Goal: Information Seeking & Learning: Learn about a topic

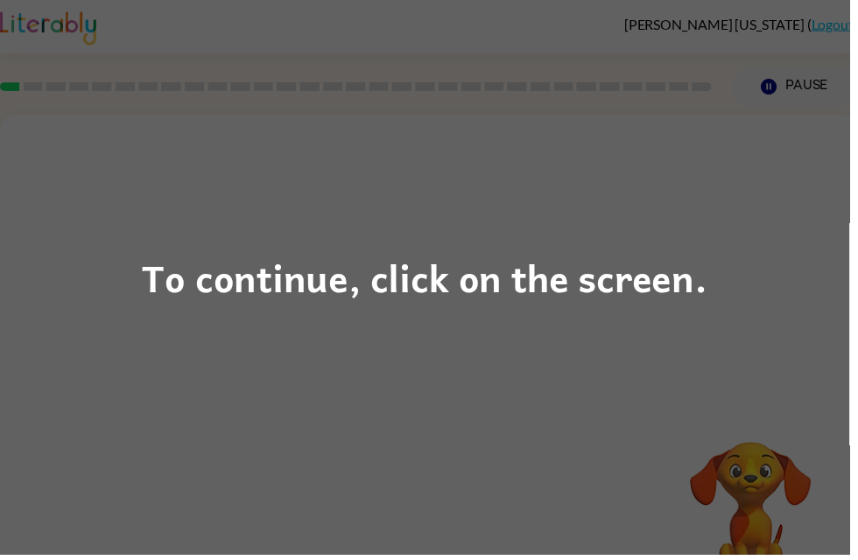
click at [370, 342] on div "To continue, click on the screen." at bounding box center [429, 280] width 858 height 560
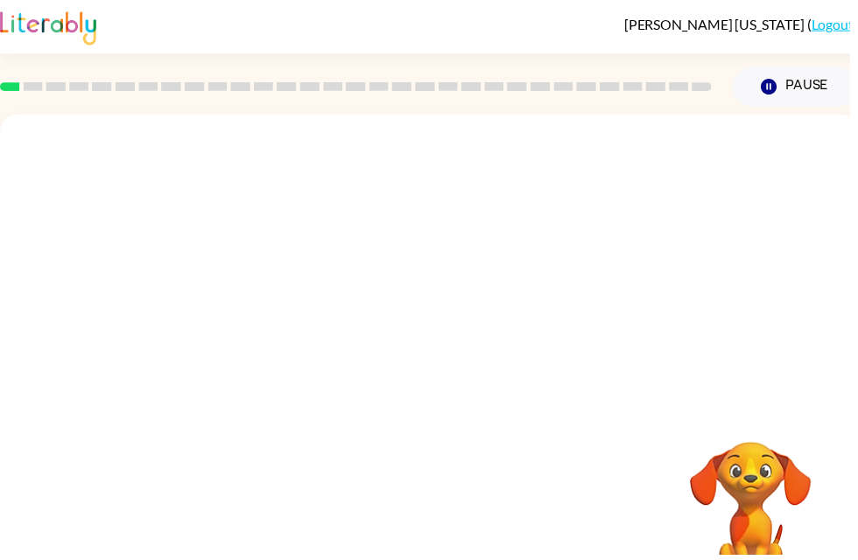
click at [410, 321] on div at bounding box center [433, 263] width 867 height 294
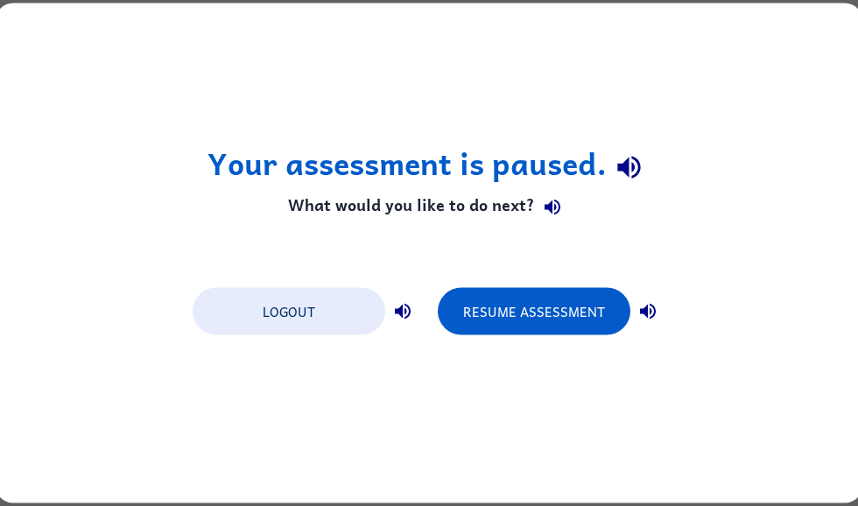
click at [584, 326] on button "Resume Assessment" at bounding box center [534, 311] width 193 height 47
click at [573, 292] on button "Resume Assessment" at bounding box center [534, 311] width 193 height 47
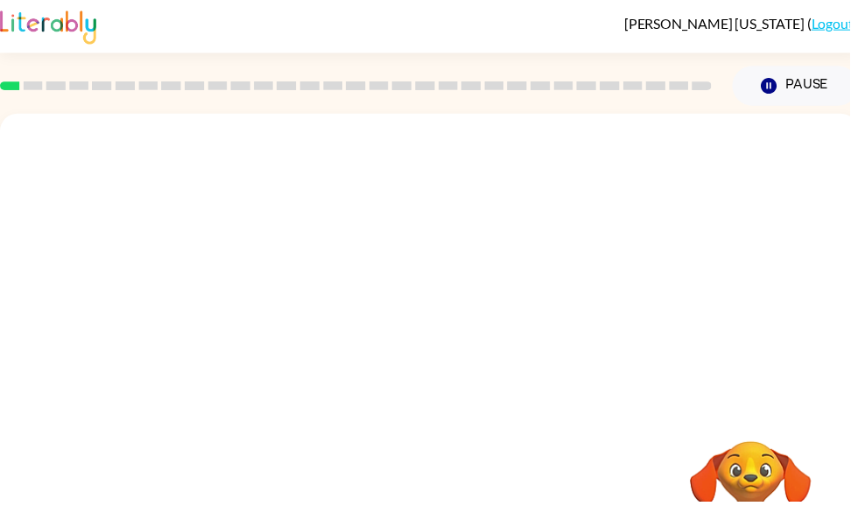
click at [531, 324] on div at bounding box center [433, 262] width 867 height 294
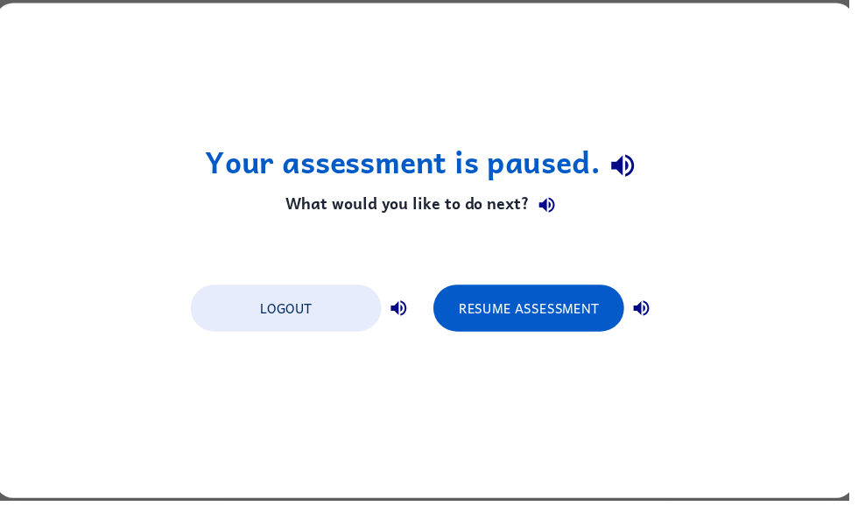
scroll to position [0, 0]
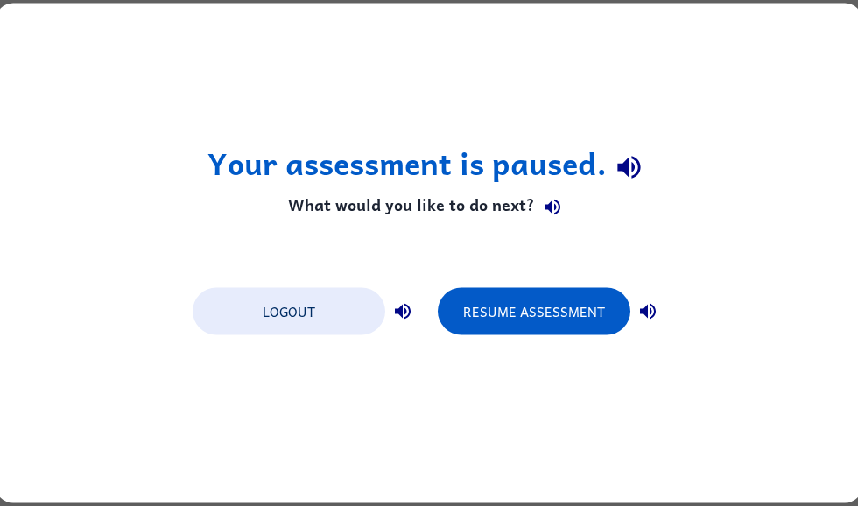
click at [502, 313] on button "Resume Assessment" at bounding box center [534, 311] width 193 height 47
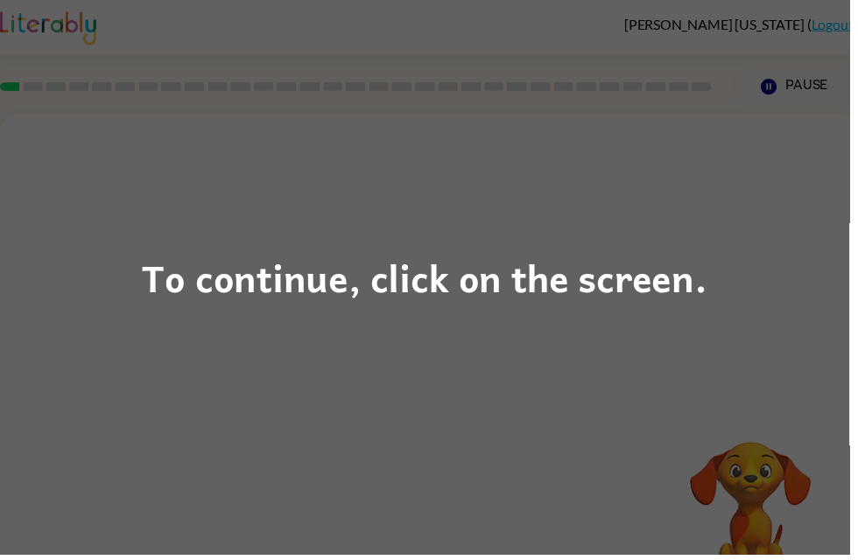
click at [571, 275] on div "To continue, click on the screen." at bounding box center [429, 280] width 571 height 60
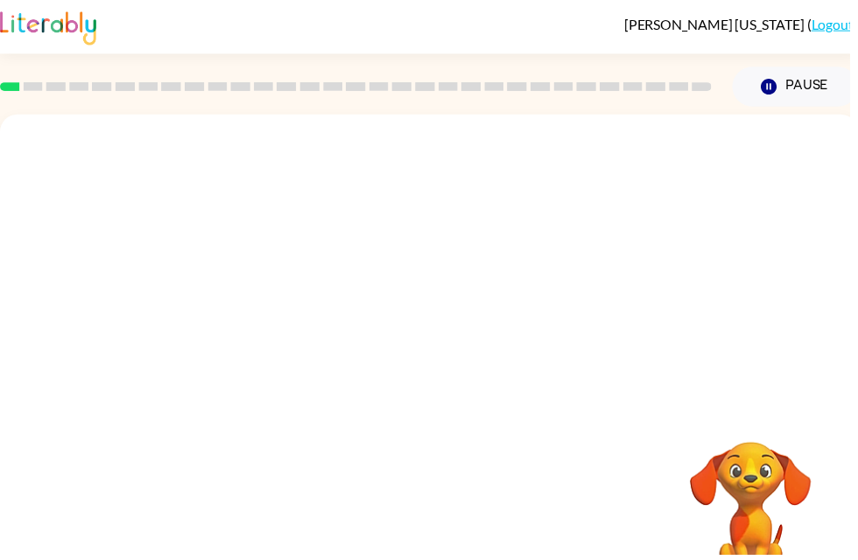
click at [492, 386] on div at bounding box center [433, 263] width 867 height 294
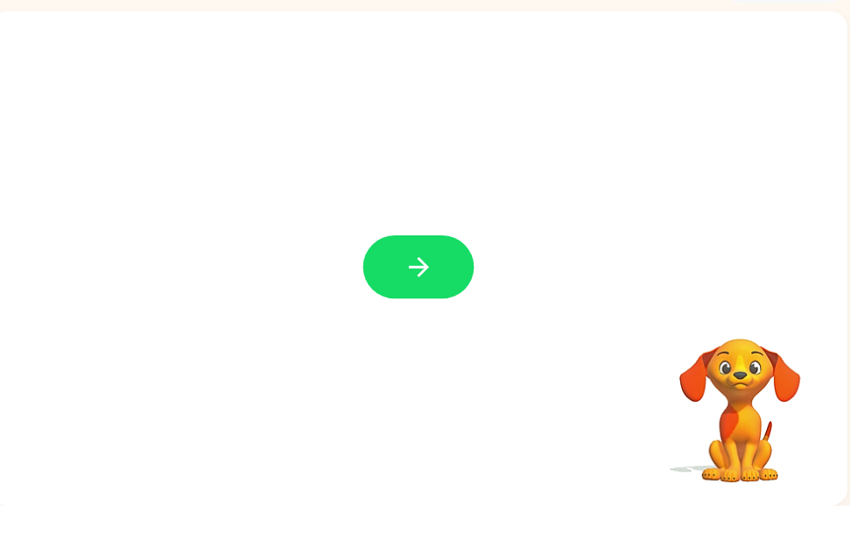
scroll to position [0, 11]
click at [411, 303] on div at bounding box center [422, 310] width 867 height 500
click at [403, 234] on div at bounding box center [422, 310] width 867 height 500
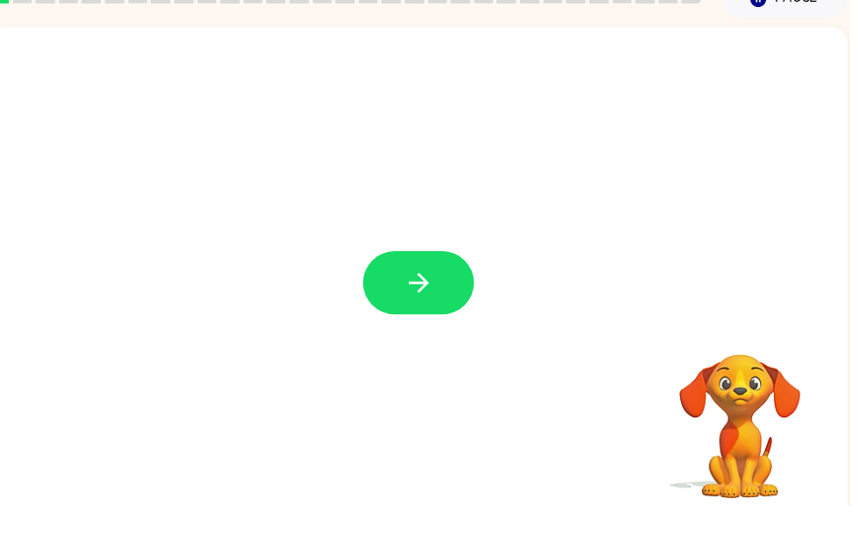
scroll to position [40, 0]
click at [408, 319] on icon "button" at bounding box center [423, 334] width 31 height 31
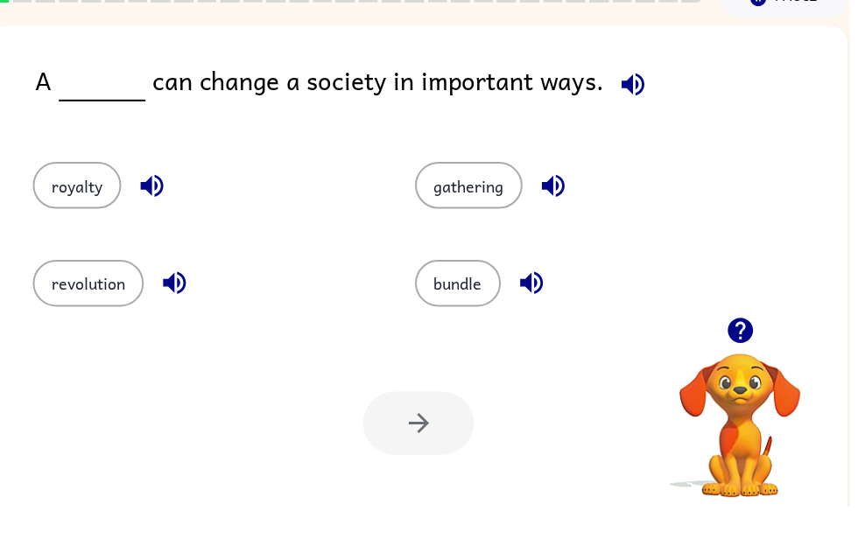
click at [630, 112] on button "button" at bounding box center [639, 134] width 45 height 45
click at [85, 312] on button "revolution" at bounding box center [89, 335] width 112 height 47
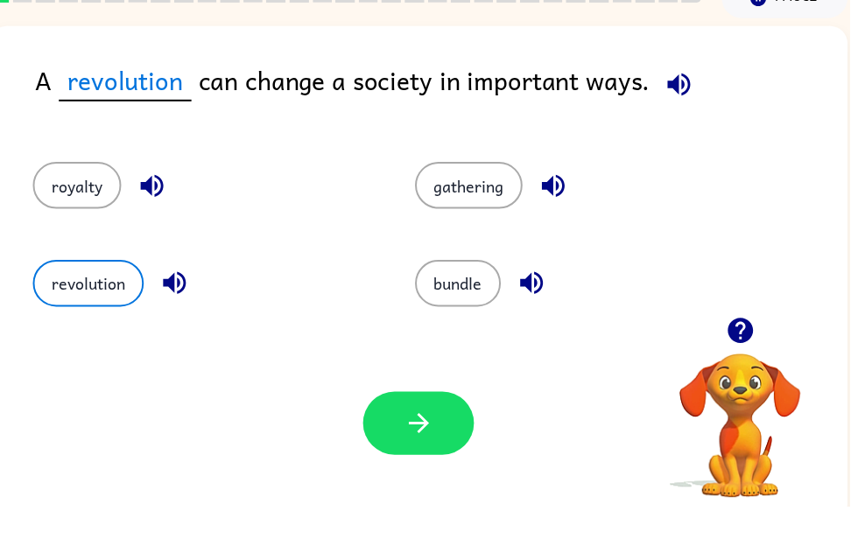
click at [416, 461] on icon "button" at bounding box center [423, 476] width 31 height 31
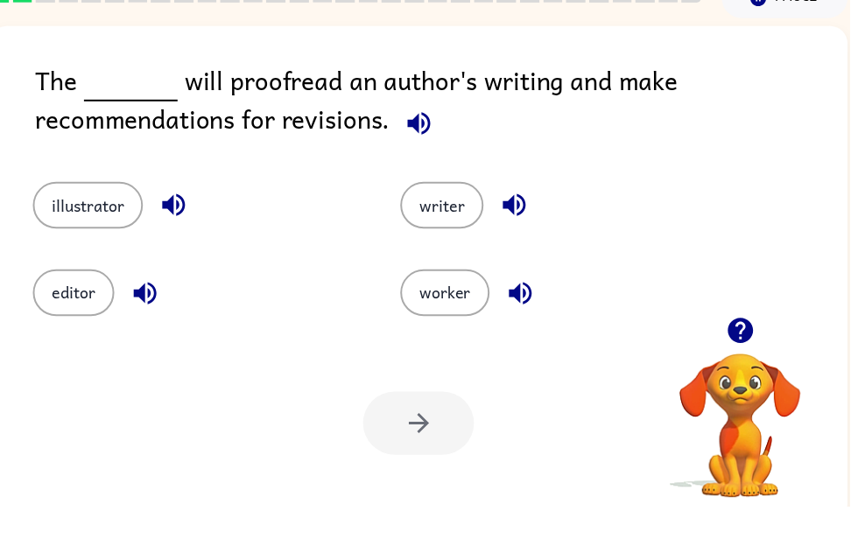
click at [418, 158] on icon "button" at bounding box center [423, 173] width 31 height 31
click at [68, 321] on button "editor" at bounding box center [74, 344] width 82 height 47
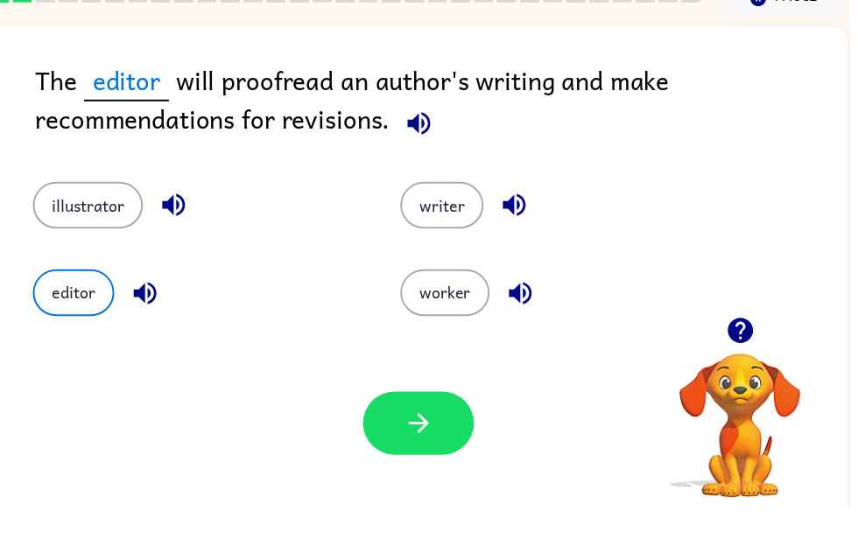
click at [406, 474] on div "Your browser must support playing .mp4 files to use Literably. Please try using…" at bounding box center [422, 476] width 867 height 197
click at [429, 461] on icon "button" at bounding box center [423, 476] width 31 height 31
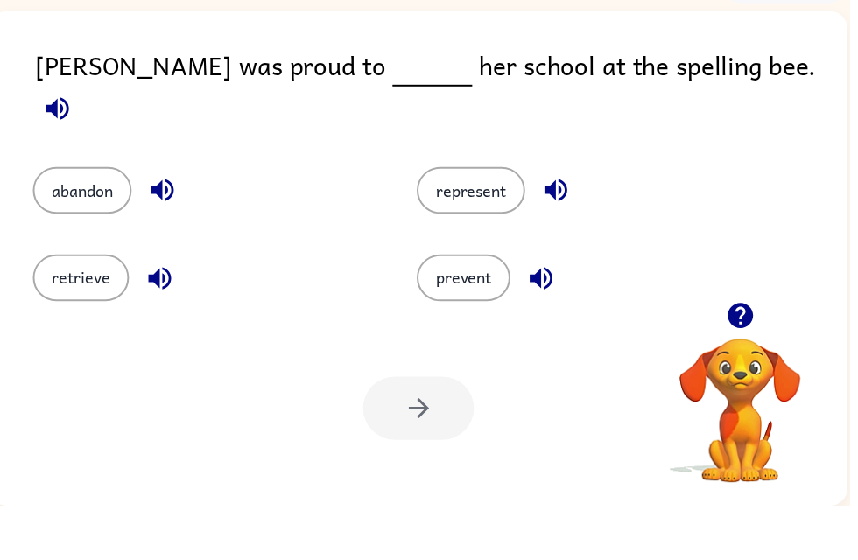
scroll to position [56, 0]
click at [74, 144] on icon "button" at bounding box center [58, 159] width 31 height 31
click at [481, 218] on button "represent" at bounding box center [475, 241] width 109 height 47
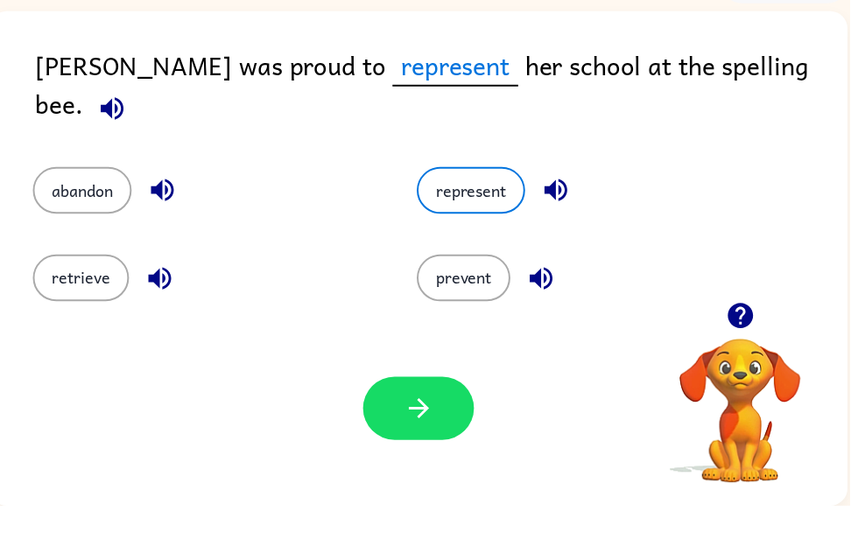
click at [450, 430] on button "button" at bounding box center [423, 462] width 112 height 64
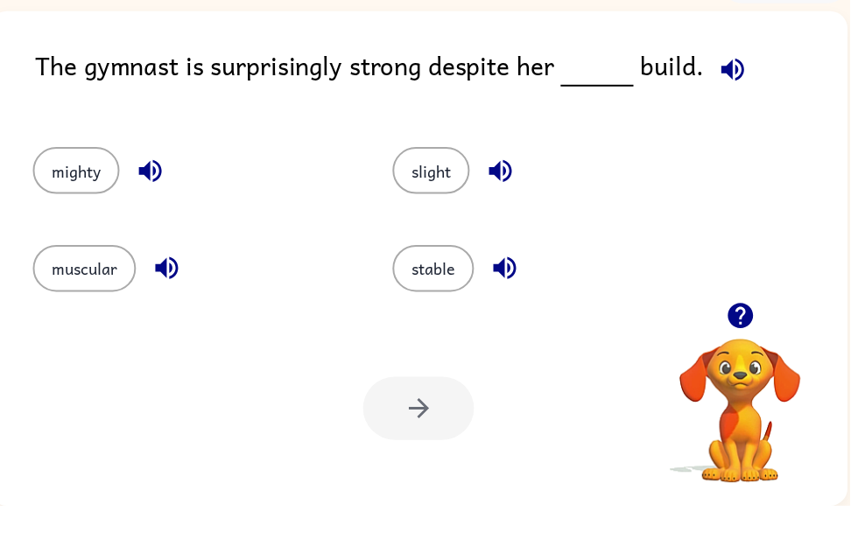
click at [746, 108] on icon "button" at bounding box center [739, 119] width 23 height 23
click at [130, 297] on button "muscular" at bounding box center [85, 320] width 104 height 47
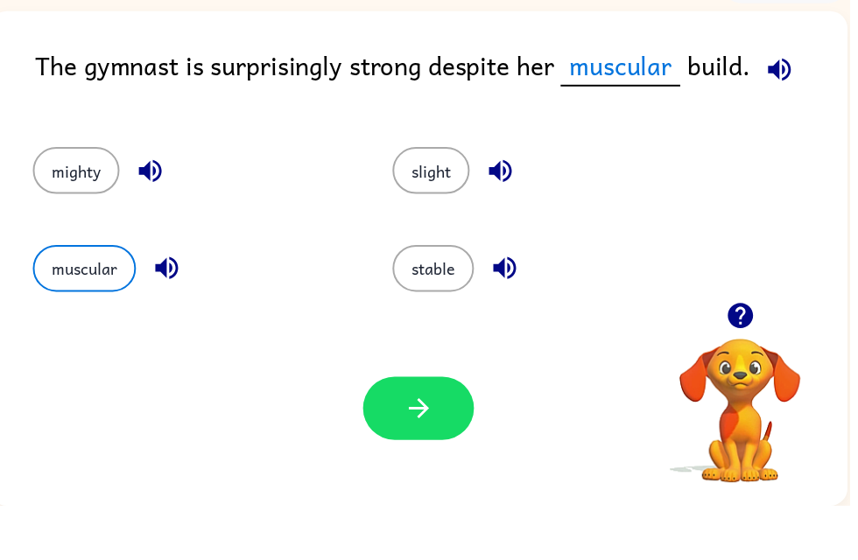
click at [395, 430] on button "button" at bounding box center [423, 462] width 112 height 64
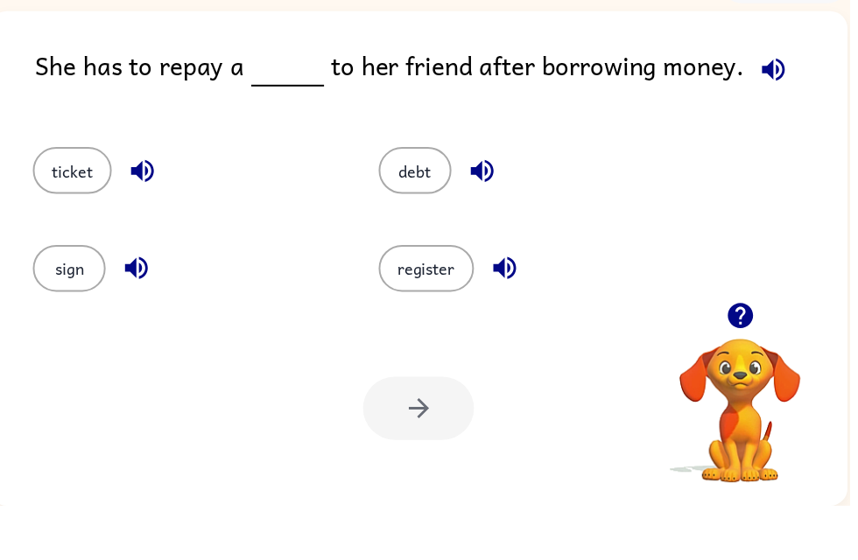
click at [769, 108] on icon "button" at bounding box center [780, 119] width 23 height 23
click at [413, 198] on button "debt" at bounding box center [420, 221] width 74 height 47
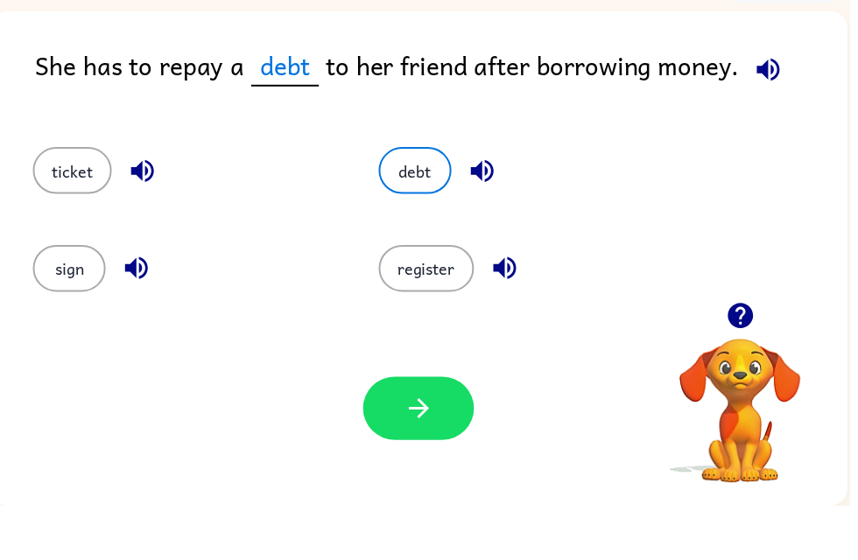
click at [440, 430] on button "button" at bounding box center [423, 462] width 112 height 64
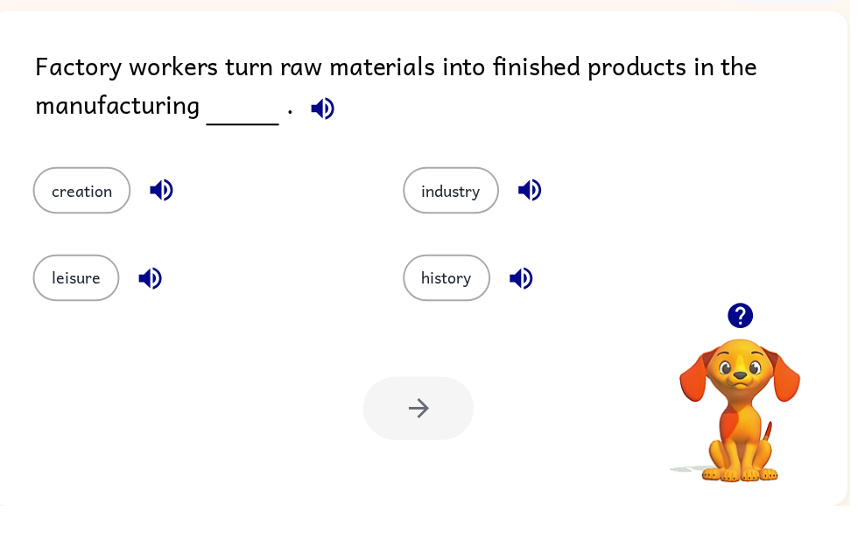
click at [317, 144] on icon "button" at bounding box center [326, 159] width 31 height 31
click at [328, 144] on icon "button" at bounding box center [326, 159] width 31 height 31
click at [460, 218] on button "industry" at bounding box center [455, 241] width 97 height 47
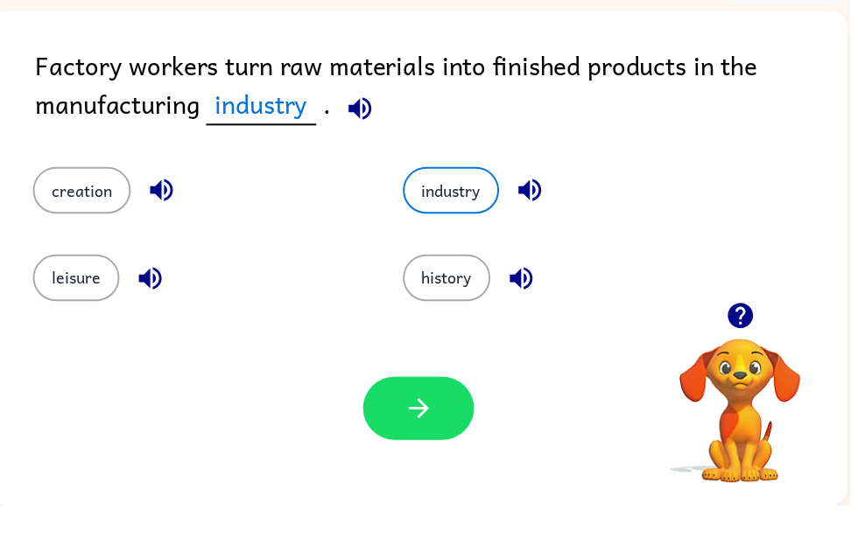
click at [402, 430] on button "button" at bounding box center [423, 462] width 112 height 64
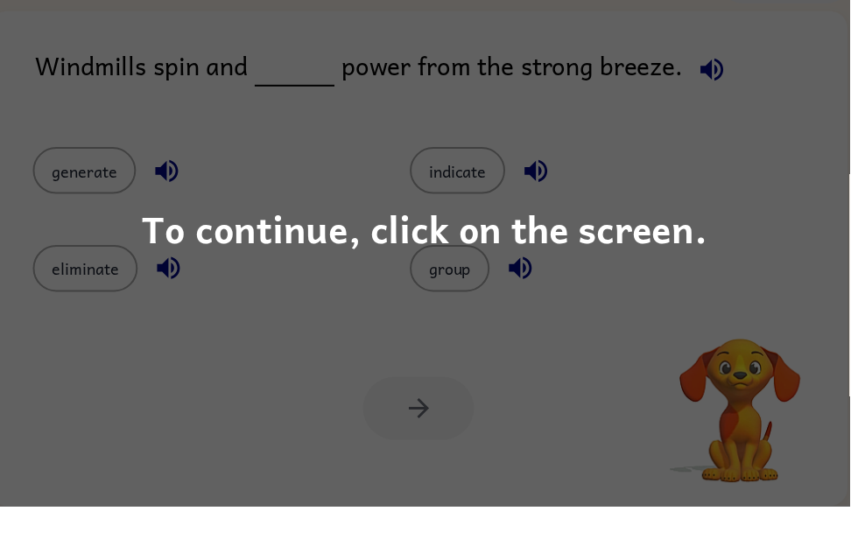
click at [247, 252] on div "To continue, click on the screen." at bounding box center [429, 280] width 571 height 60
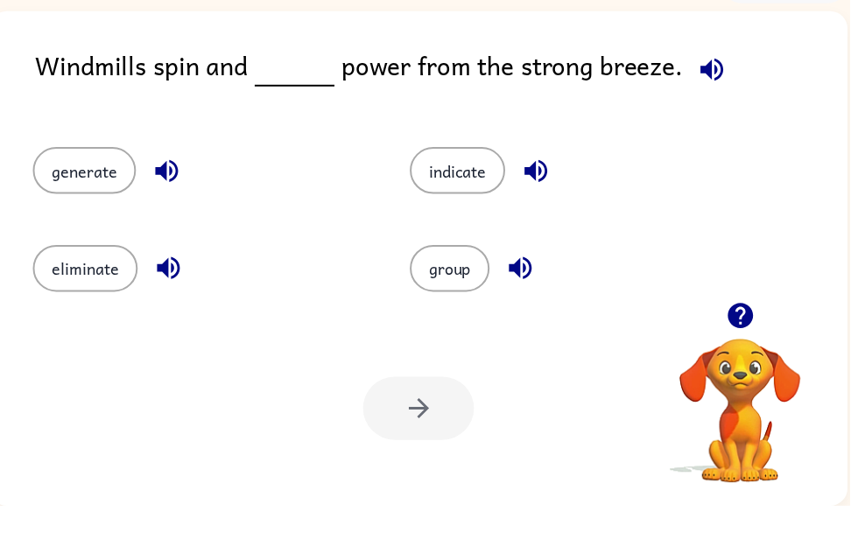
click at [707, 108] on icon "button" at bounding box center [718, 119] width 23 height 23
click at [704, 104] on icon "button" at bounding box center [719, 119] width 31 height 31
click at [713, 104] on icon "button" at bounding box center [719, 119] width 31 height 31
click at [95, 198] on button "generate" at bounding box center [85, 221] width 104 height 47
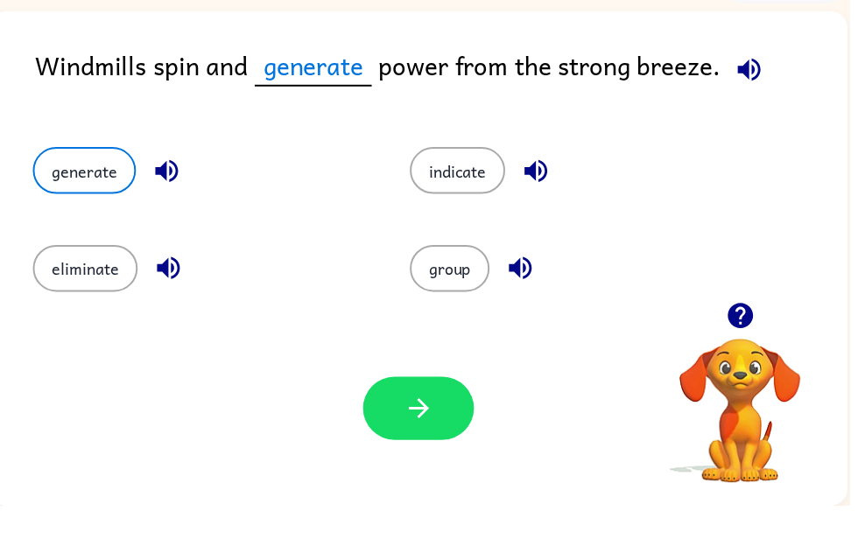
click at [410, 446] on icon "button" at bounding box center [423, 461] width 31 height 31
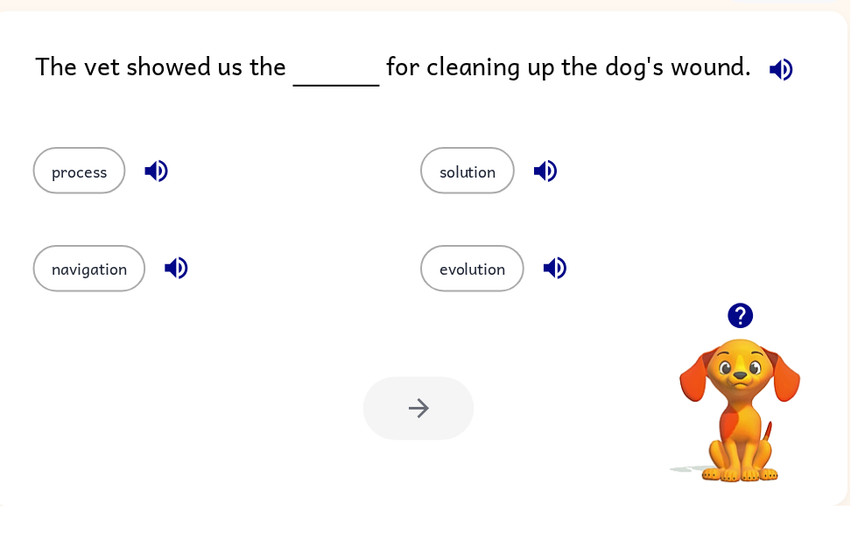
click at [791, 104] on icon "button" at bounding box center [789, 119] width 31 height 31
click at [471, 165] on div "solution" at bounding box center [586, 214] width 391 height 98
click at [485, 198] on button "solution" at bounding box center [472, 221] width 95 height 47
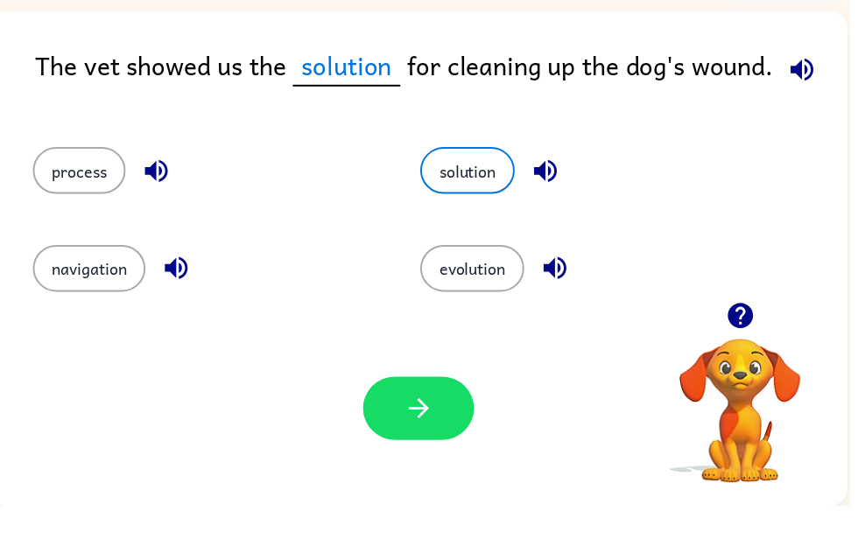
click at [433, 435] on button "button" at bounding box center [423, 462] width 112 height 64
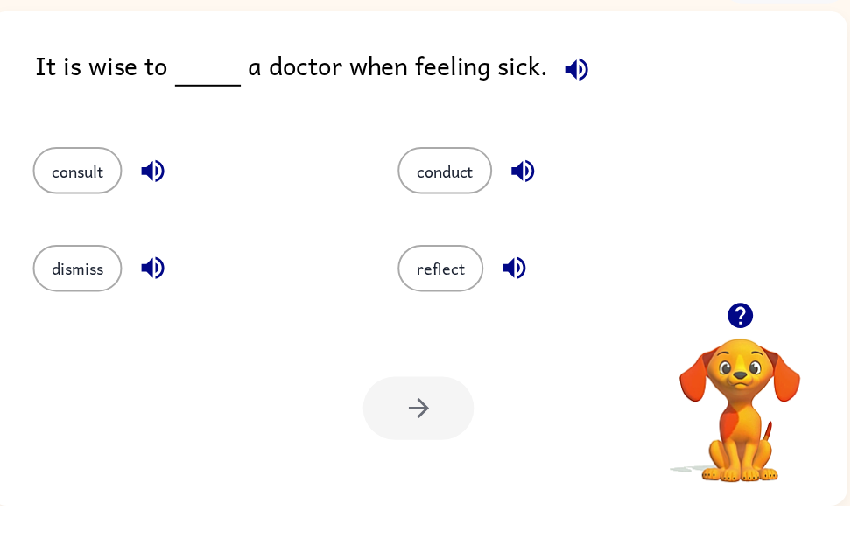
click at [567, 104] on icon "button" at bounding box center [582, 119] width 31 height 31
click at [467, 198] on button "conduct" at bounding box center [449, 221] width 95 height 47
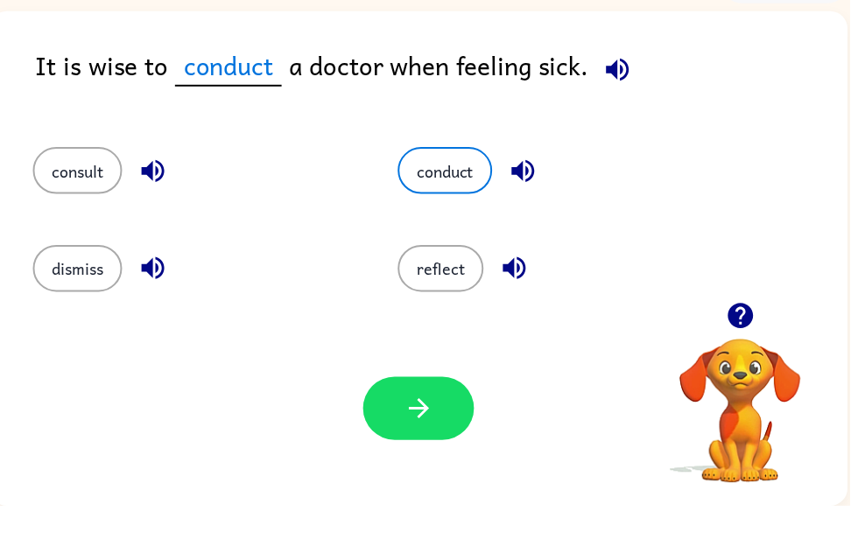
click at [449, 430] on button "button" at bounding box center [423, 462] width 112 height 64
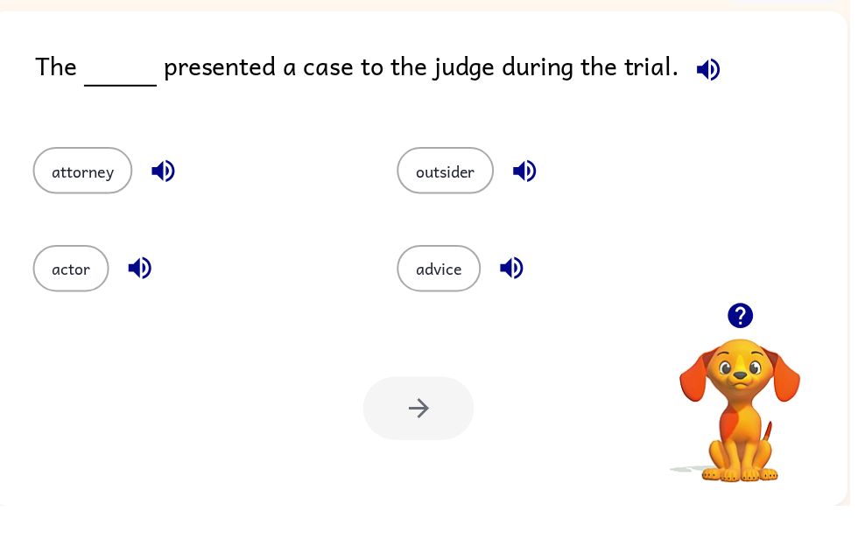
click at [709, 108] on icon "button" at bounding box center [715, 119] width 23 height 23
click at [118, 198] on button "attorney" at bounding box center [83, 221] width 101 height 47
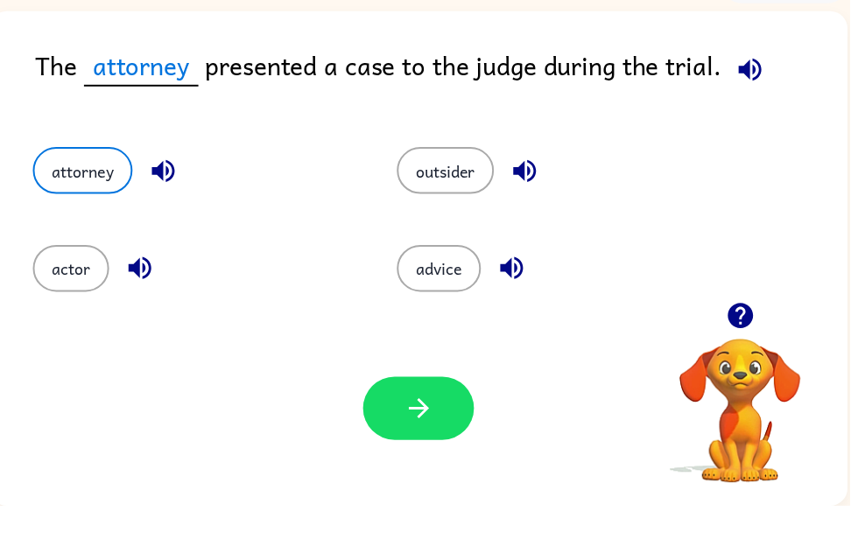
click at [418, 444] on button "button" at bounding box center [423, 462] width 112 height 64
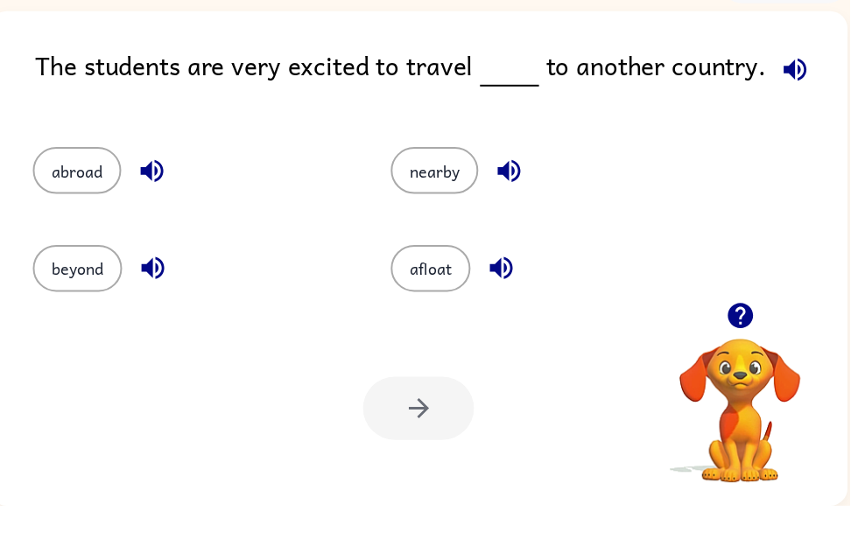
click at [793, 108] on icon "button" at bounding box center [802, 119] width 23 height 23
click at [53, 297] on button "beyond" at bounding box center [78, 320] width 90 height 47
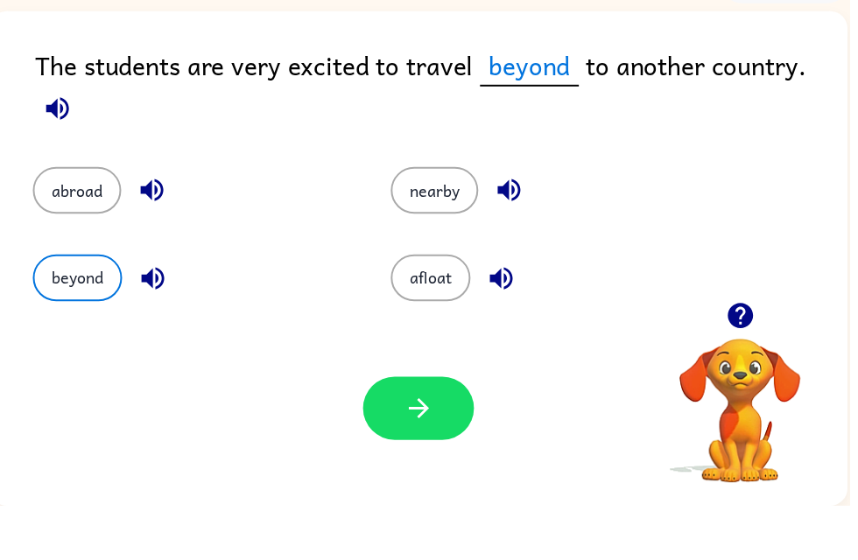
click at [386, 430] on button "button" at bounding box center [423, 462] width 112 height 64
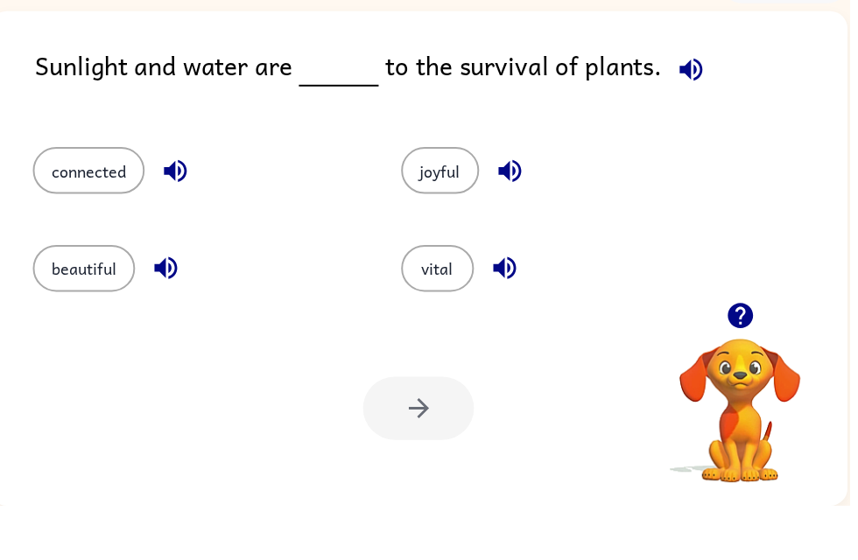
click at [689, 108] on icon "button" at bounding box center [697, 119] width 23 height 23
click at [77, 198] on button "connected" at bounding box center [89, 221] width 113 height 47
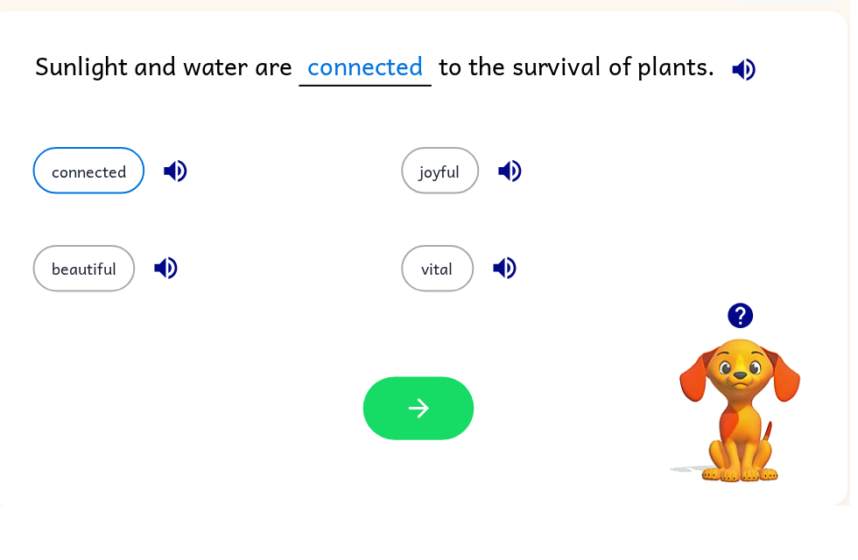
click at [755, 104] on icon "button" at bounding box center [751, 119] width 31 height 31
click at [751, 104] on icon "button" at bounding box center [751, 119] width 31 height 31
click at [424, 446] on icon "button" at bounding box center [423, 461] width 31 height 31
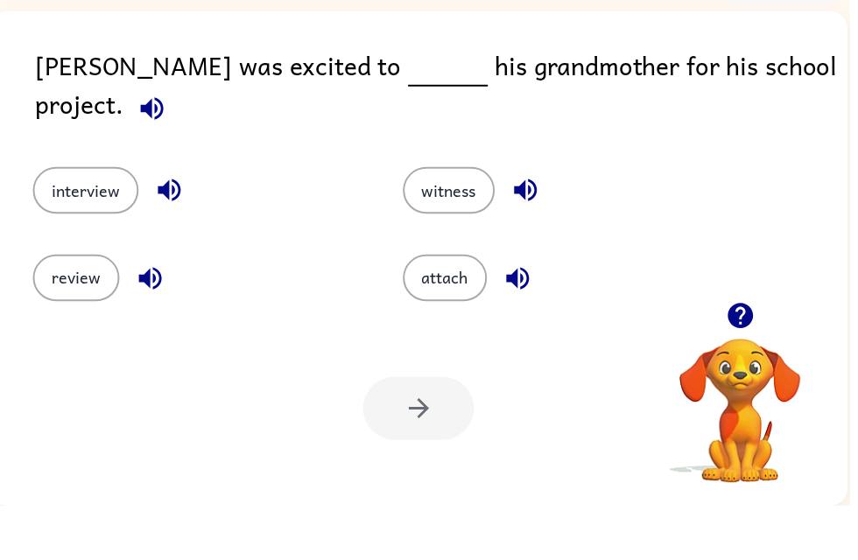
click at [176, 137] on button "button" at bounding box center [153, 159] width 45 height 45
click at [169, 144] on icon "button" at bounding box center [153, 159] width 31 height 31
click at [82, 218] on button "interview" at bounding box center [86, 241] width 107 height 47
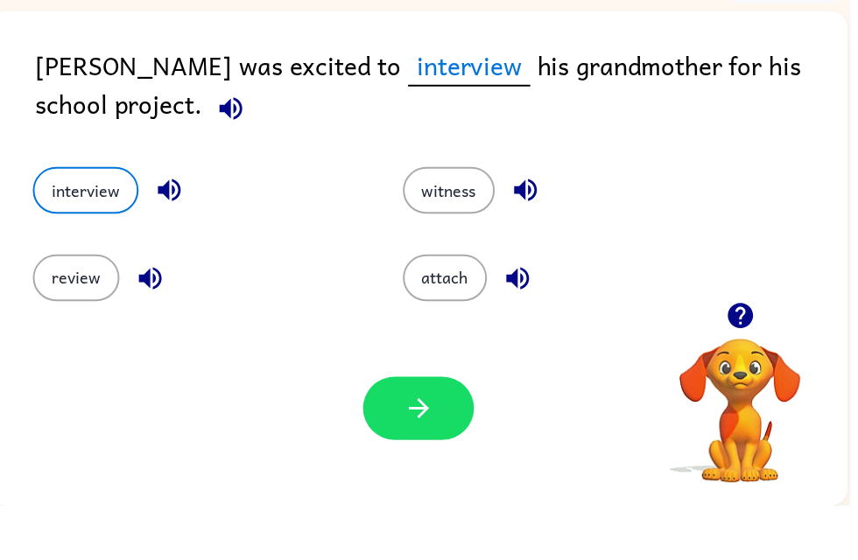
click at [425, 430] on button "button" at bounding box center [423, 462] width 112 height 64
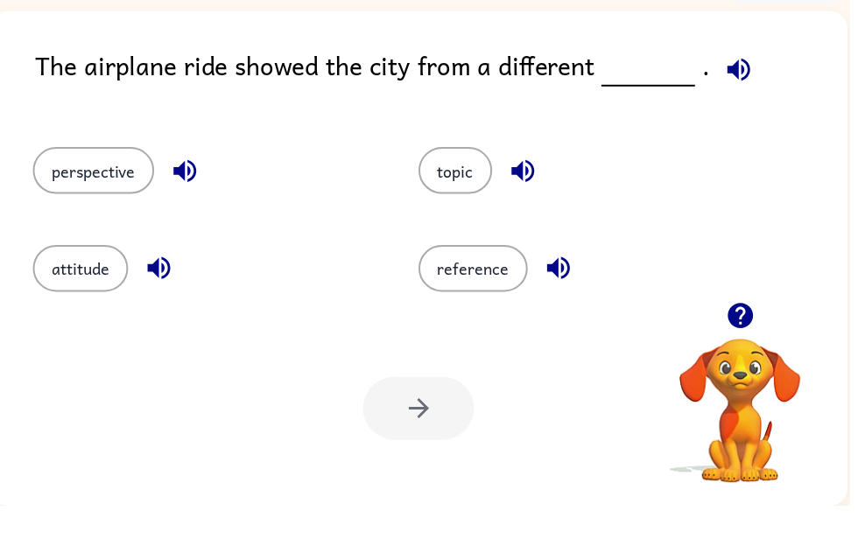
click at [755, 97] on button "button" at bounding box center [746, 119] width 45 height 45
click at [731, 104] on icon "button" at bounding box center [746, 119] width 31 height 31
click at [72, 198] on button "perspective" at bounding box center [94, 221] width 123 height 47
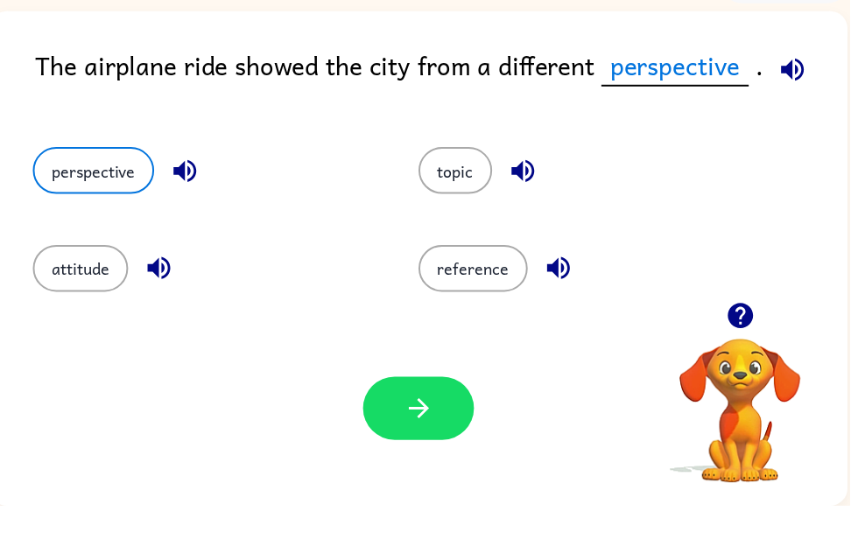
click at [425, 369] on div "Your browser must support playing .mp4 files to use Literably. Please try using…" at bounding box center [422, 461] width 867 height 197
click at [423, 446] on icon "button" at bounding box center [423, 461] width 31 height 31
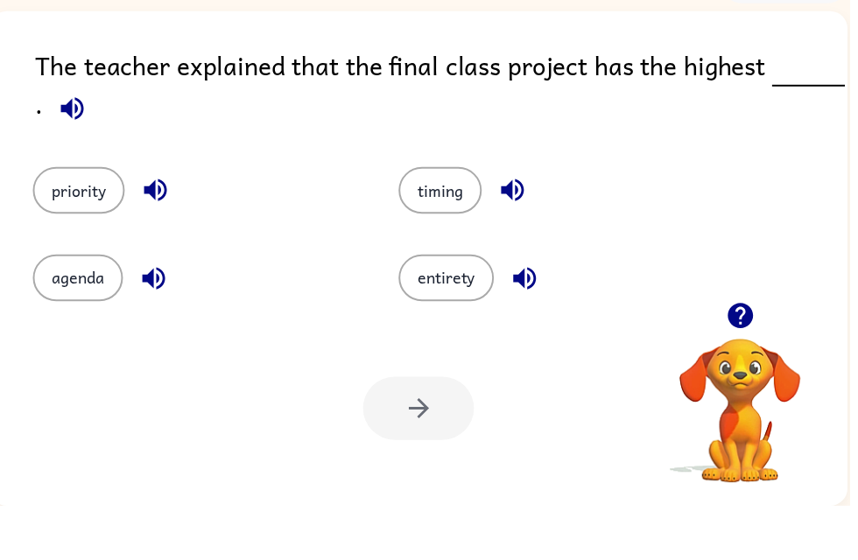
click at [81, 147] on icon "button" at bounding box center [72, 158] width 23 height 23
click at [46, 218] on button "priority" at bounding box center [79, 241] width 93 height 47
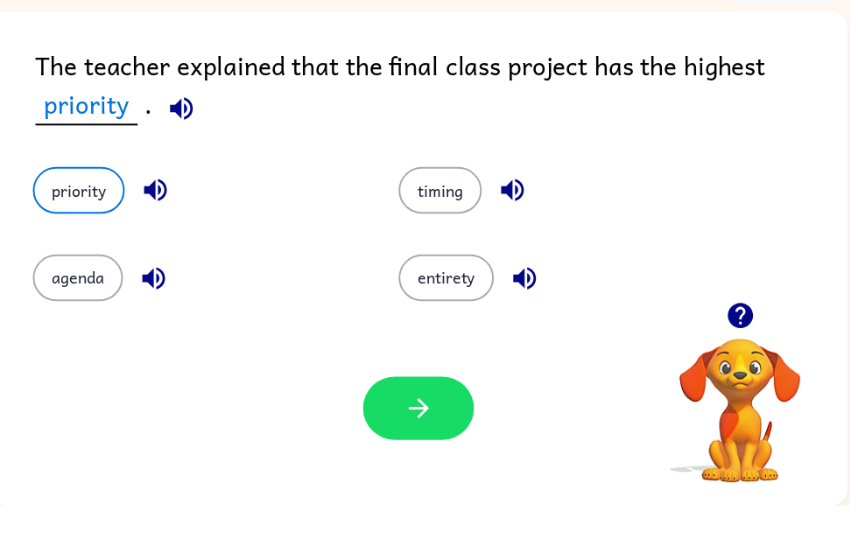
click at [409, 446] on icon "button" at bounding box center [423, 461] width 31 height 31
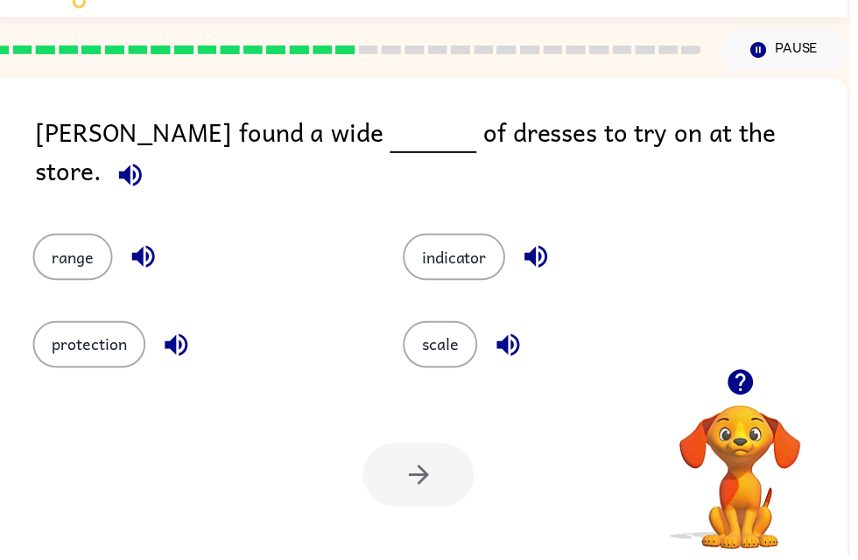
scroll to position [38, 0]
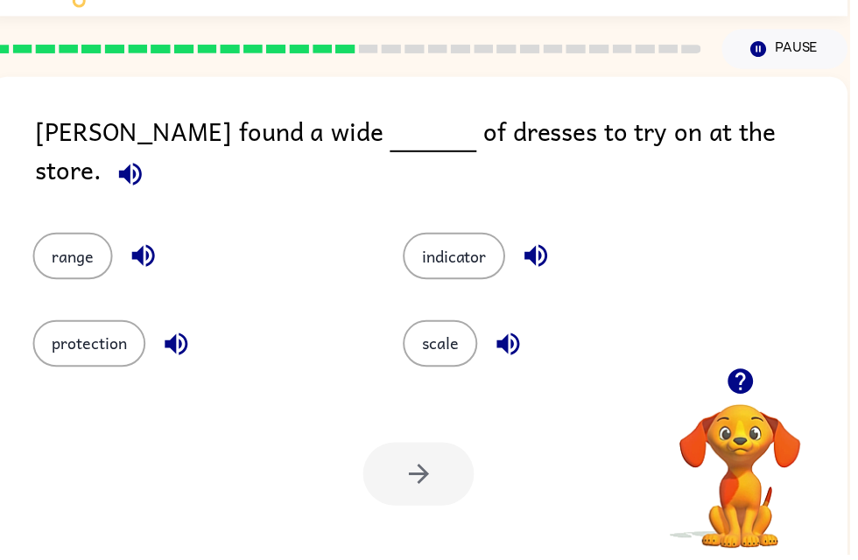
click at [143, 165] on icon "button" at bounding box center [131, 176] width 23 height 23
click at [40, 245] on button "range" at bounding box center [73, 258] width 81 height 47
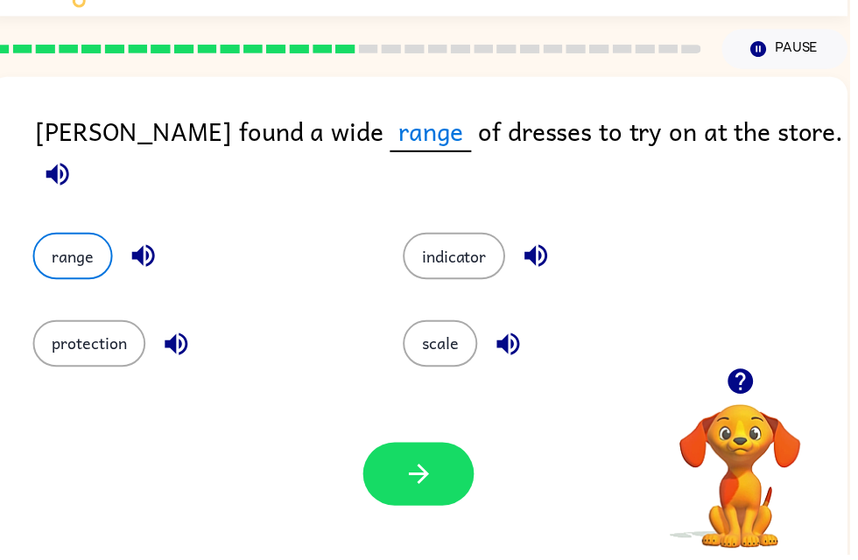
click at [405, 489] on button "button" at bounding box center [423, 479] width 112 height 64
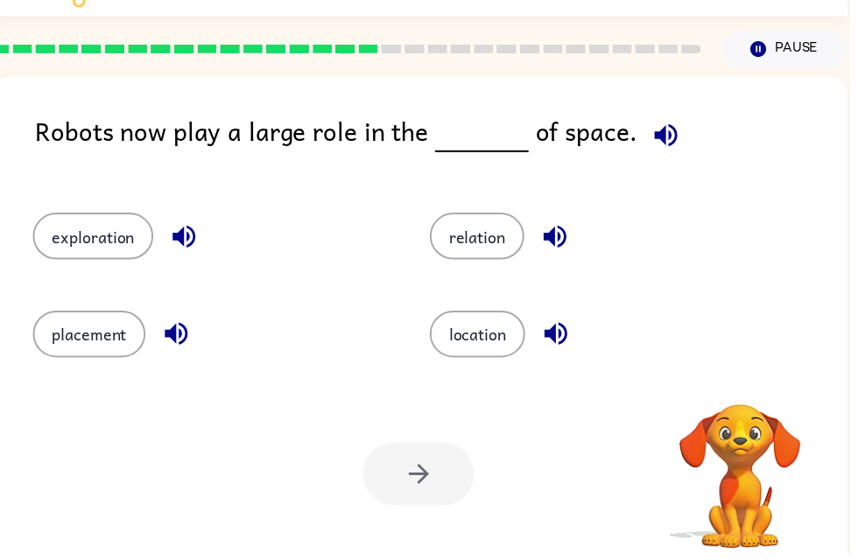
click at [660, 126] on icon "button" at bounding box center [672, 137] width 31 height 31
click at [680, 123] on span at bounding box center [669, 132] width 52 height 39
click at [124, 343] on button "placement" at bounding box center [90, 337] width 114 height 47
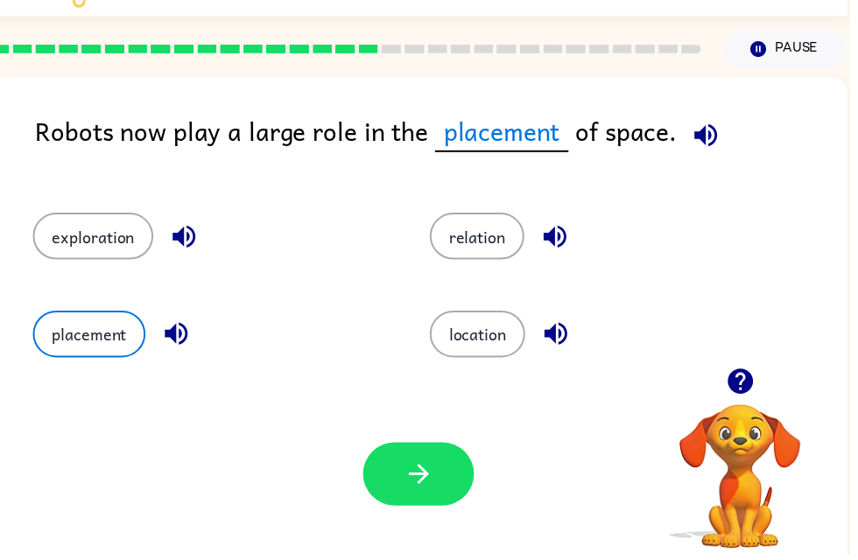
click at [427, 452] on button "button" at bounding box center [423, 479] width 112 height 64
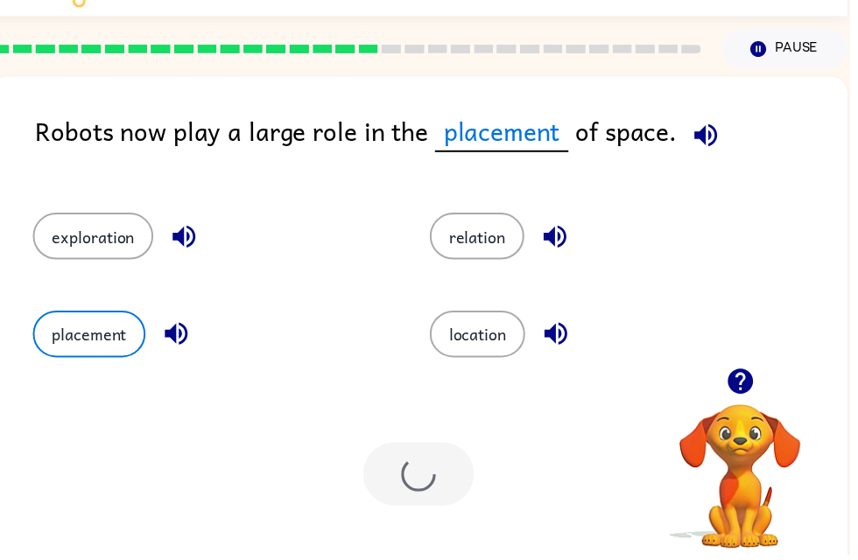
click at [463, 329] on button "location" at bounding box center [482, 337] width 96 height 47
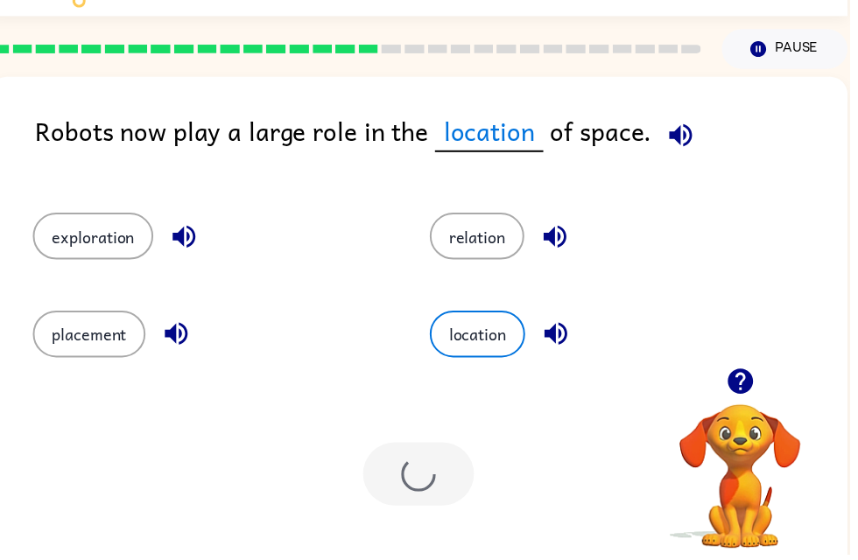
click at [432, 428] on div "Your browser must support playing .mp4 files to use Literably. Please try using…" at bounding box center [422, 479] width 867 height 197
click at [415, 461] on div at bounding box center [423, 479] width 112 height 64
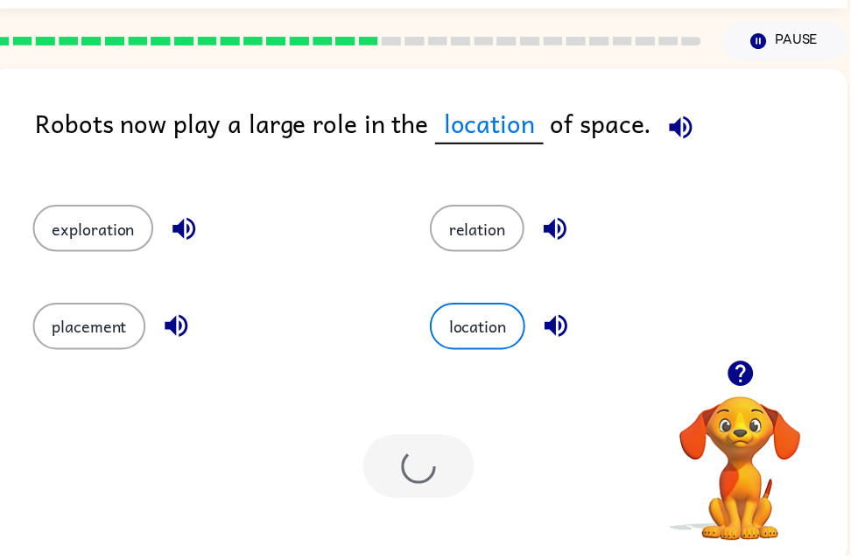
scroll to position [46, 0]
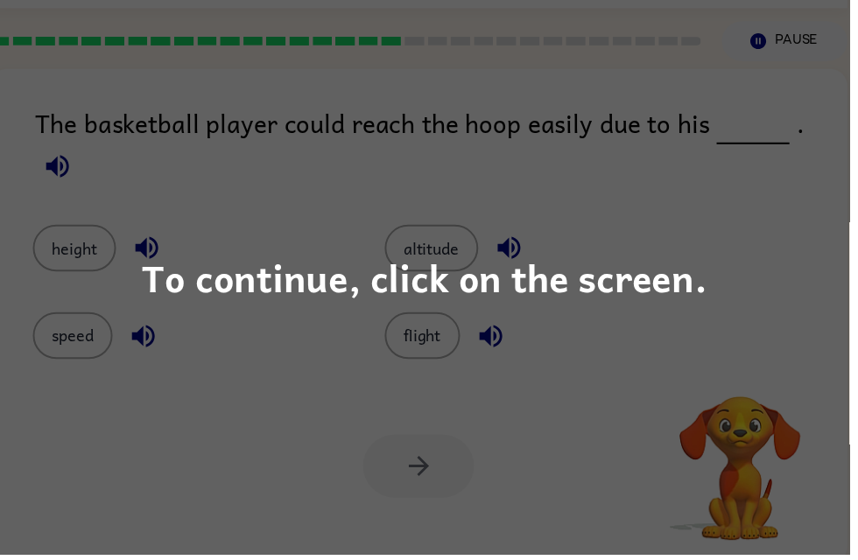
click at [486, 276] on div "To continue, click on the screen." at bounding box center [429, 280] width 571 height 60
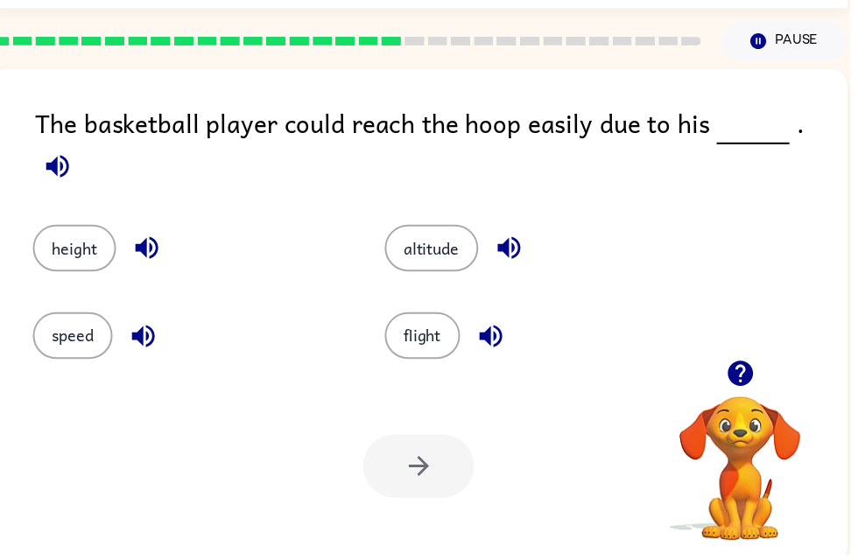
click at [796, 114] on div "The basketball player could reach the hoop easily due to his ." at bounding box center [446, 149] width 820 height 88
click at [69, 157] on icon "button" at bounding box center [57, 168] width 23 height 23
click at [71, 242] on button "height" at bounding box center [75, 251] width 84 height 47
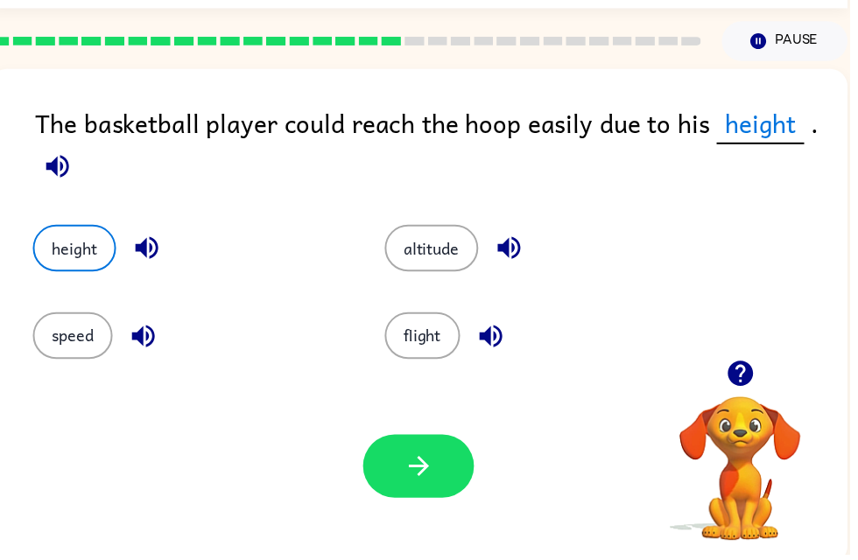
click at [446, 467] on button "button" at bounding box center [423, 471] width 112 height 64
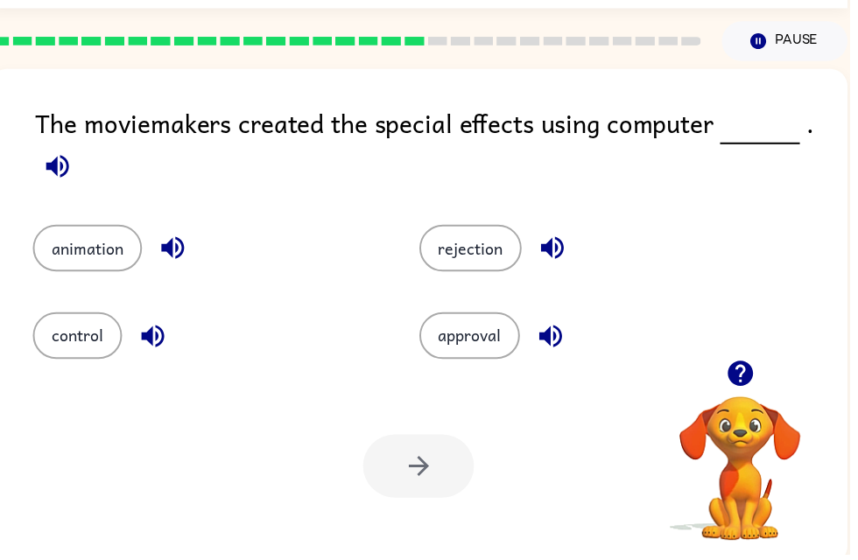
click at [64, 165] on icon "button" at bounding box center [58, 168] width 31 height 31
click at [60, 171] on icon "button" at bounding box center [58, 168] width 31 height 31
click at [78, 269] on button "animation" at bounding box center [88, 251] width 110 height 47
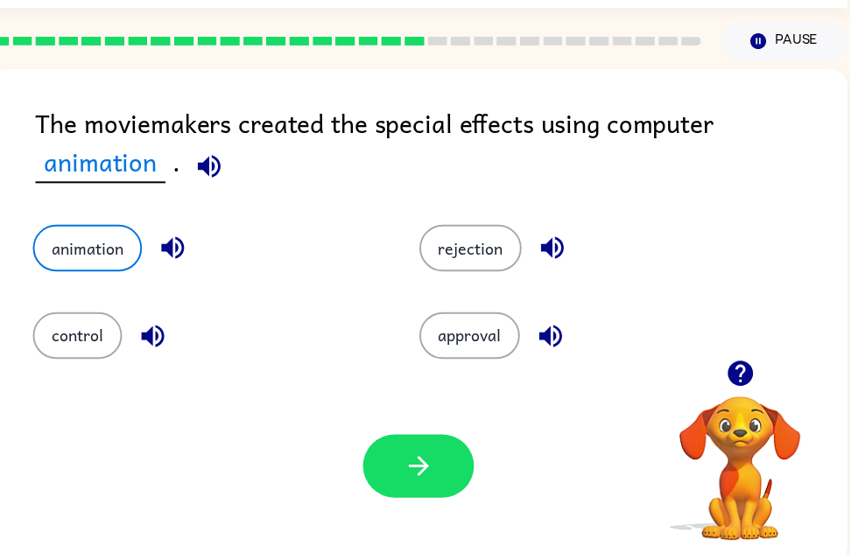
click at [363, 488] on div "Your browser must support playing .mp4 files to use Literably. Please try using…" at bounding box center [422, 471] width 867 height 197
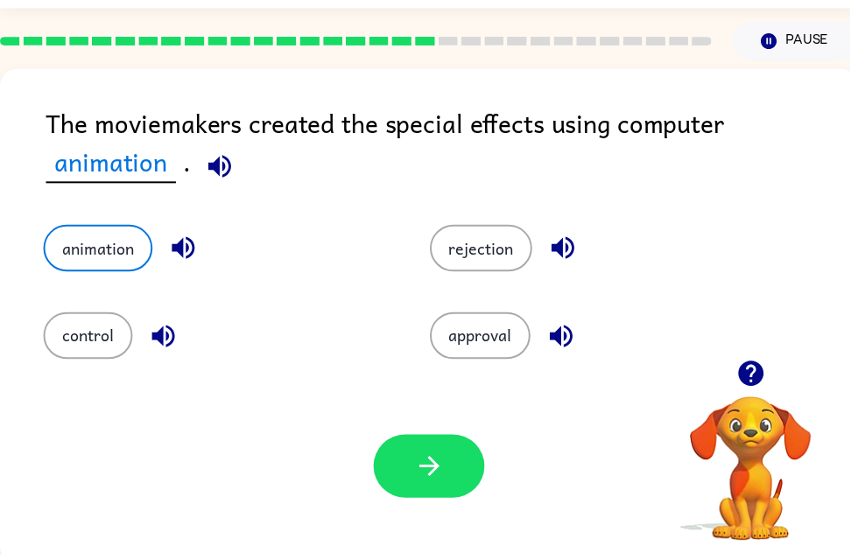
scroll to position [0, 0]
click at [398, 475] on button "button" at bounding box center [433, 471] width 112 height 64
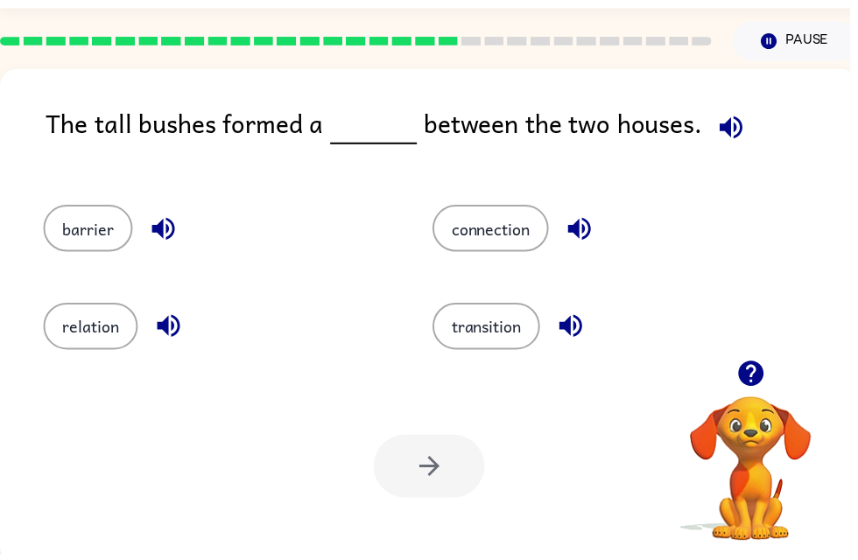
click at [716, 130] on button "button" at bounding box center [738, 129] width 45 height 45
click at [727, 133] on icon "button" at bounding box center [738, 128] width 23 height 23
click at [741, 130] on icon "button" at bounding box center [738, 128] width 23 height 23
click at [68, 231] on button "barrier" at bounding box center [89, 230] width 90 height 47
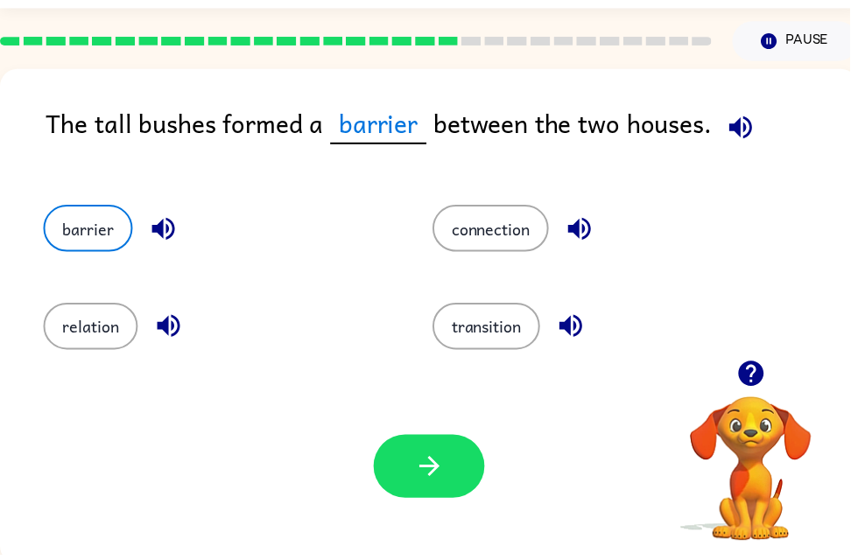
click at [431, 467] on icon "button" at bounding box center [433, 471] width 31 height 31
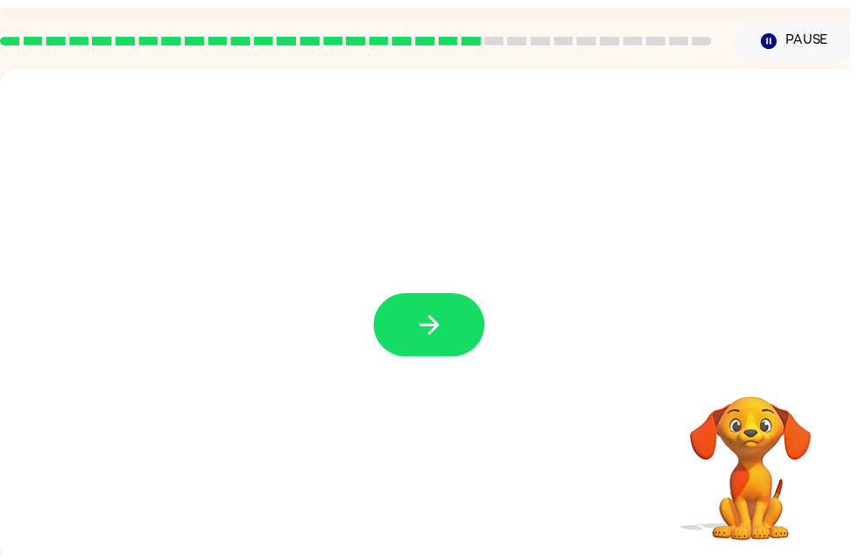
click at [411, 355] on button "button" at bounding box center [433, 329] width 112 height 64
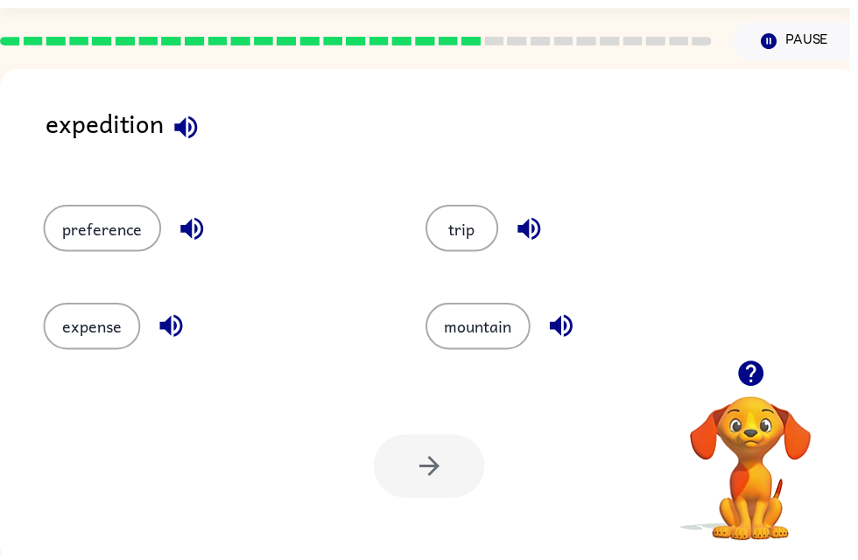
click at [171, 128] on button "button" at bounding box center [187, 129] width 45 height 45
click at [437, 247] on button "trip" at bounding box center [467, 230] width 74 height 47
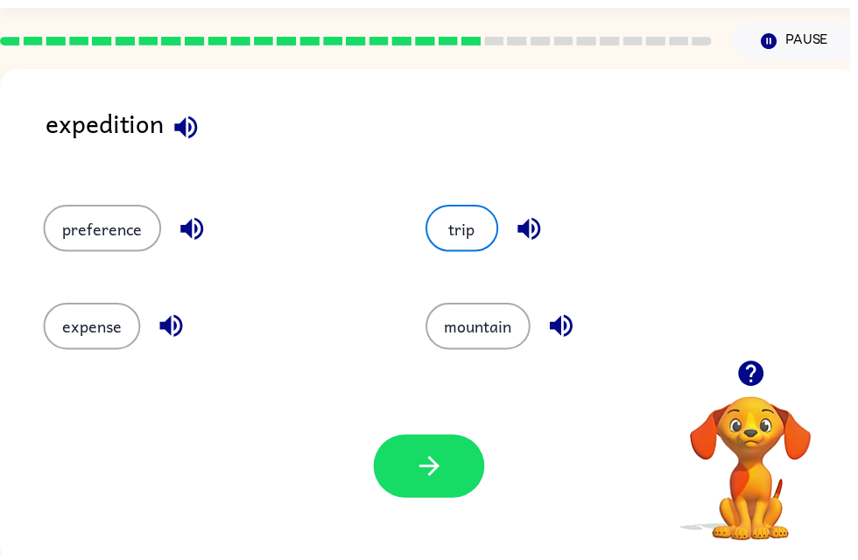
click at [433, 480] on icon "button" at bounding box center [433, 471] width 20 height 20
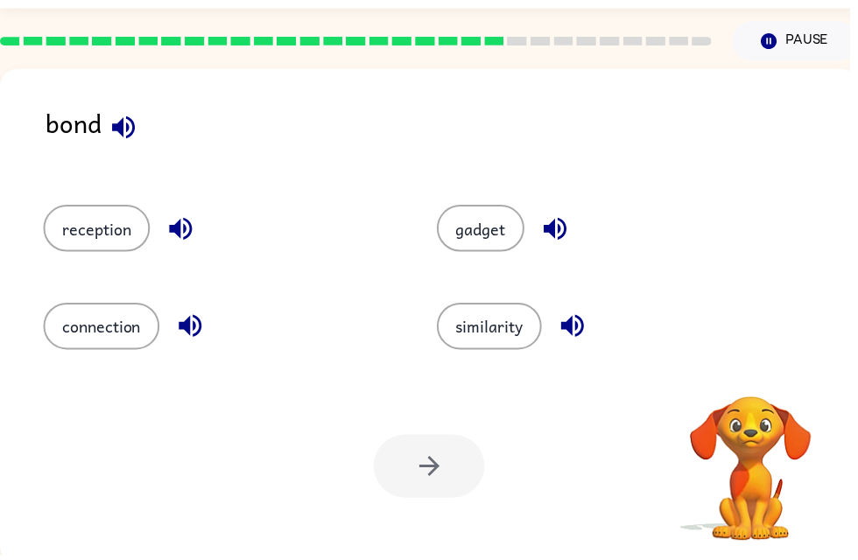
click at [116, 137] on icon "button" at bounding box center [124, 129] width 31 height 31
click at [130, 121] on icon "button" at bounding box center [124, 128] width 23 height 23
click at [502, 341] on button "similarity" at bounding box center [494, 329] width 106 height 47
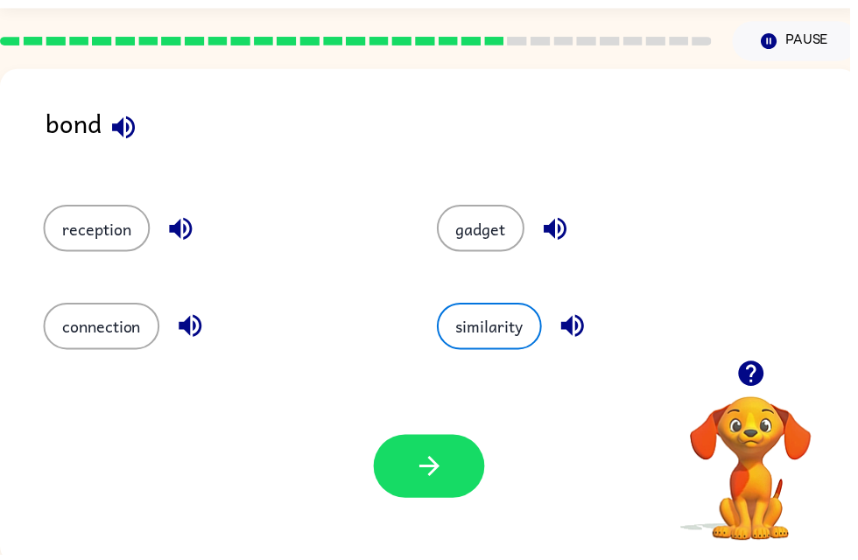
click at [452, 479] on button "button" at bounding box center [433, 471] width 112 height 64
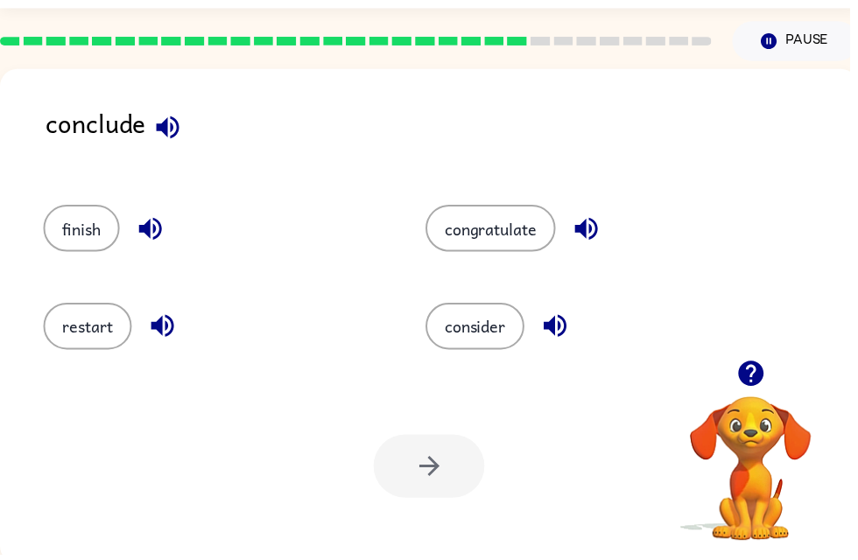
click at [177, 145] on button "button" at bounding box center [169, 129] width 45 height 45
click at [503, 306] on button "consider" at bounding box center [480, 329] width 100 height 47
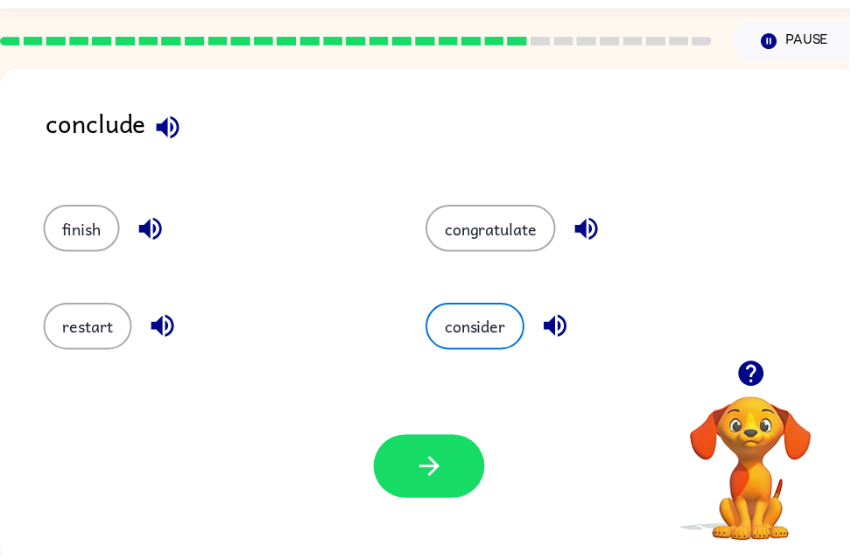
click at [449, 481] on button "button" at bounding box center [433, 471] width 112 height 64
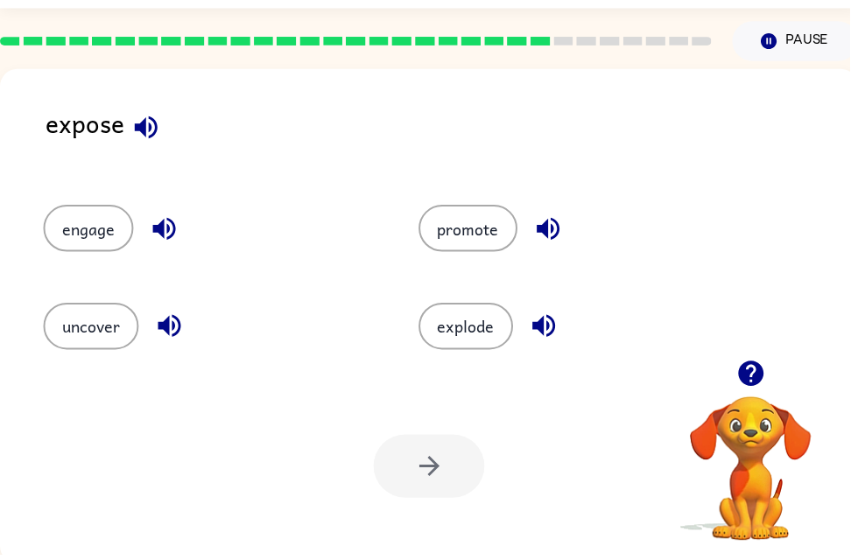
click at [144, 131] on icon "button" at bounding box center [147, 128] width 23 height 23
click at [152, 136] on icon "button" at bounding box center [147, 129] width 31 height 31
click at [150, 130] on icon "button" at bounding box center [147, 128] width 23 height 23
click at [139, 132] on icon "button" at bounding box center [147, 128] width 23 height 23
click at [162, 229] on icon "button" at bounding box center [165, 232] width 23 height 23
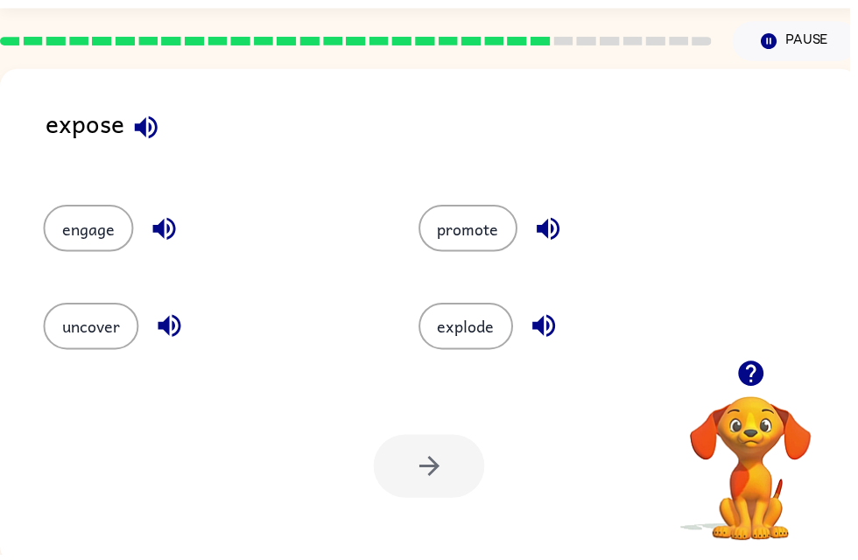
click at [747, 366] on icon "button" at bounding box center [758, 377] width 31 height 31
click at [743, 383] on video "Your browser must support playing .mp4 files to use Literably. Please try using…" at bounding box center [758, 461] width 175 height 175
click at [144, 130] on icon "button" at bounding box center [147, 128] width 23 height 23
click at [89, 327] on button "uncover" at bounding box center [92, 329] width 96 height 47
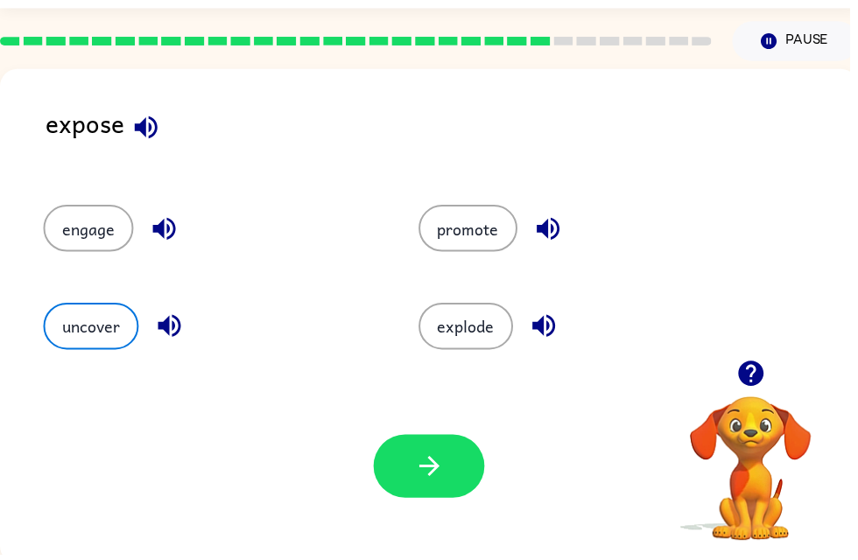
click at [421, 474] on icon "button" at bounding box center [433, 471] width 31 height 31
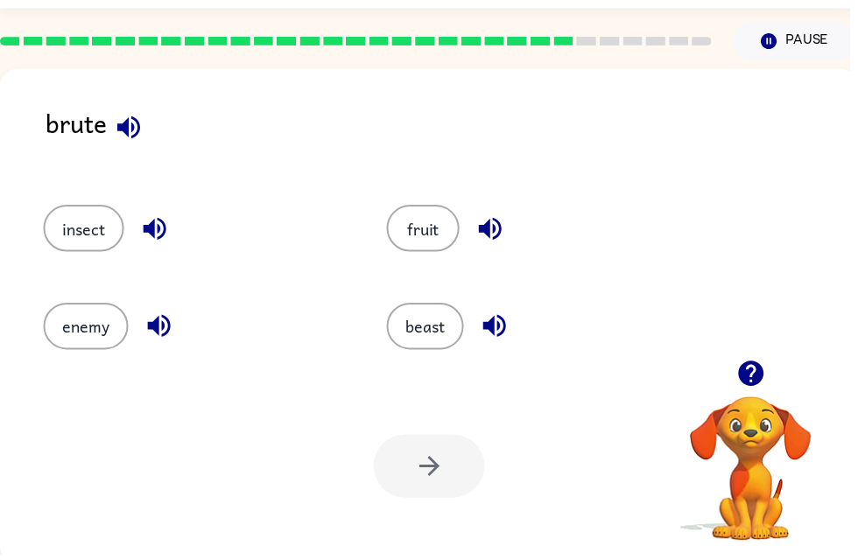
click at [64, 325] on button "enemy" at bounding box center [87, 329] width 86 height 47
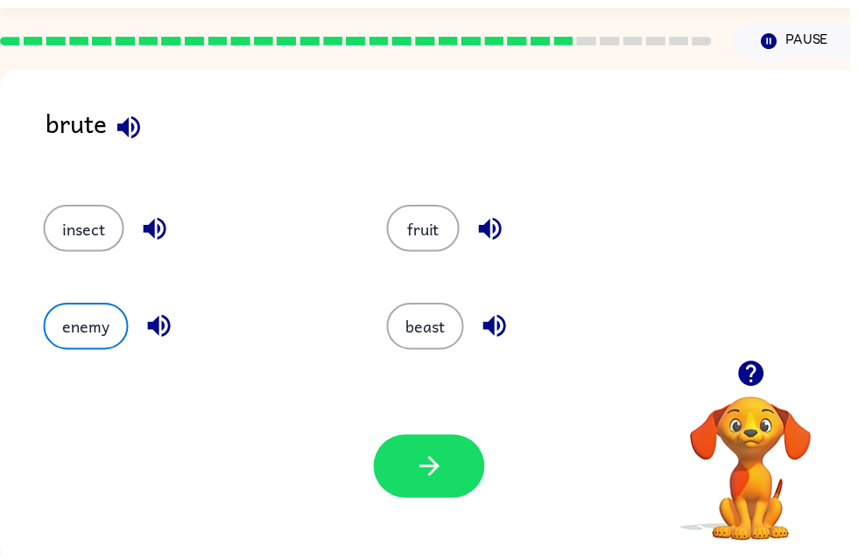
click at [436, 483] on icon "button" at bounding box center [433, 471] width 31 height 31
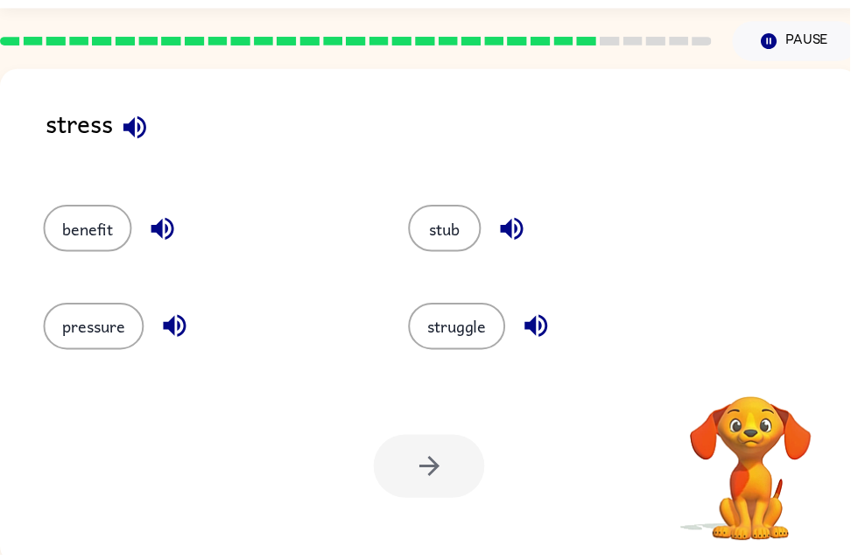
click at [415, 460] on div at bounding box center [433, 471] width 112 height 64
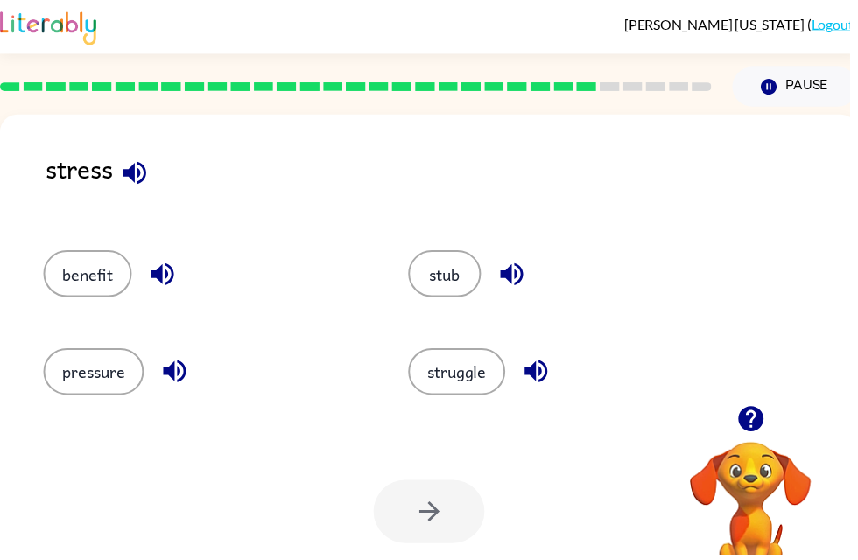
click at [116, 181] on button "button" at bounding box center [136, 174] width 45 height 45
click at [467, 363] on button "struggle" at bounding box center [461, 375] width 98 height 47
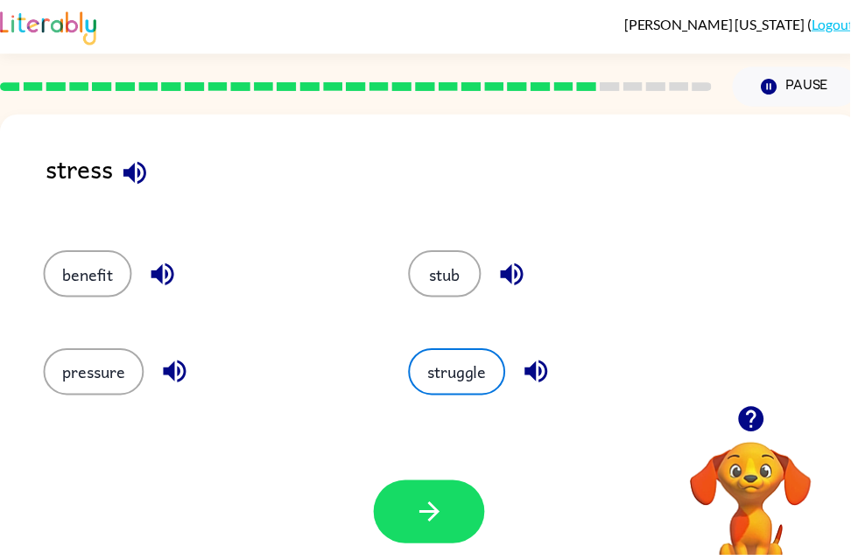
click at [497, 483] on div "Your browser must support playing .mp4 files to use Literably. Please try using…" at bounding box center [433, 516] width 867 height 197
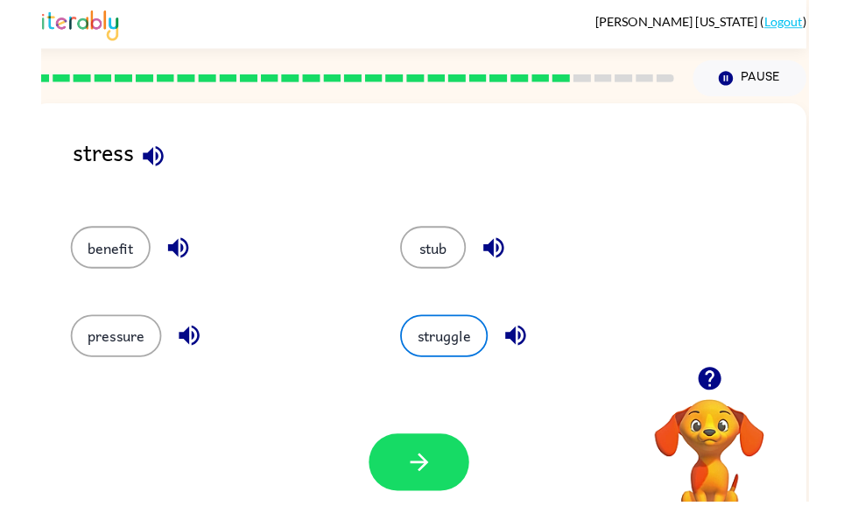
scroll to position [0, 11]
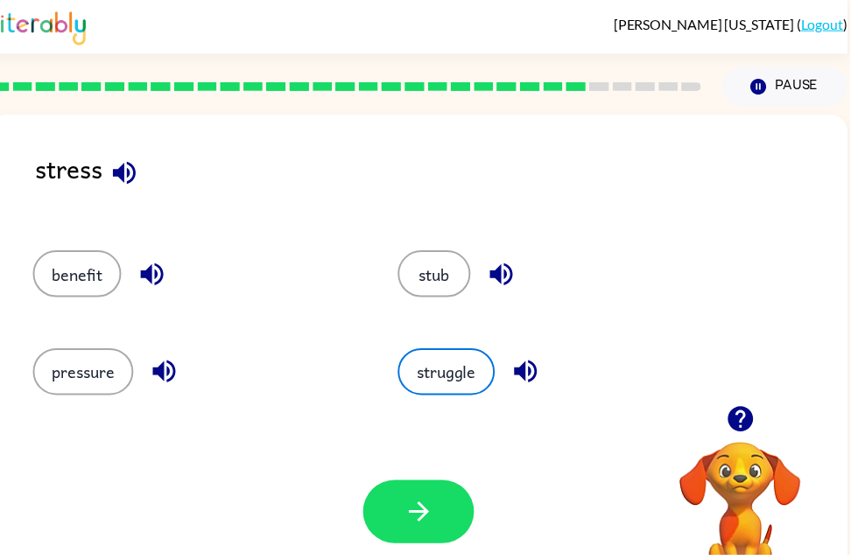
click at [400, 525] on button "button" at bounding box center [423, 517] width 112 height 64
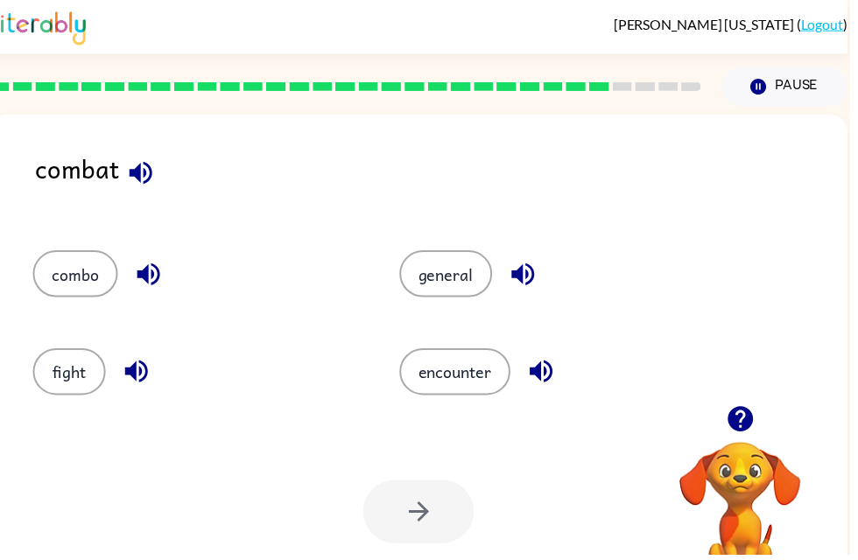
click at [136, 167] on icon "button" at bounding box center [142, 174] width 31 height 31
click at [142, 169] on icon "button" at bounding box center [142, 174] width 31 height 31
click at [57, 386] on button "fight" at bounding box center [70, 375] width 74 height 47
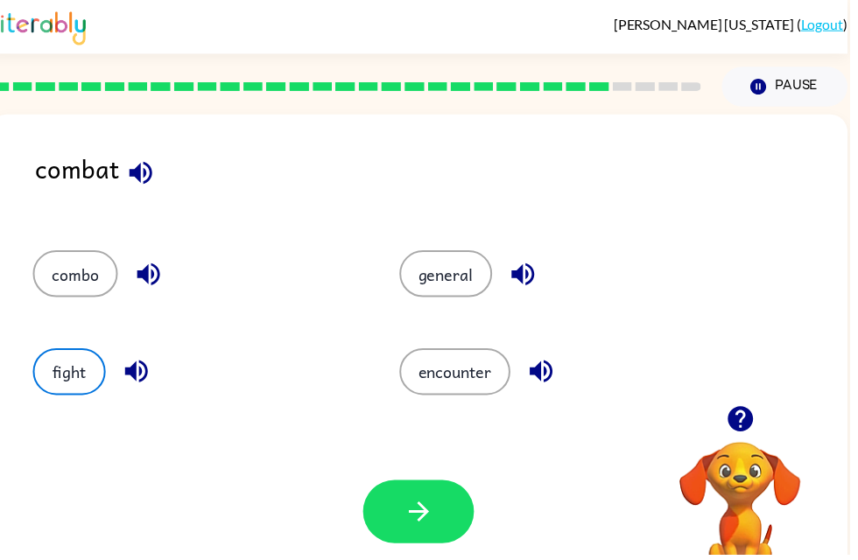
click at [430, 513] on icon "button" at bounding box center [423, 517] width 31 height 31
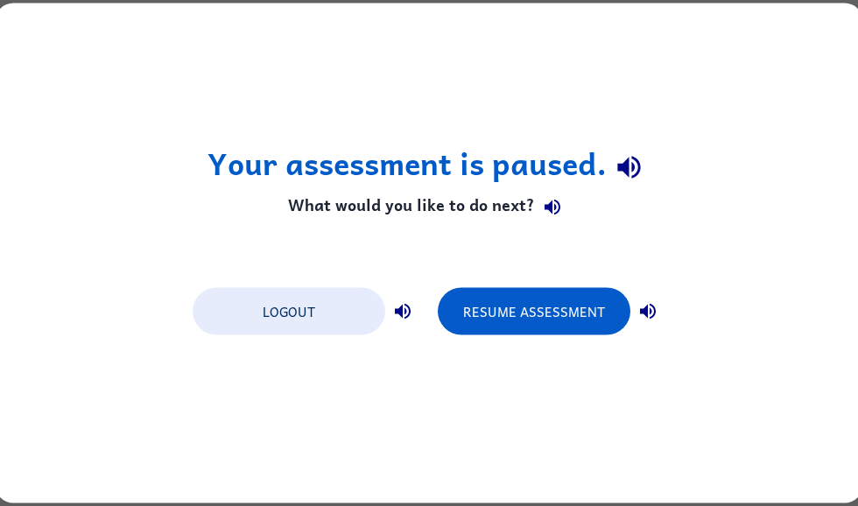
click at [481, 315] on button "Resume Assessment" at bounding box center [534, 311] width 193 height 47
click at [485, 308] on button "Resume Assessment" at bounding box center [534, 311] width 193 height 47
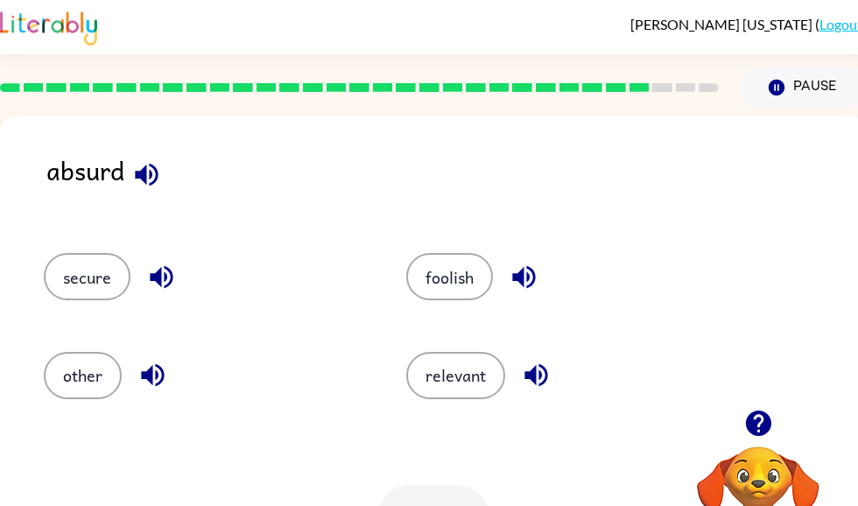
click at [148, 182] on icon "button" at bounding box center [146, 174] width 31 height 31
click at [469, 387] on button "relevant" at bounding box center [455, 375] width 99 height 47
click at [77, 383] on button "other" at bounding box center [83, 375] width 78 height 47
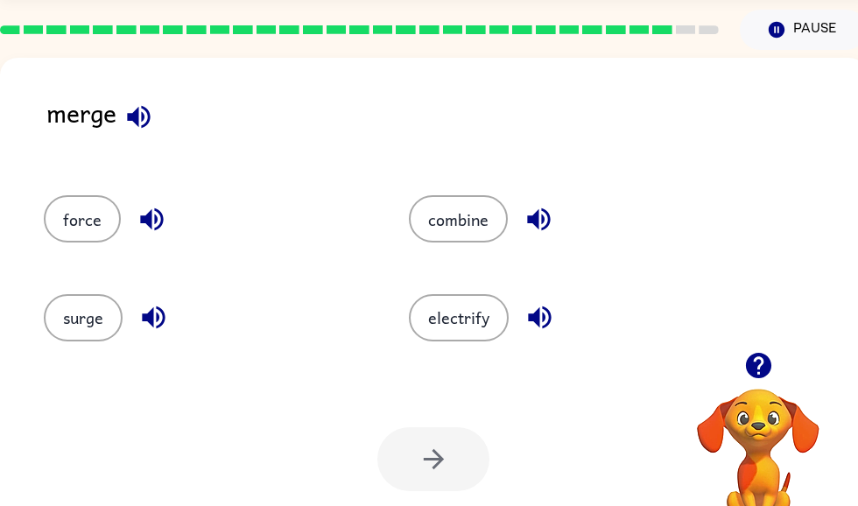
scroll to position [58, 0]
click at [133, 123] on icon "button" at bounding box center [138, 117] width 31 height 31
click at [100, 198] on button "force" at bounding box center [82, 218] width 77 height 47
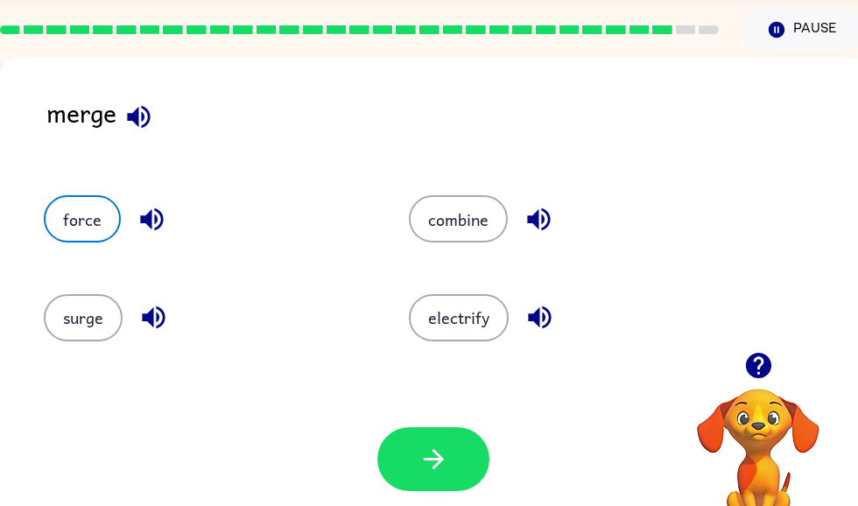
click at [417, 460] on button "button" at bounding box center [433, 459] width 112 height 64
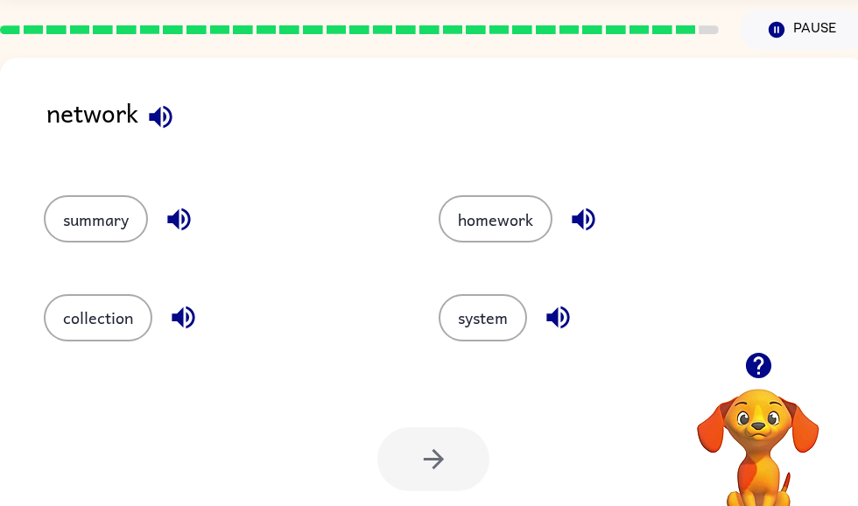
click at [85, 331] on button "collection" at bounding box center [98, 317] width 109 height 47
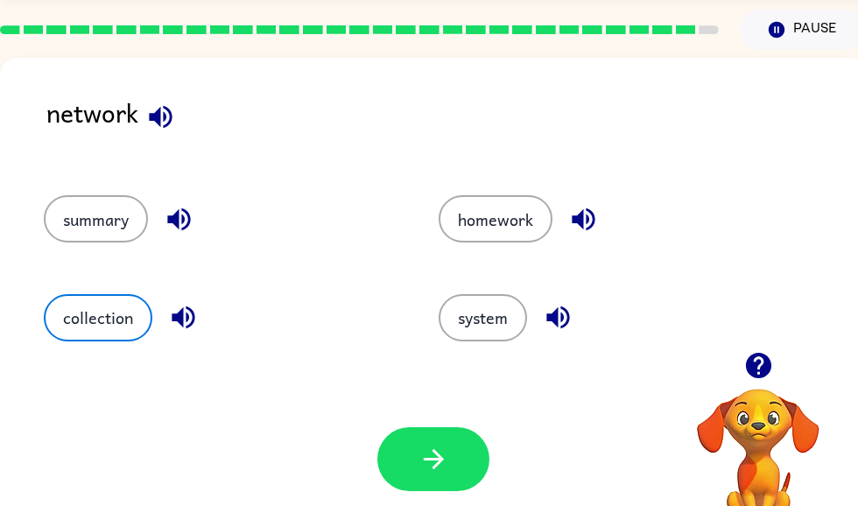
click at [489, 311] on button "system" at bounding box center [483, 317] width 88 height 47
click at [457, 452] on button "button" at bounding box center [433, 459] width 112 height 64
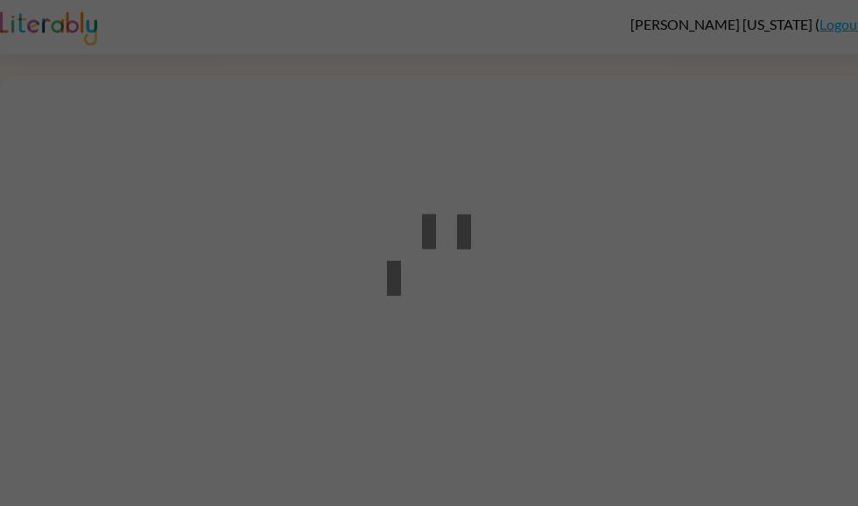
scroll to position [1, 0]
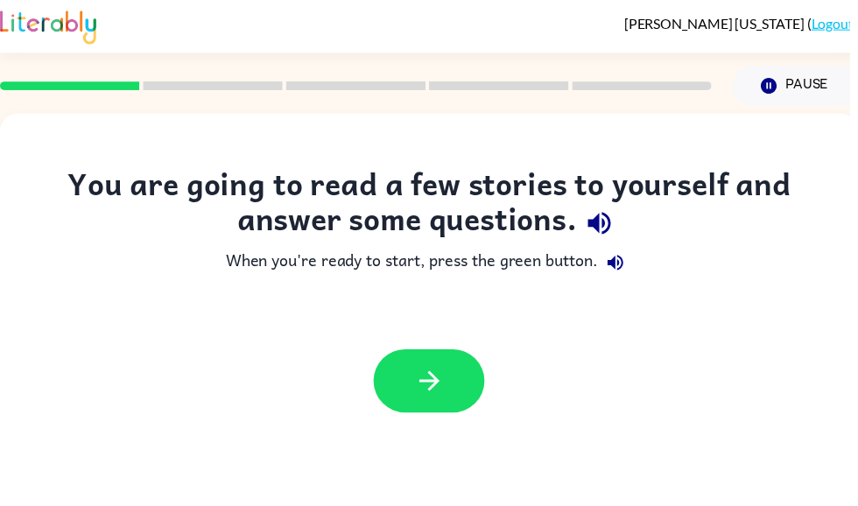
click at [449, 362] on button "button" at bounding box center [433, 385] width 112 height 64
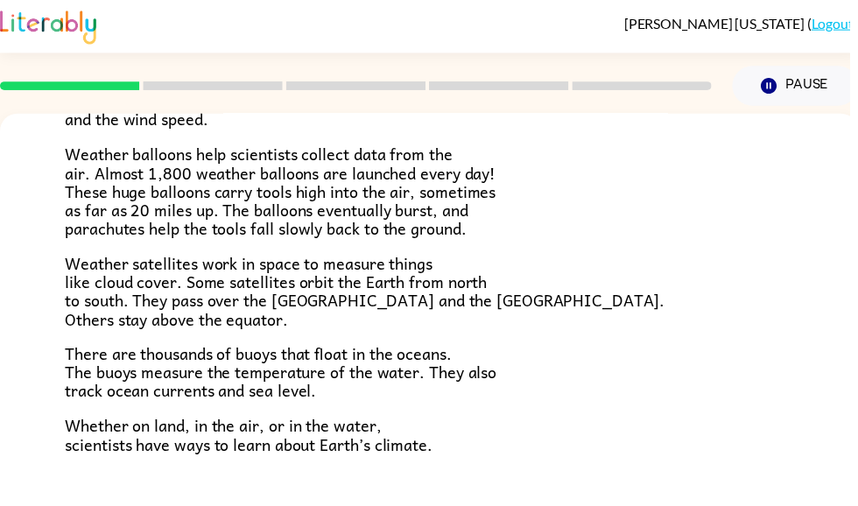
scroll to position [474, 0]
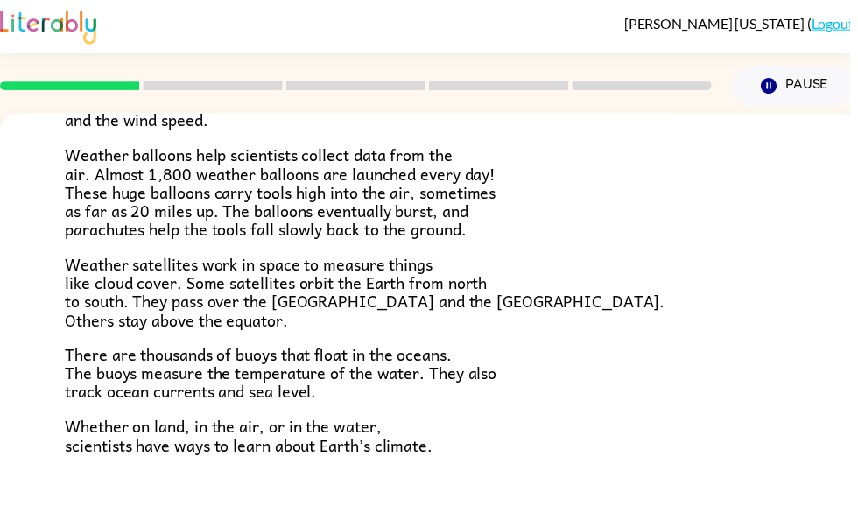
click at [403, 384] on p "There are thousands of buoys that float in the oceans. The buoys measure the te…" at bounding box center [433, 376] width 735 height 57
click at [458, 503] on div "Climate Climate is the average of the weather conditions over all four seasons.…" at bounding box center [433, 90] width 867 height 899
click at [457, 503] on div "Climate Climate is the average of the weather conditions over all four seasons.…" at bounding box center [433, 90] width 867 height 899
click at [463, 472] on div "Climate Climate is the average of the weather conditions over all four seasons.…" at bounding box center [433, 90] width 867 height 899
click at [451, 428] on p "Whether on land, in the air, or in the water, scientists have ways to learn abo…" at bounding box center [433, 440] width 735 height 38
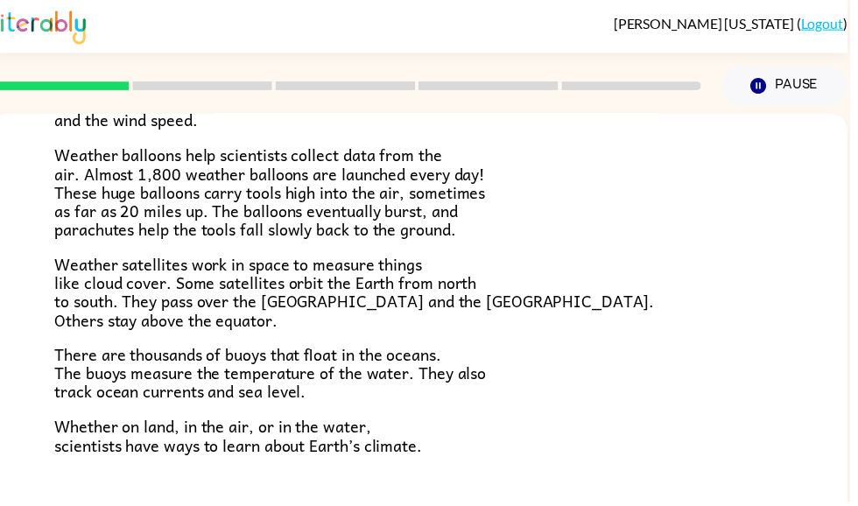
click at [453, 348] on p "There are thousands of buoys that float in the oceans. The buoys measure the te…" at bounding box center [422, 376] width 735 height 57
click at [833, 74] on button "Pause Pause" at bounding box center [792, 87] width 127 height 40
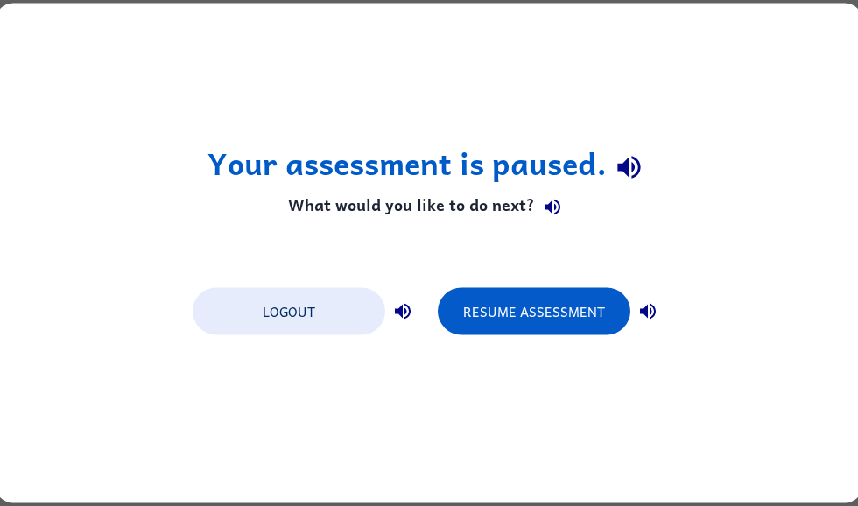
click at [483, 315] on button "Resume Assessment" at bounding box center [534, 311] width 193 height 47
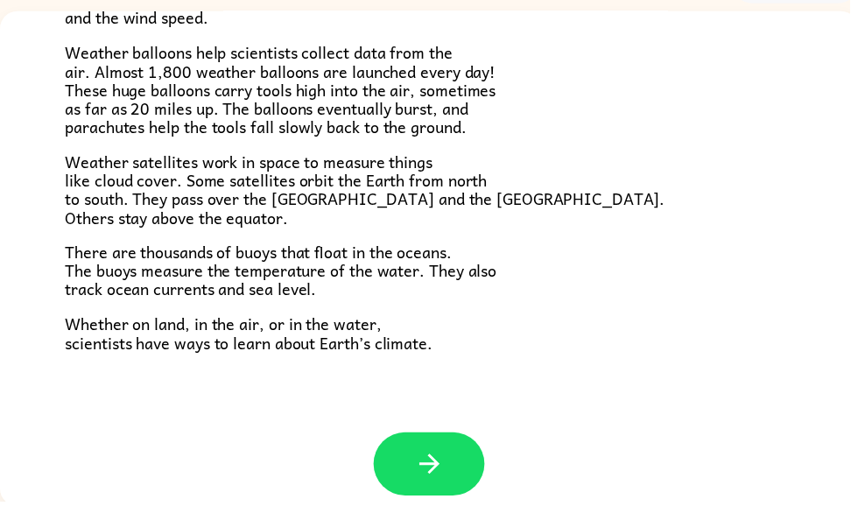
scroll to position [105, 0]
click at [405, 460] on button "button" at bounding box center [433, 468] width 112 height 64
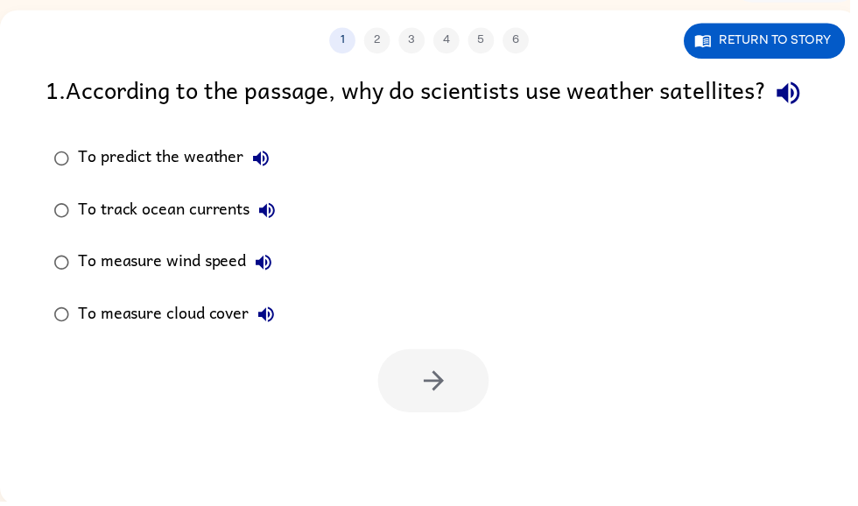
scroll to position [0, 0]
click at [49, 87] on div "1 . According to the passage, why do scientists use weather satellites?" at bounding box center [433, 94] width 774 height 45
click at [47, 85] on div "1 . According to the passage, why do scientists use weather satellites?" at bounding box center [433, 94] width 774 height 45
click at [781, 109] on icon "button" at bounding box center [796, 94] width 31 height 31
click at [784, 106] on icon "button" at bounding box center [795, 94] width 23 height 23
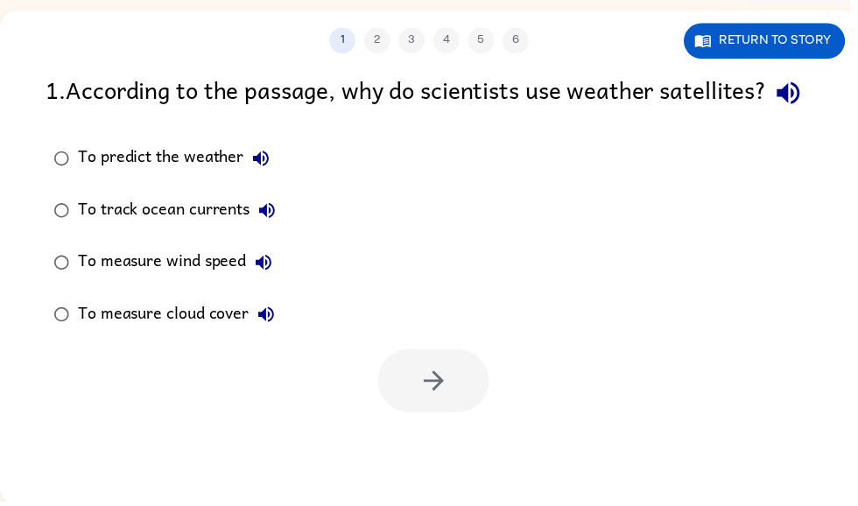
click at [781, 109] on icon "button" at bounding box center [796, 94] width 31 height 31
click at [774, 116] on button "button" at bounding box center [796, 94] width 45 height 45
click at [781, 109] on icon "button" at bounding box center [796, 94] width 31 height 31
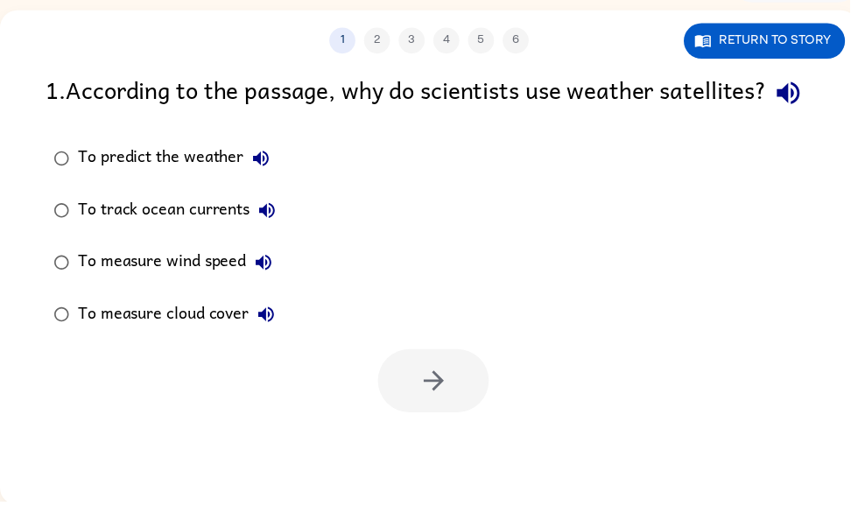
click at [258, 175] on label "To predict the weather" at bounding box center [166, 160] width 259 height 53
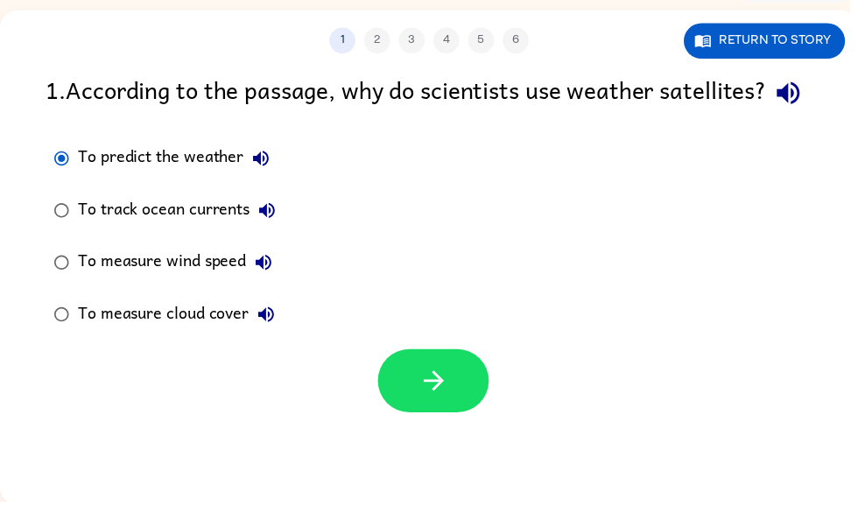
click at [781, 109] on icon "button" at bounding box center [796, 94] width 31 height 31
click at [253, 283] on button "To measure wind speed" at bounding box center [266, 265] width 35 height 35
click at [440, 403] on button "button" at bounding box center [438, 385] width 112 height 64
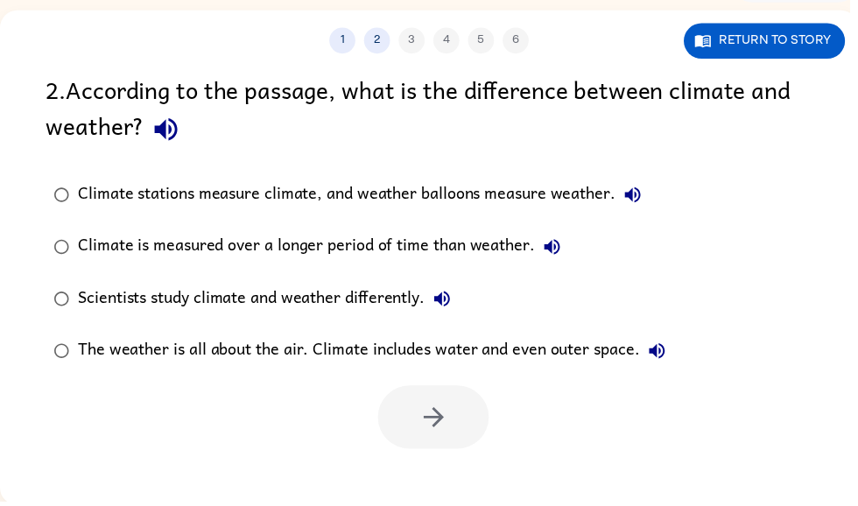
click at [161, 131] on icon "button" at bounding box center [167, 131] width 23 height 23
click at [116, 180] on label "Climate stations measure climate, and weather balloons measure weather." at bounding box center [363, 197] width 653 height 53
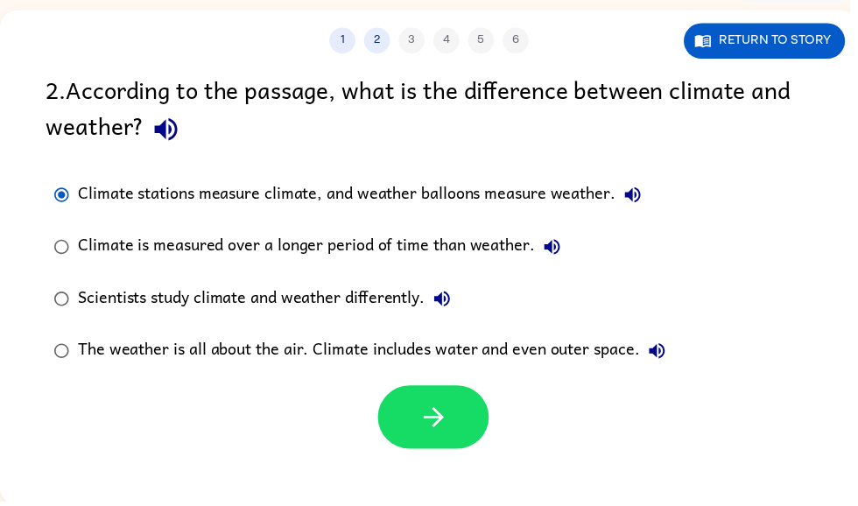
click at [432, 446] on button "button" at bounding box center [438, 422] width 112 height 64
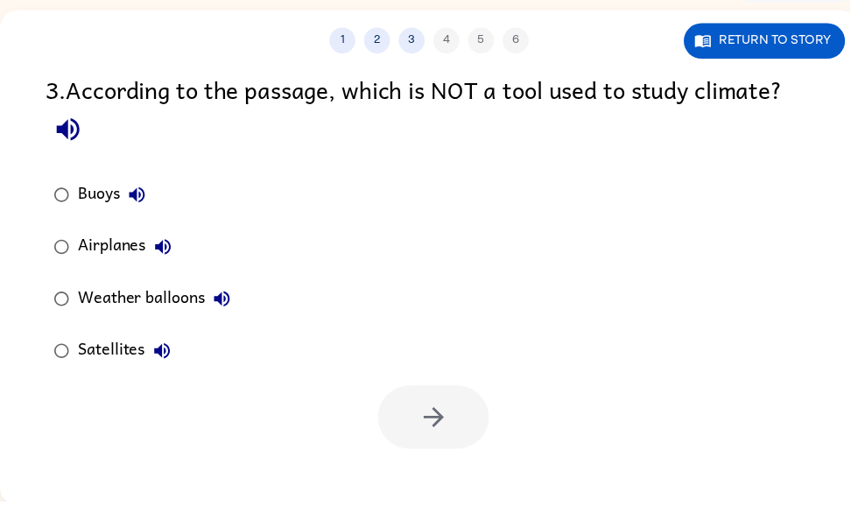
click at [48, 97] on div "3 . According to the passage, which is NOT a tool used to study climate?" at bounding box center [433, 112] width 774 height 81
click at [69, 124] on icon "button" at bounding box center [68, 131] width 31 height 31
click at [65, 124] on icon "button" at bounding box center [68, 131] width 31 height 31
click at [62, 123] on icon "button" at bounding box center [68, 131] width 31 height 31
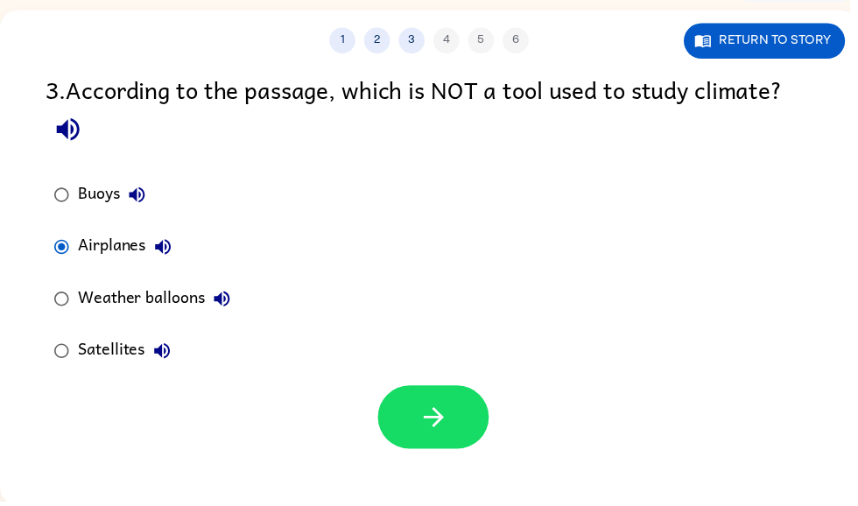
click at [444, 420] on icon "button" at bounding box center [437, 421] width 20 height 20
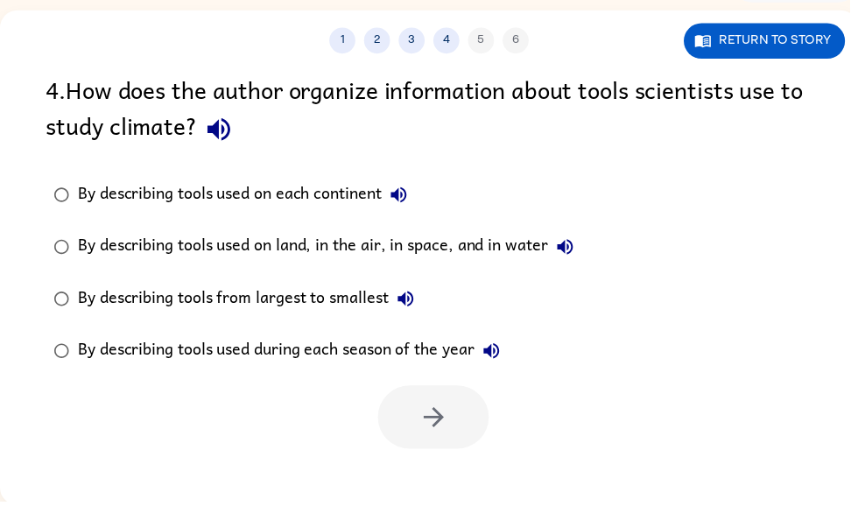
click at [215, 143] on icon "button" at bounding box center [221, 131] width 31 height 31
click at [226, 131] on icon "button" at bounding box center [220, 131] width 23 height 23
click at [236, 119] on icon "button" at bounding box center [221, 131] width 31 height 31
click at [406, 181] on button "By describing tools used on each continent" at bounding box center [402, 196] width 35 height 35
click at [577, 250] on icon "button" at bounding box center [571, 250] width 16 height 16
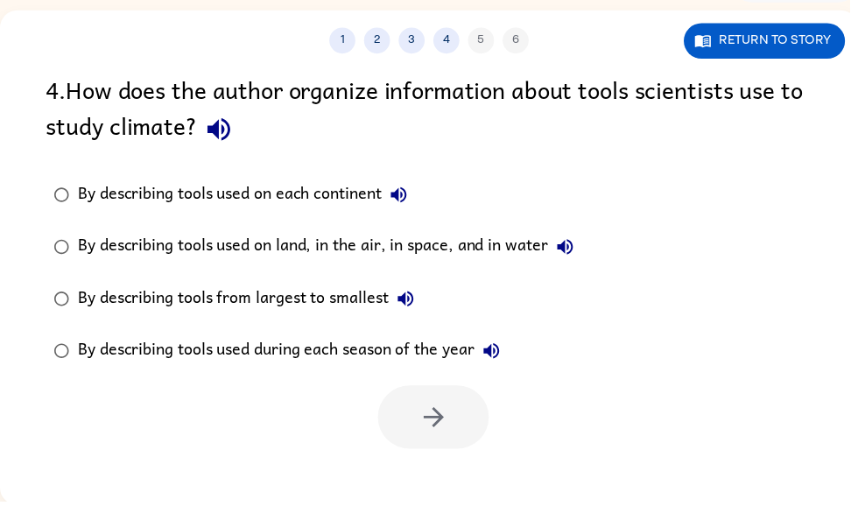
click at [149, 227] on label "By describing tools used on land, in the air, in space, and in water" at bounding box center [317, 249] width 560 height 53
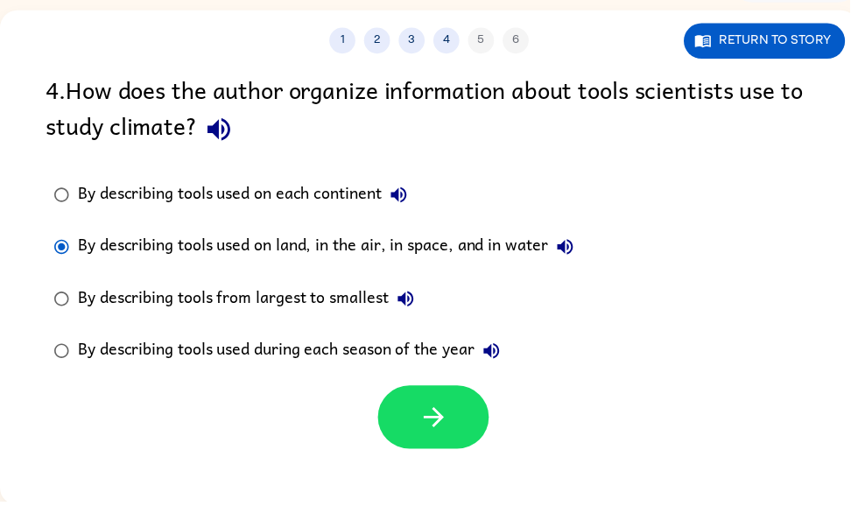
click at [174, 285] on label "By describing tools from largest to smallest" at bounding box center [317, 302] width 560 height 53
click at [118, 292] on div "By describing tools from largest to smallest" at bounding box center [253, 302] width 348 height 35
click at [470, 421] on button "button" at bounding box center [438, 422] width 112 height 64
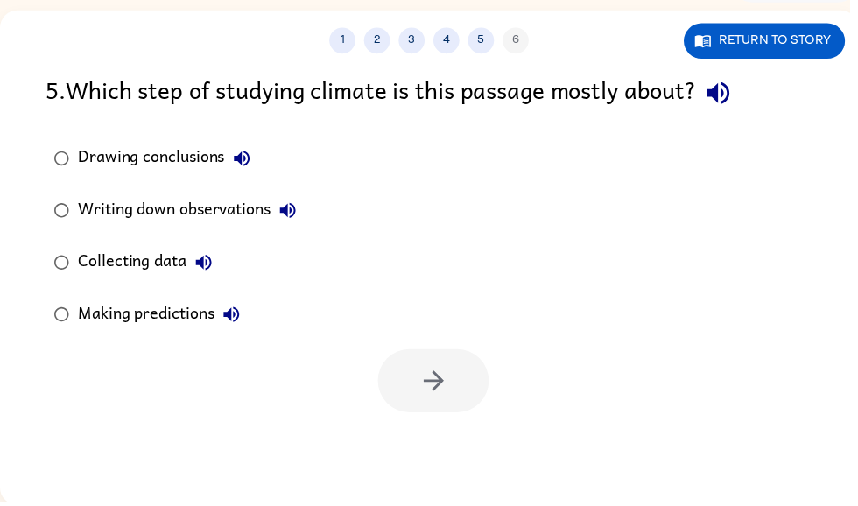
click at [645, 208] on div "Drawing conclusions Writing down observations Collecting data Making predictions" at bounding box center [456, 239] width 820 height 210
click at [732, 102] on icon "button" at bounding box center [724, 94] width 23 height 23
click at [94, 200] on div "Writing down observations" at bounding box center [193, 212] width 229 height 35
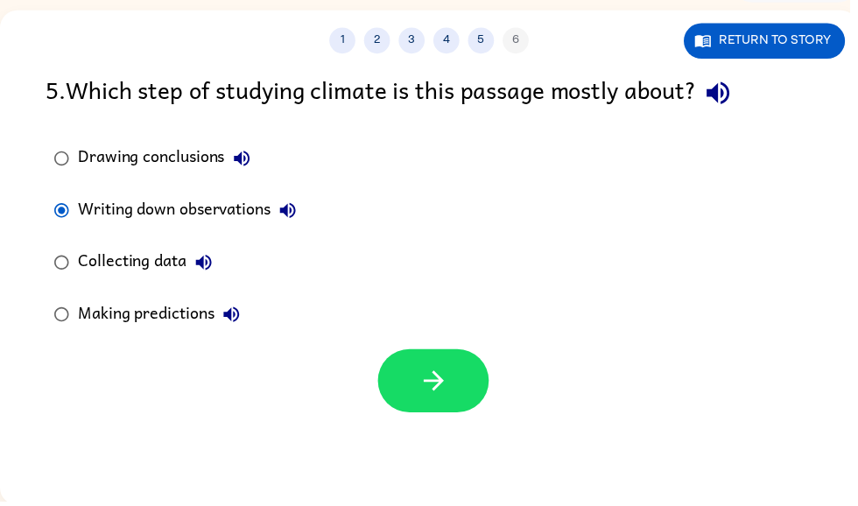
click at [93, 256] on div "Collecting data" at bounding box center [151, 265] width 144 height 35
click at [400, 382] on button "button" at bounding box center [438, 385] width 112 height 64
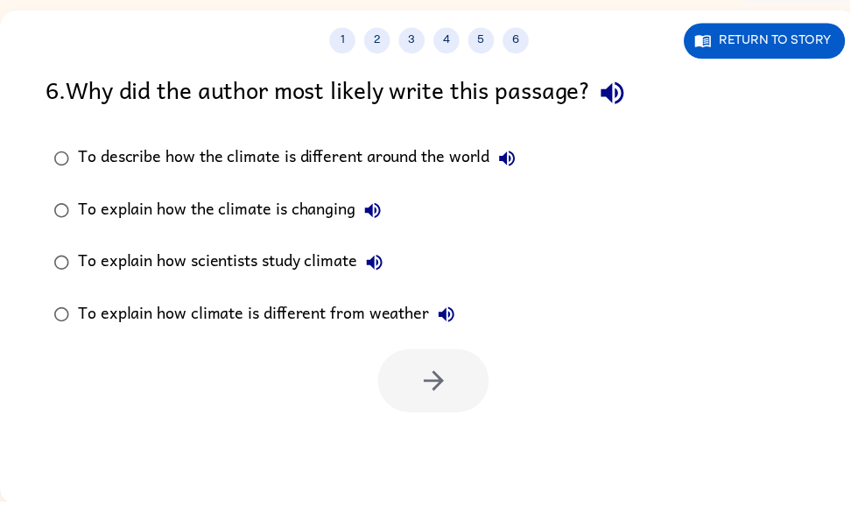
click at [519, 166] on icon "button" at bounding box center [512, 160] width 21 height 21
click at [252, 213] on div "To explain how the climate is changing" at bounding box center [236, 212] width 315 height 35
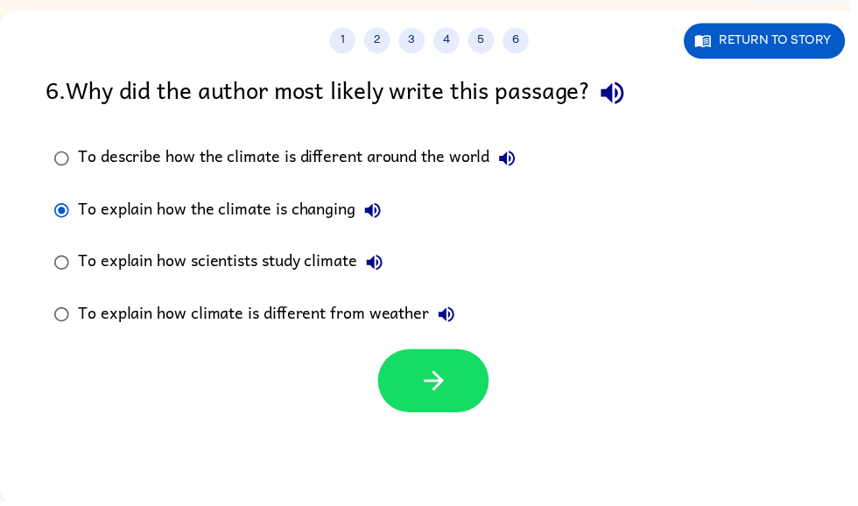
click at [256, 206] on div "To explain how the climate is changing" at bounding box center [236, 212] width 315 height 35
click at [451, 396] on icon "button" at bounding box center [438, 384] width 31 height 31
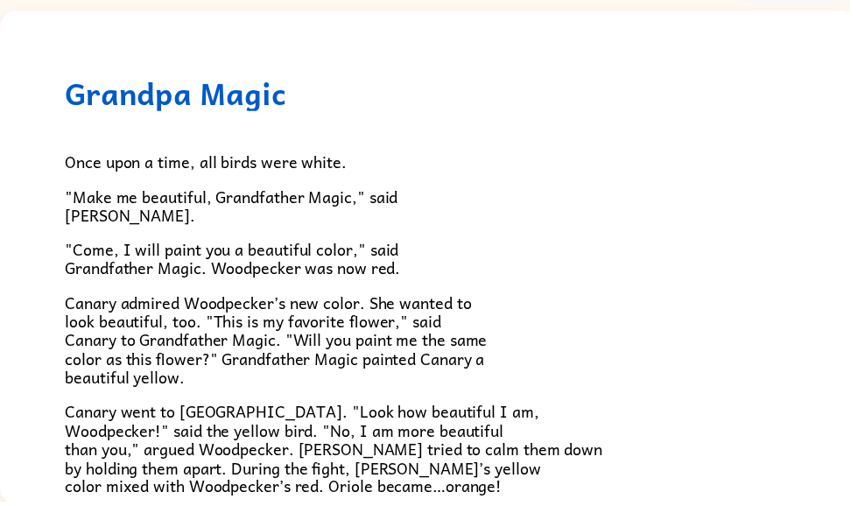
scroll to position [104, 0]
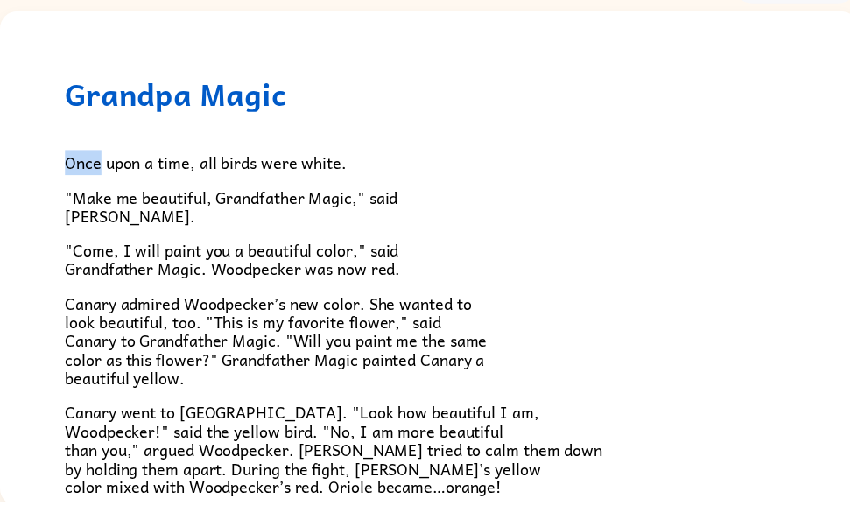
click at [137, 241] on span ""Come, I will paint you a beautiful color," said Grandfather Magic. Woodpecker …" at bounding box center [235, 262] width 339 height 45
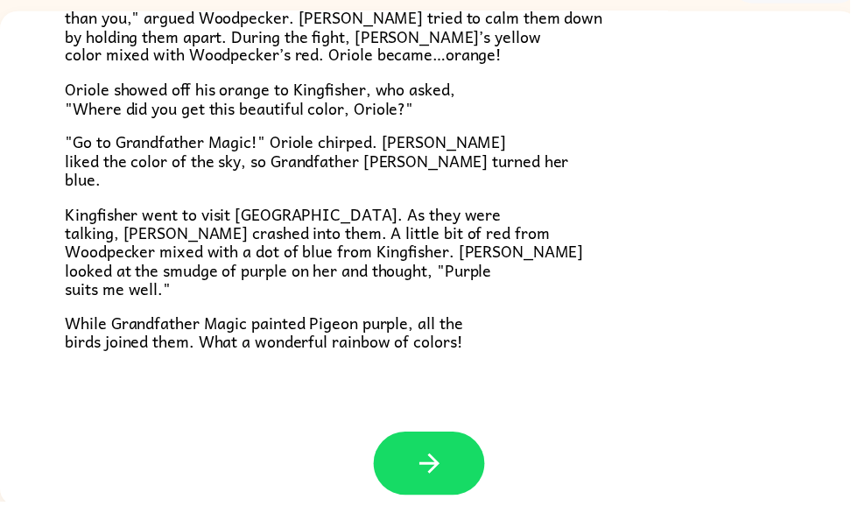
scroll to position [105, 0]
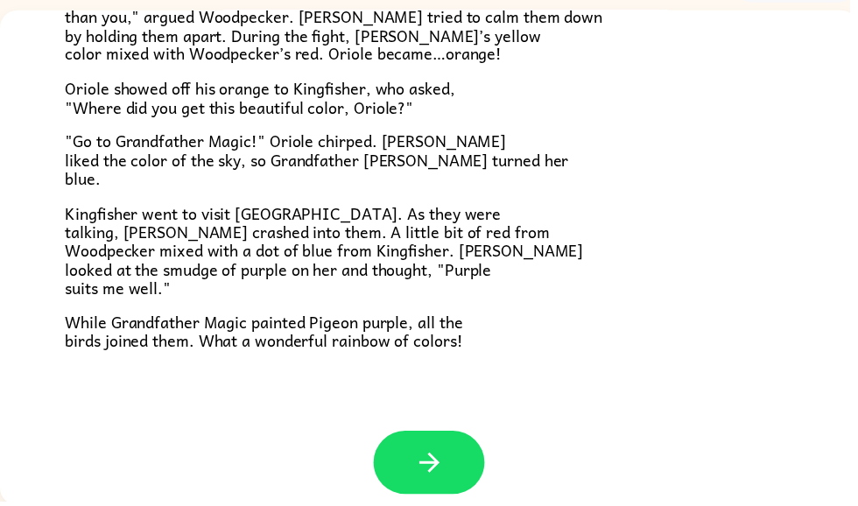
click at [434, 435] on button "button" at bounding box center [433, 467] width 112 height 64
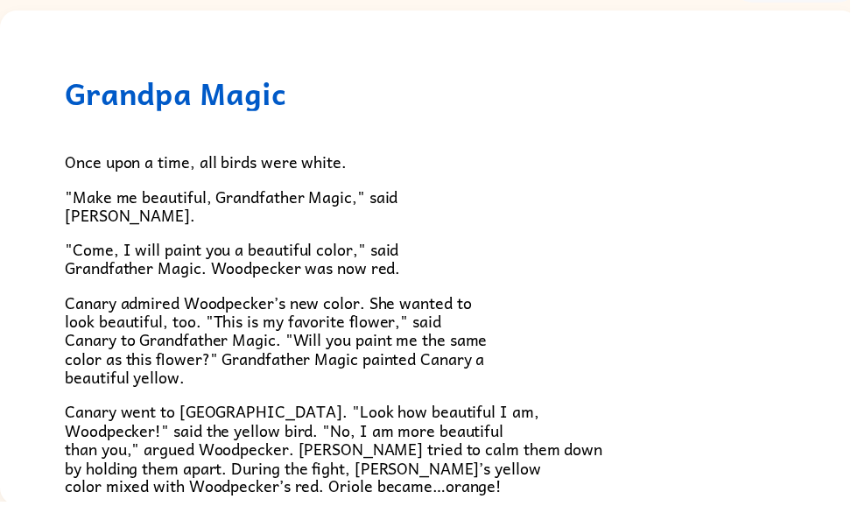
click at [441, 448] on div "Grandpa Magic Once upon a time, all birds were white. "Make me beautiful, Grand…" at bounding box center [433, 261] width 867 height 500
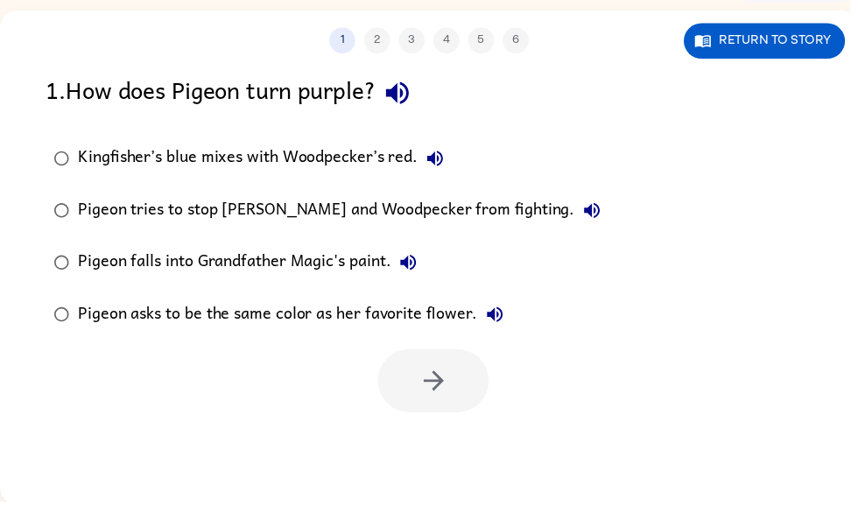
click at [39, 88] on div "1 . How does Pigeon turn purple? Kingfisher’s blue mixes with Woodpecker’s red.…" at bounding box center [433, 244] width 867 height 345
click at [42, 91] on div "1 . How does Pigeon turn purple? Kingfisher’s blue mixes with Woodpecker’s red.…" at bounding box center [433, 244] width 867 height 345
click at [63, 92] on div "1 . How does Pigeon turn purple?" at bounding box center [433, 94] width 774 height 45
click at [403, 88] on icon "button" at bounding box center [401, 94] width 31 height 31
click at [425, 151] on button "Kingfisher’s blue mixes with Woodpecker’s red." at bounding box center [439, 160] width 35 height 35
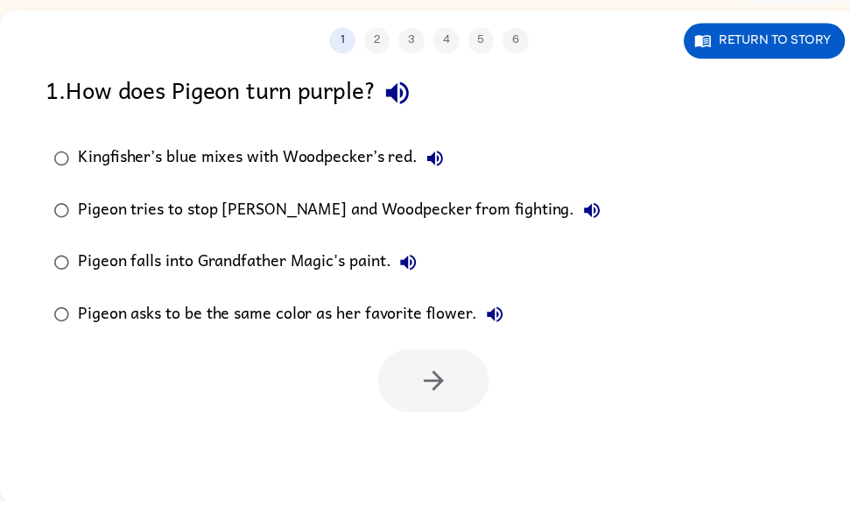
click at [444, 152] on icon "button" at bounding box center [439, 160] width 21 height 21
click at [128, 145] on div "Kingfisher’s blue mixes with Woodpecker’s red." at bounding box center [268, 160] width 378 height 35
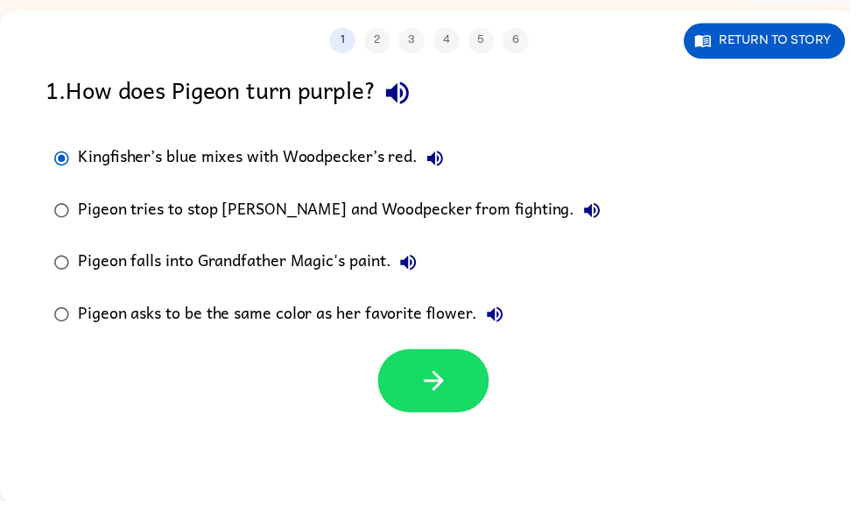
click at [467, 388] on button "button" at bounding box center [438, 385] width 112 height 64
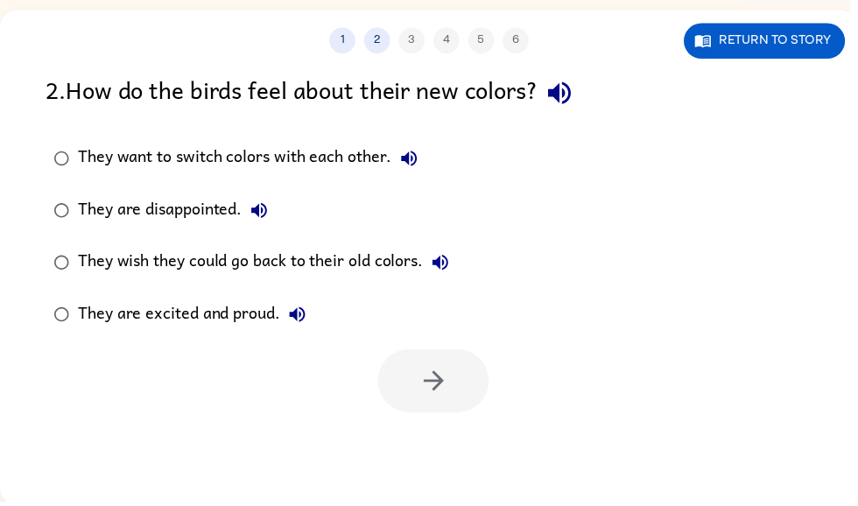
click at [580, 143] on div "They want to switch colors with each other. They are disappointed. They wish th…" at bounding box center [456, 239] width 820 height 210
click at [552, 94] on button "button" at bounding box center [565, 94] width 45 height 45
click at [88, 305] on div "They are excited and proud." at bounding box center [198, 317] width 239 height 35
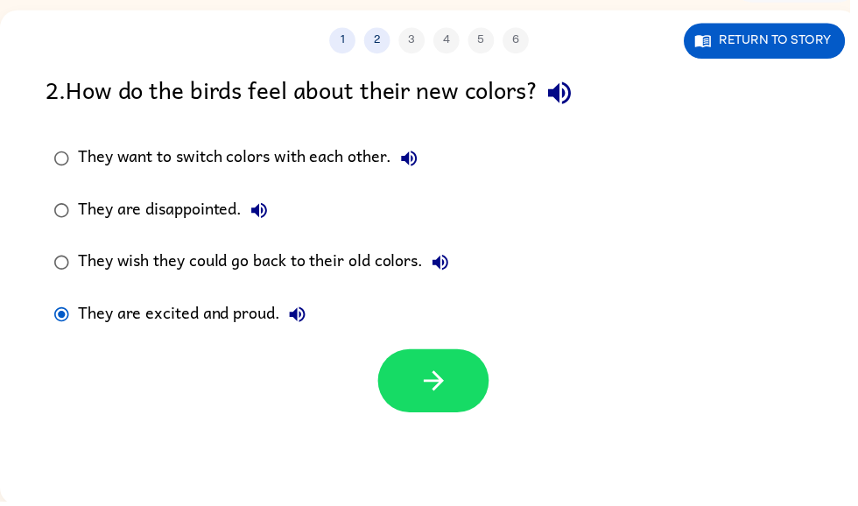
click at [411, 404] on button "button" at bounding box center [438, 385] width 112 height 64
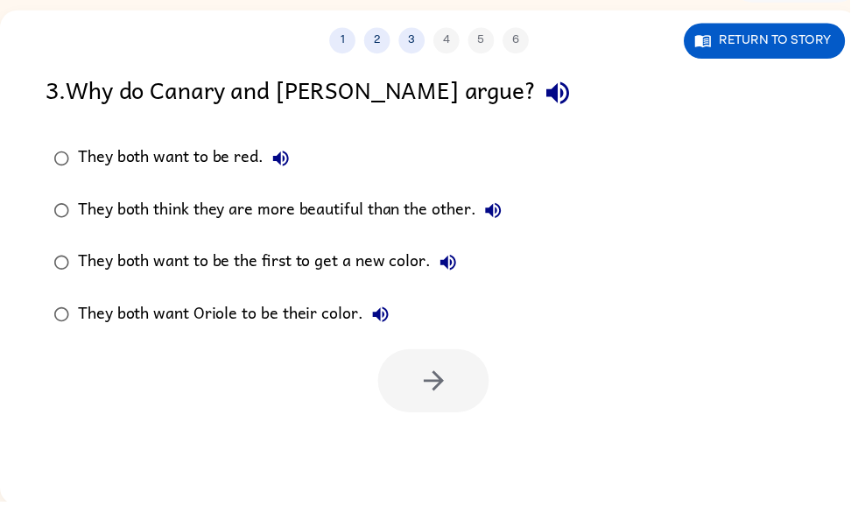
click at [548, 80] on icon "button" at bounding box center [563, 94] width 31 height 31
click at [465, 203] on div "They both think they are more beautiful than the other." at bounding box center [297, 212] width 437 height 35
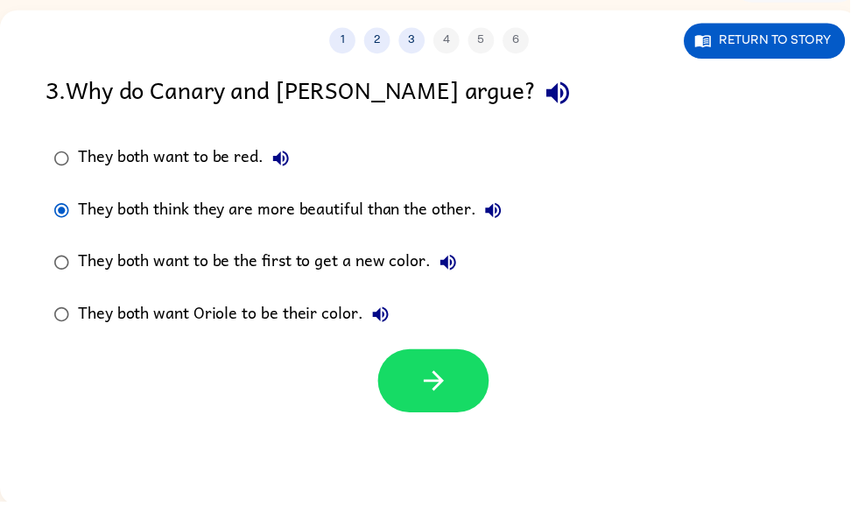
click at [411, 384] on button "button" at bounding box center [438, 385] width 112 height 64
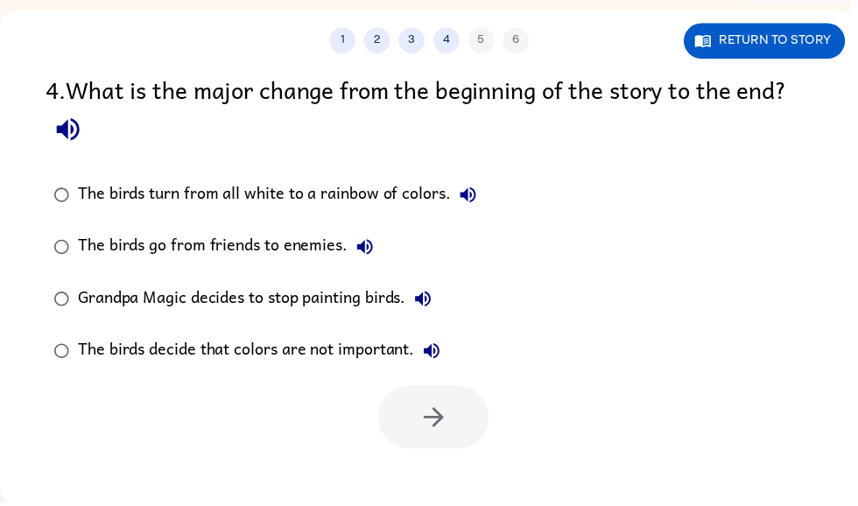
click at [51, 144] on button "button" at bounding box center [68, 131] width 45 height 45
click at [77, 119] on icon "button" at bounding box center [68, 131] width 31 height 31
click at [61, 133] on icon "button" at bounding box center [68, 131] width 23 height 23
click at [56, 143] on icon "button" at bounding box center [68, 131] width 31 height 31
click at [67, 133] on icon "button" at bounding box center [68, 131] width 23 height 23
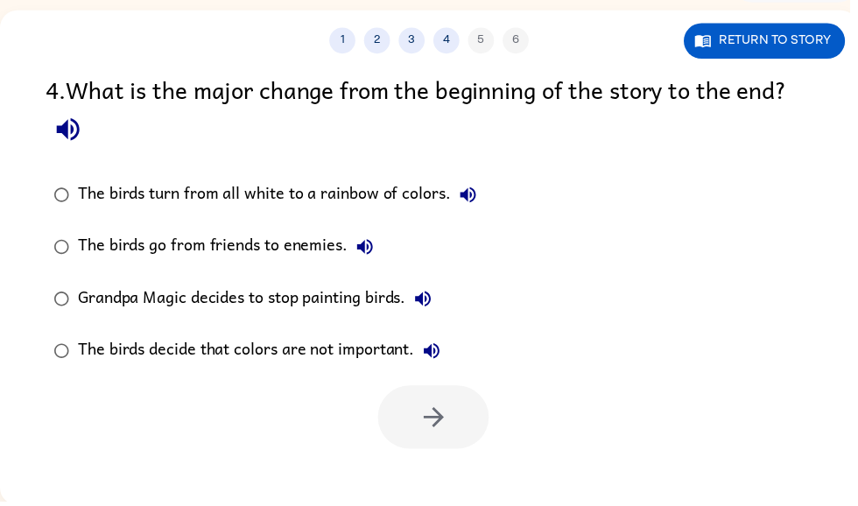
click at [74, 140] on icon "button" at bounding box center [68, 131] width 23 height 23
click at [496, 179] on label "The birds turn from all white to a rainbow of colors." at bounding box center [268, 197] width 462 height 53
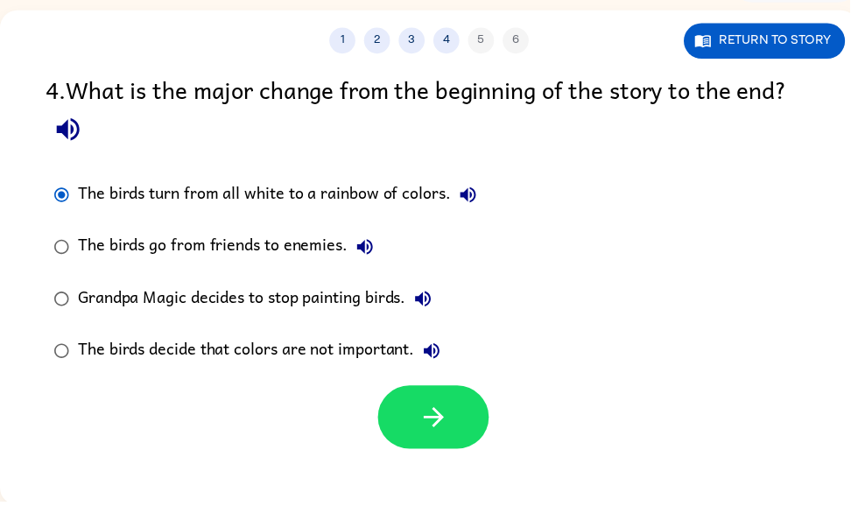
click at [459, 418] on button "button" at bounding box center [438, 422] width 112 height 64
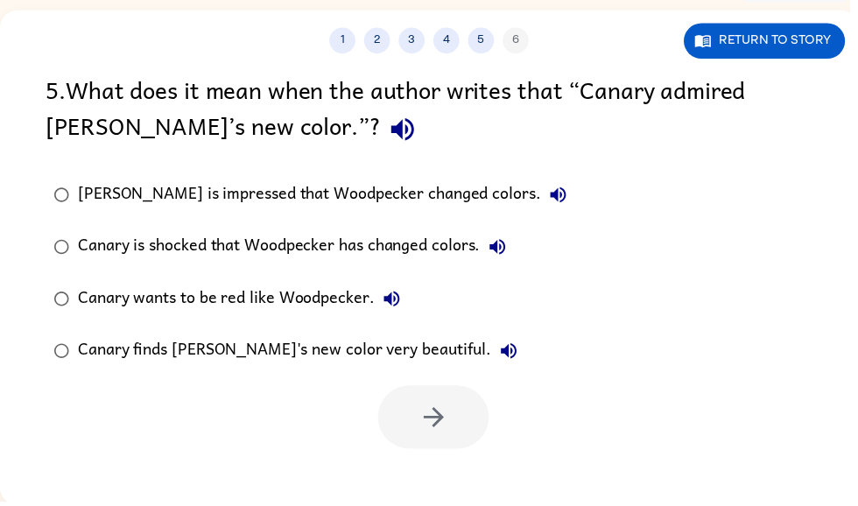
click at [391, 124] on icon "button" at bounding box center [406, 131] width 31 height 31
click at [496, 344] on button "Canary finds [PERSON_NAME]'s new color very beautiful." at bounding box center [513, 354] width 35 height 35
click at [418, 333] on label "Canary finds [PERSON_NAME]'s new color very beautiful." at bounding box center [313, 354] width 553 height 53
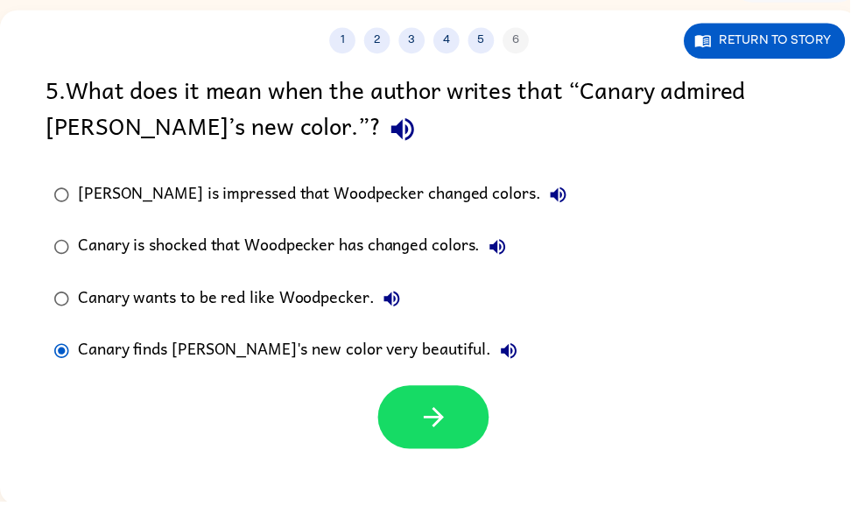
click at [440, 348] on div "Canary finds [PERSON_NAME]'s new color very beautiful." at bounding box center [305, 354] width 453 height 35
click at [439, 429] on icon "button" at bounding box center [438, 421] width 31 height 31
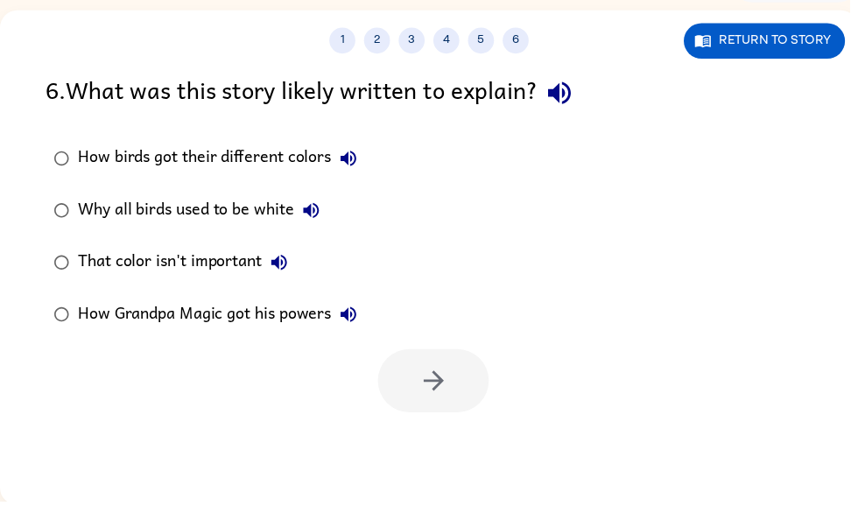
click at [580, 95] on icon "button" at bounding box center [565, 94] width 31 height 31
click at [165, 130] on div "6 . What was this story likely written to explain? How birds got their differen…" at bounding box center [433, 244] width 867 height 345
click at [164, 129] on div "6 . What was this story likely written to explain? How birds got their differen…" at bounding box center [433, 244] width 867 height 345
click at [165, 168] on div "How birds got their different colors" at bounding box center [224, 160] width 291 height 35
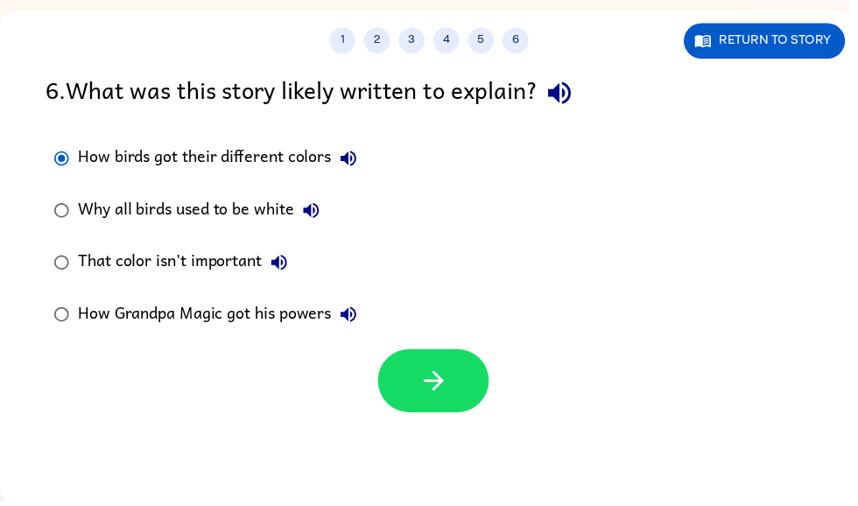
click at [196, 158] on div "How birds got their different colors" at bounding box center [224, 160] width 291 height 35
click at [440, 381] on icon "button" at bounding box center [437, 385] width 20 height 20
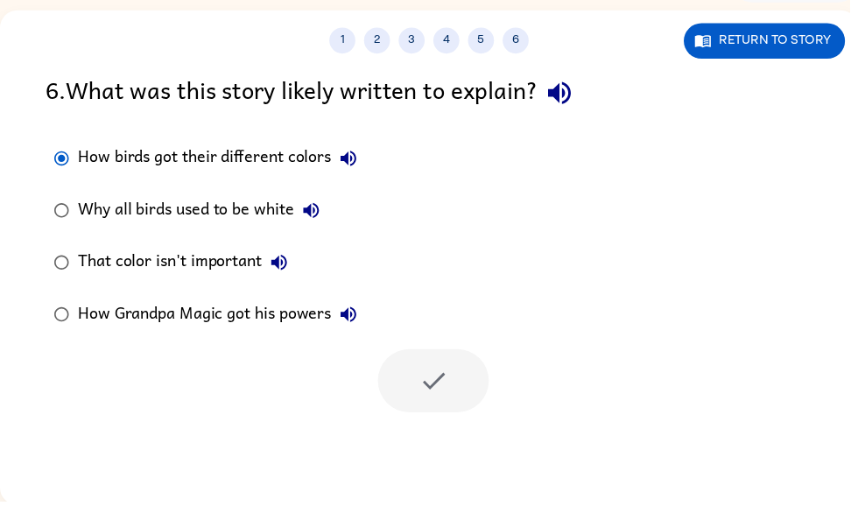
click at [557, 80] on icon "button" at bounding box center [565, 94] width 31 height 31
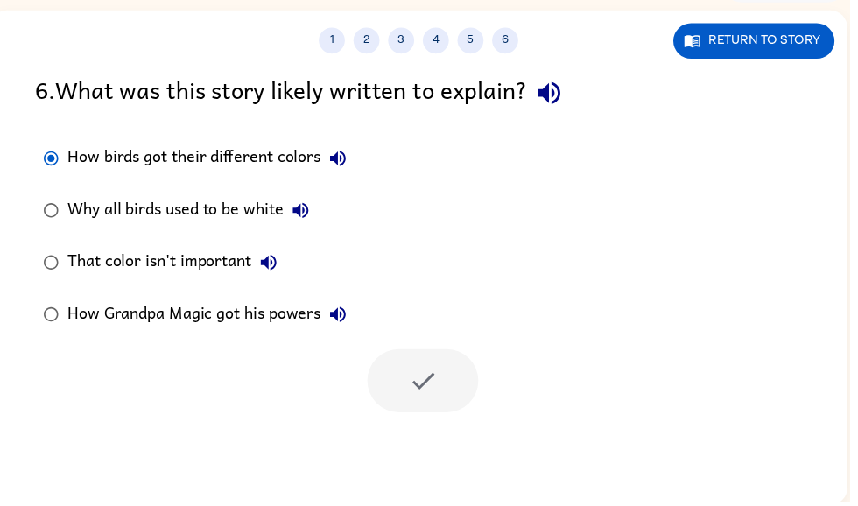
click at [90, 158] on div "How birds got their different colors" at bounding box center [213, 160] width 291 height 35
click at [72, 157] on div "How birds got their different colors" at bounding box center [213, 160] width 291 height 35
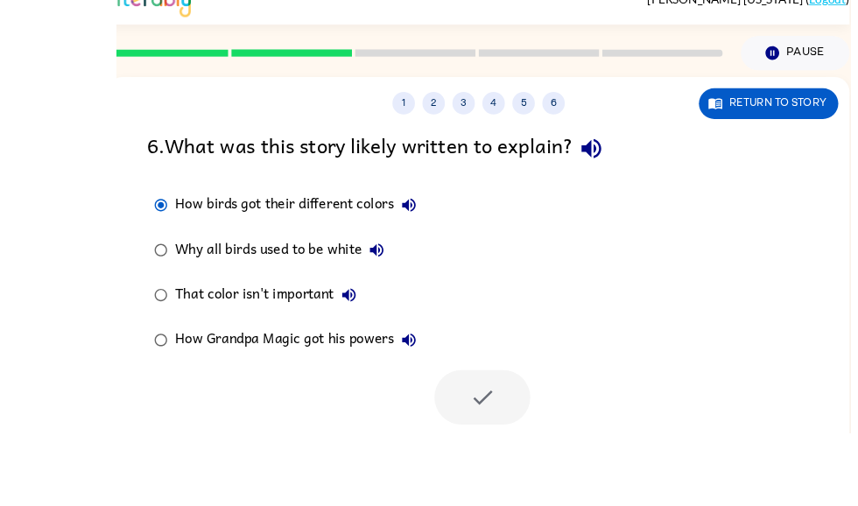
scroll to position [104, 0]
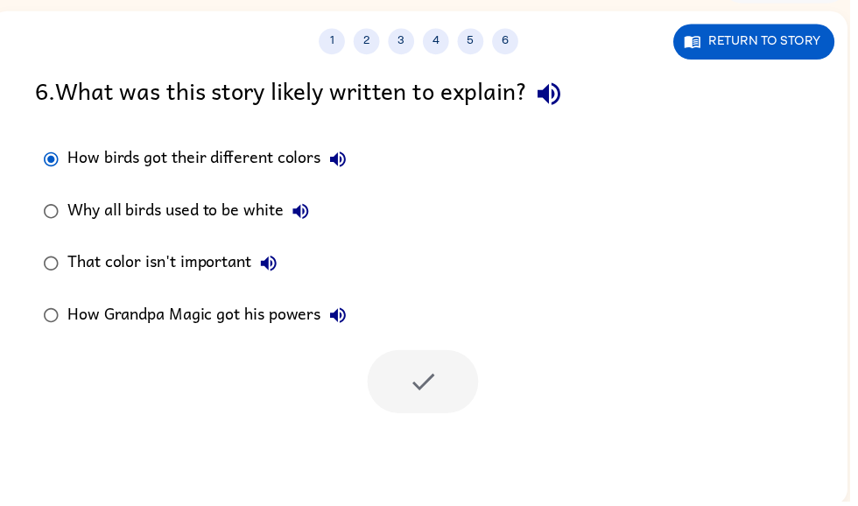
click at [458, 401] on div at bounding box center [427, 386] width 112 height 64
click at [457, 400] on div at bounding box center [427, 386] width 112 height 64
click at [442, 379] on div at bounding box center [427, 386] width 112 height 64
click at [441, 378] on div at bounding box center [427, 386] width 112 height 64
click at [93, 158] on div "How birds got their different colors" at bounding box center [213, 161] width 291 height 35
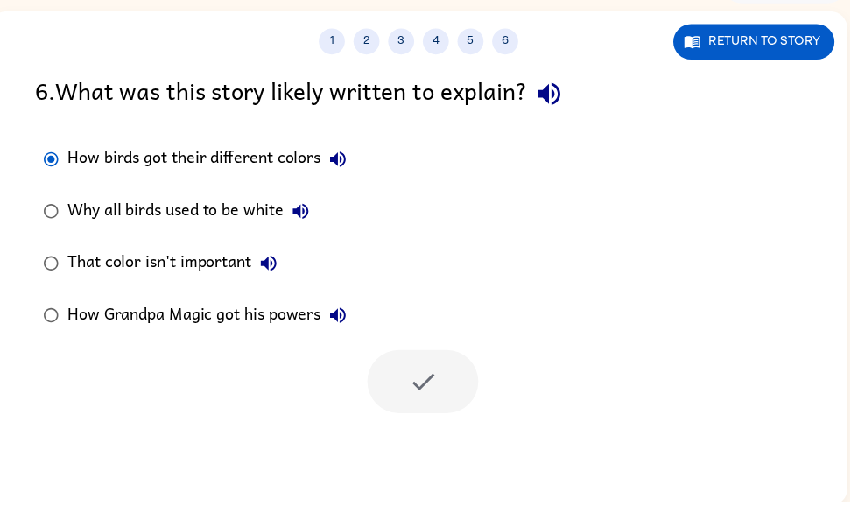
click at [90, 200] on div "Why all birds used to be white" at bounding box center [194, 213] width 253 height 35
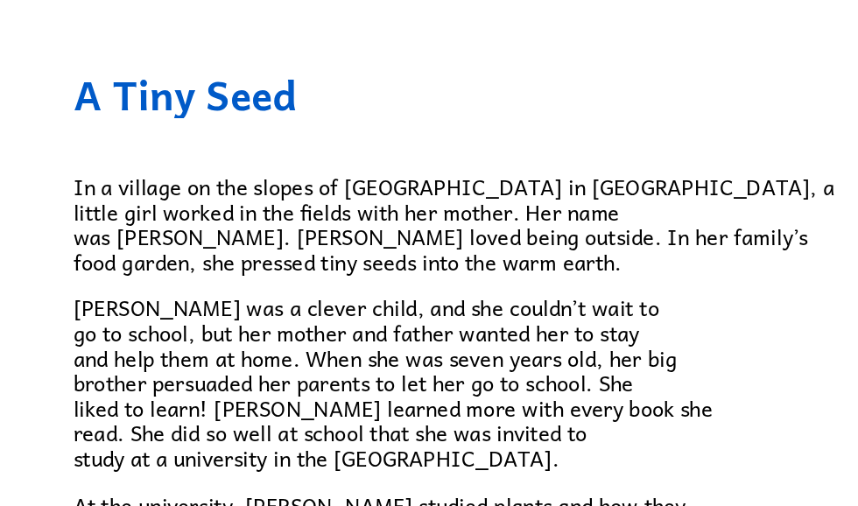
click at [354, 123] on div "In a village on the slopes of [GEOGRAPHIC_DATA] in [GEOGRAPHIC_DATA], a little …" at bounding box center [422, 473] width 735 height 720
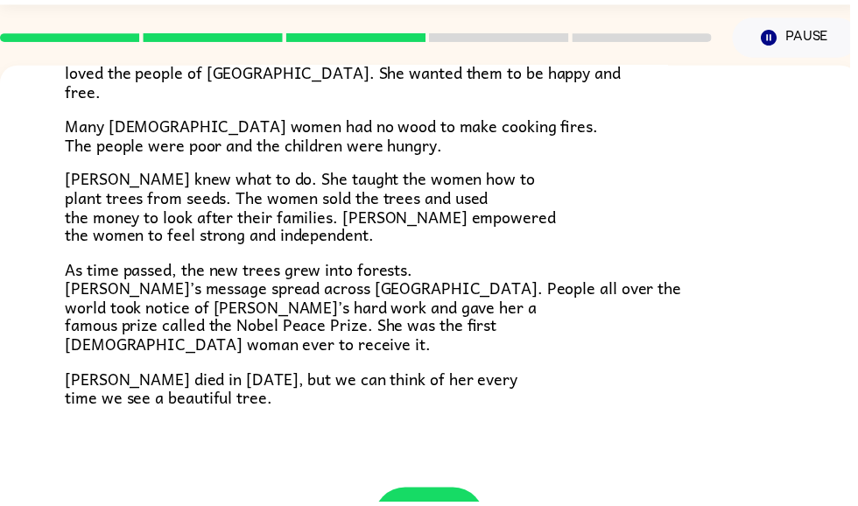
scroll to position [50, 0]
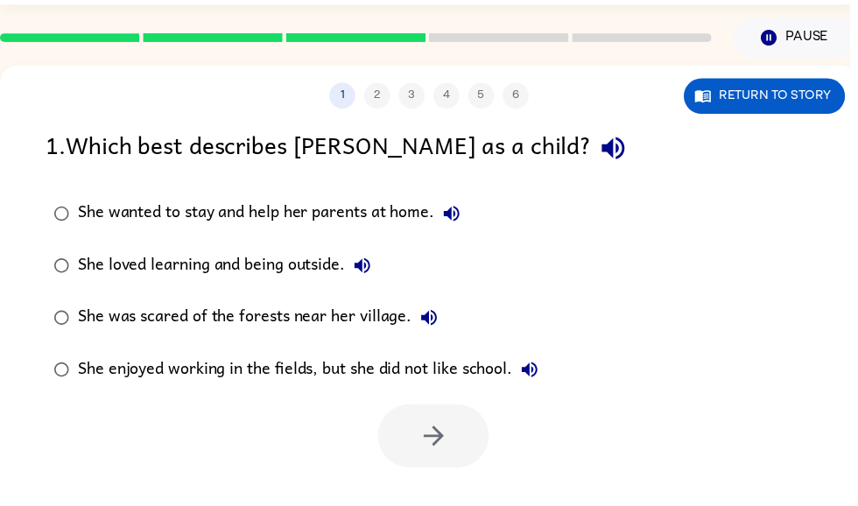
scroll to position [0, 0]
click at [608, 150] on icon "button" at bounding box center [619, 149] width 23 height 23
click at [419, 213] on div "She wanted to stay and help her parents at home." at bounding box center [276, 215] width 395 height 35
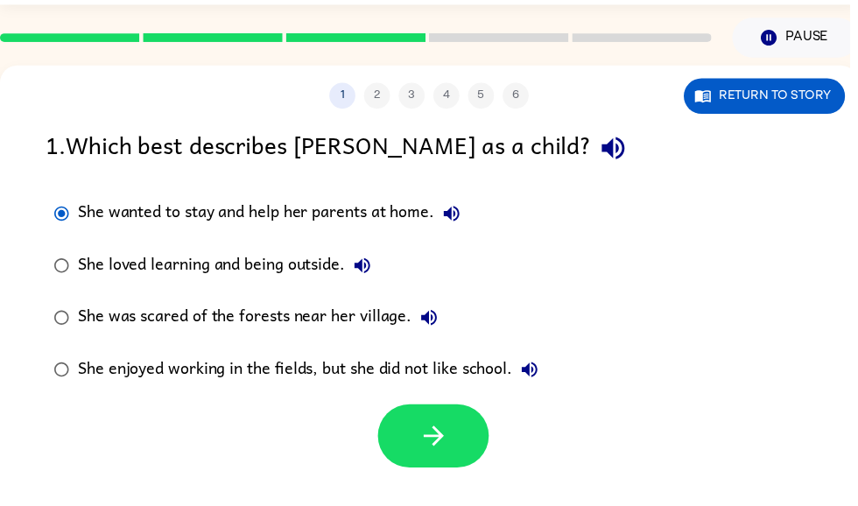
click at [417, 214] on div "She wanted to stay and help her parents at home." at bounding box center [276, 215] width 395 height 35
click at [437, 451] on icon "button" at bounding box center [438, 440] width 31 height 31
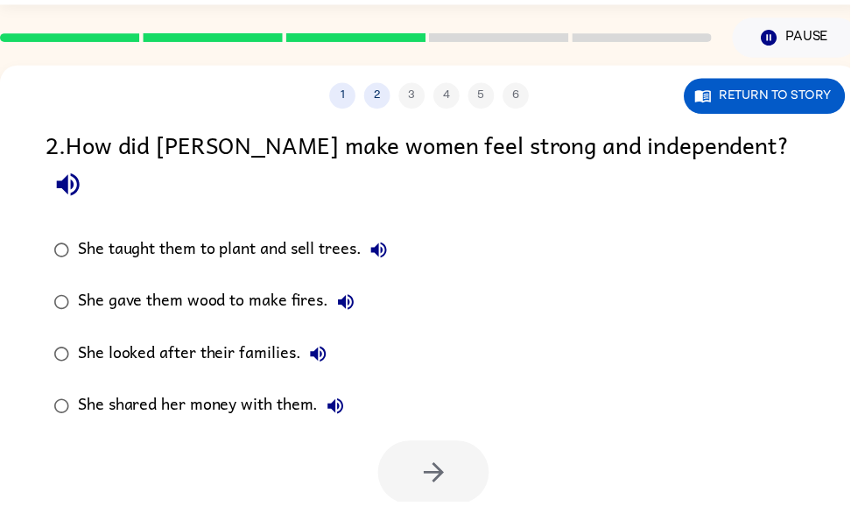
click at [797, 138] on div "2 . How did [PERSON_NAME] make women feel strong and independent?" at bounding box center [433, 167] width 774 height 81
click at [757, 143] on div "2 . How did [PERSON_NAME] make women feel strong and independent?" at bounding box center [433, 167] width 774 height 81
click at [80, 175] on icon "button" at bounding box center [68, 186] width 23 height 23
click at [340, 235] on div "She taught them to plant and sell trees." at bounding box center [239, 252] width 321 height 35
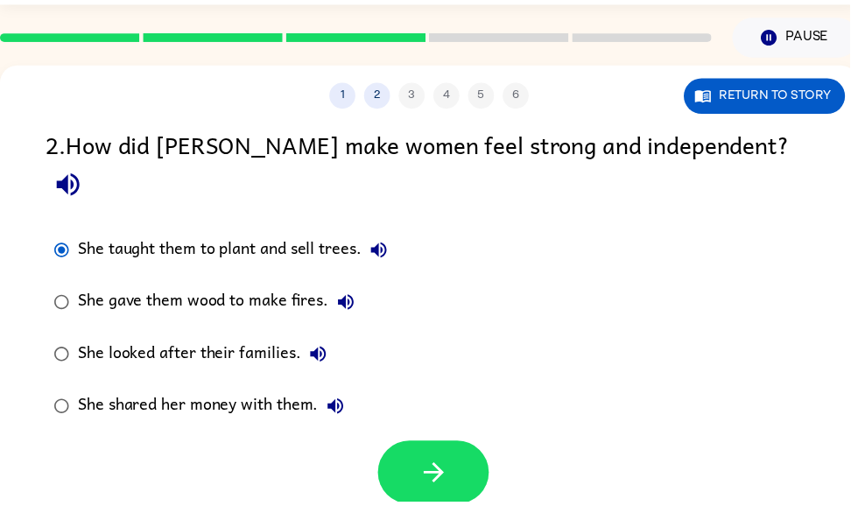
click at [431, 461] on icon "button" at bounding box center [438, 476] width 31 height 31
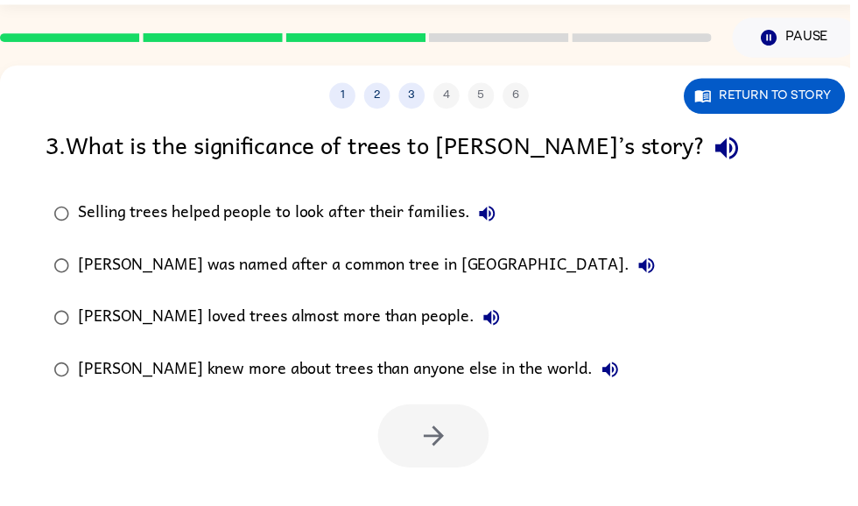
click at [432, 213] on div "Selling trees helped people to look after their families." at bounding box center [294, 215] width 431 height 35
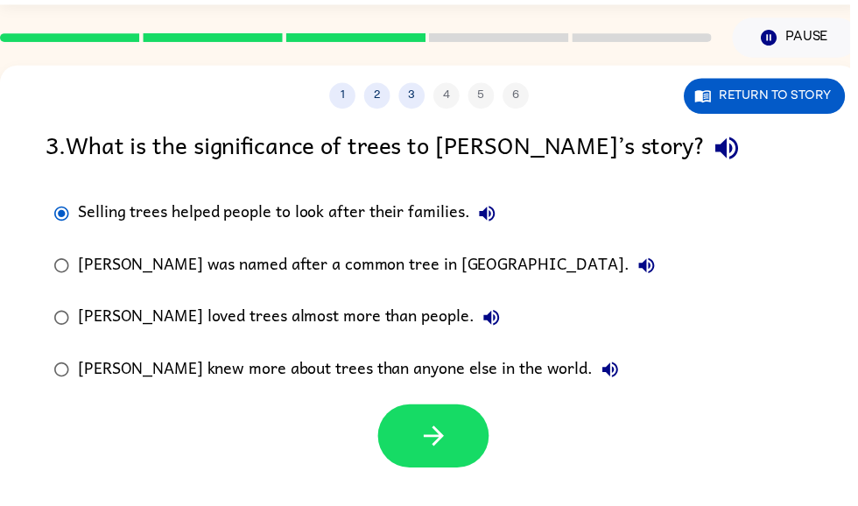
click at [406, 442] on button "button" at bounding box center [438, 440] width 112 height 64
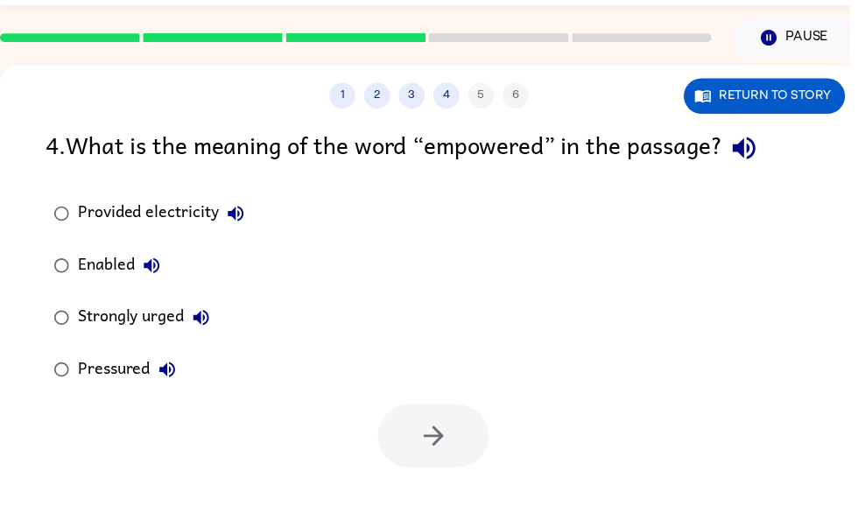
click at [769, 168] on button "button" at bounding box center [751, 149] width 45 height 45
click at [81, 306] on div "Strongly urged" at bounding box center [150, 320] width 142 height 35
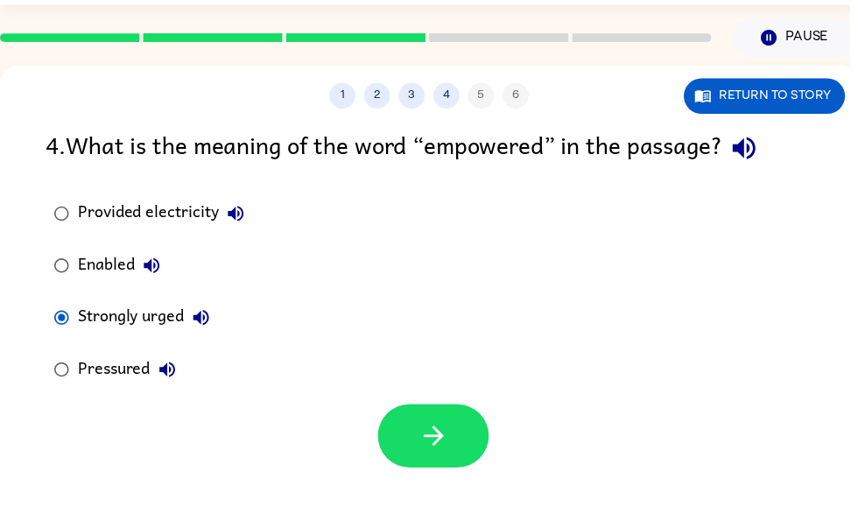
click at [440, 434] on icon "button" at bounding box center [437, 440] width 20 height 20
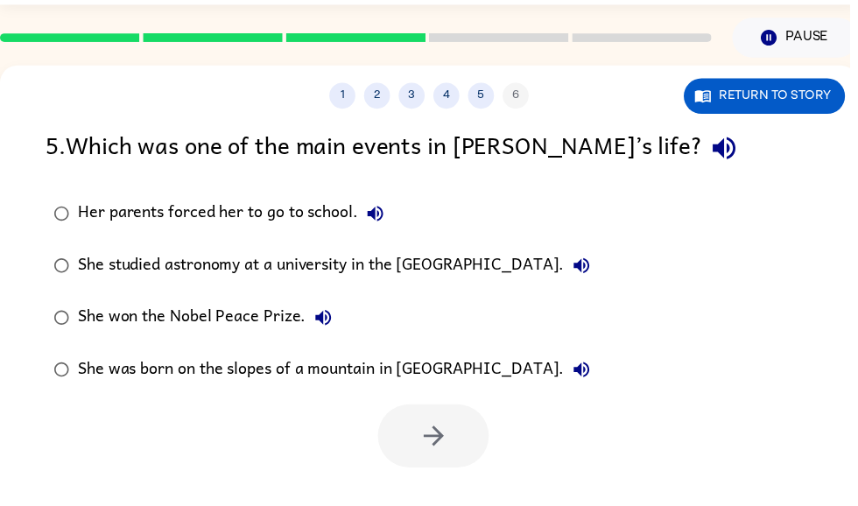
click at [709, 134] on button "button" at bounding box center [731, 149] width 45 height 45
click at [215, 313] on div "She won the Nobel Peace Prize." at bounding box center [211, 320] width 265 height 35
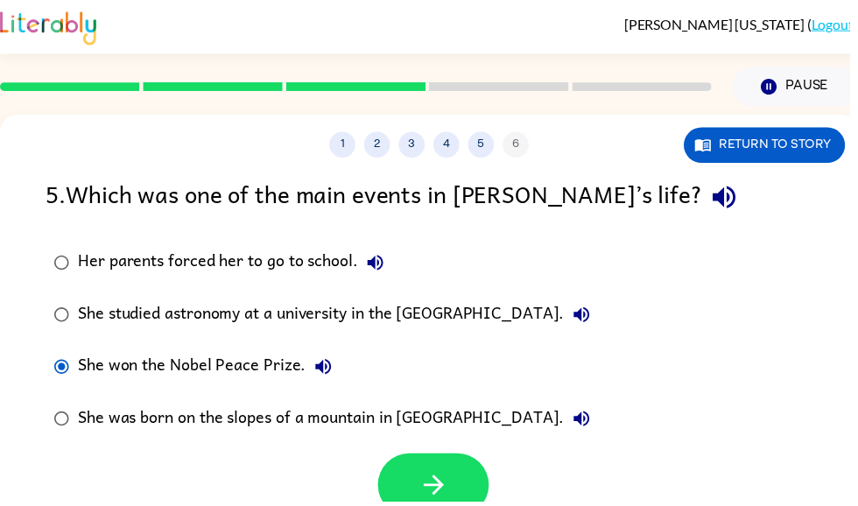
click at [402, 484] on button "button" at bounding box center [438, 490] width 112 height 64
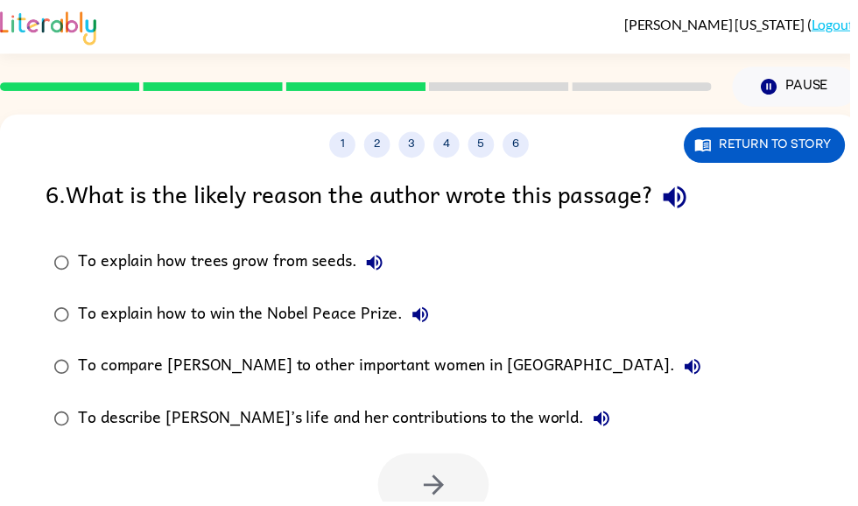
click at [690, 203] on icon "button" at bounding box center [681, 199] width 31 height 31
click at [677, 193] on icon "button" at bounding box center [681, 199] width 31 height 31
click at [479, 411] on div "To describe [PERSON_NAME]’s life and her contributions to the world." at bounding box center [352, 422] width 546 height 35
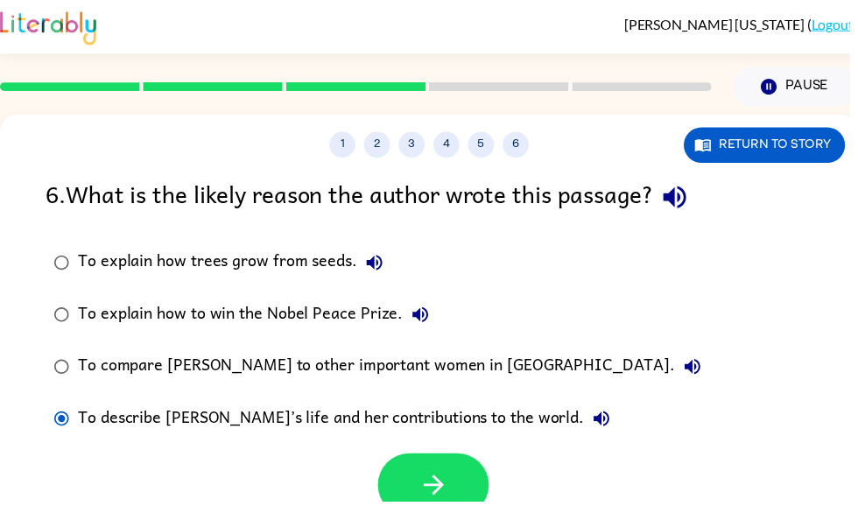
click at [425, 502] on icon "button" at bounding box center [438, 489] width 31 height 31
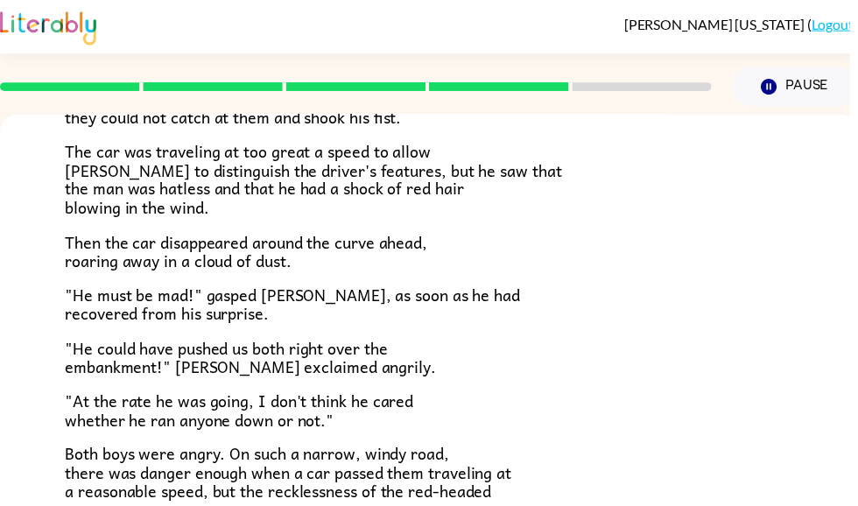
scroll to position [401, 0]
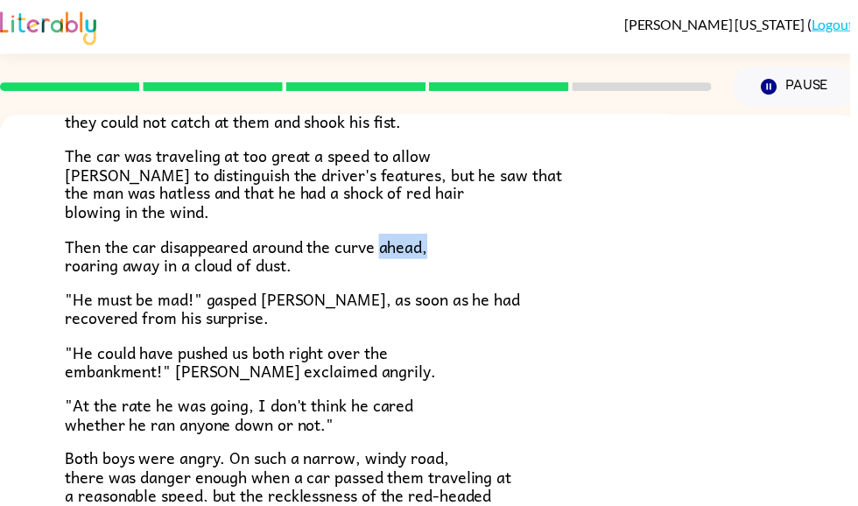
click at [629, 347] on p ""He could have pushed us both right over the embankment!" [PERSON_NAME] exclaim…" at bounding box center [433, 366] width 735 height 38
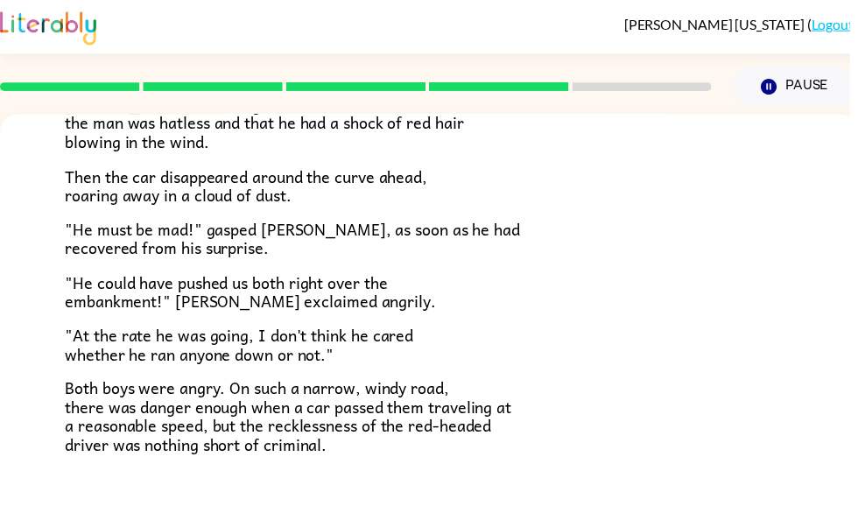
scroll to position [471, 0]
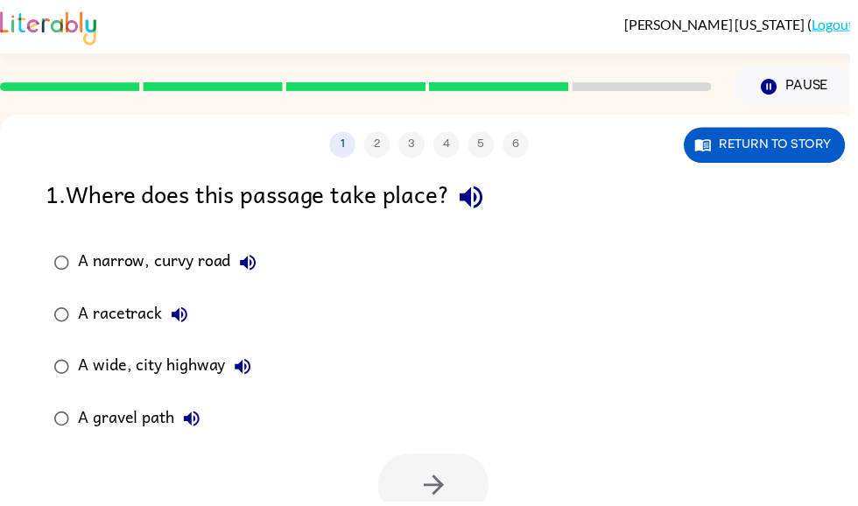
click at [113, 259] on div "A narrow, curvy road" at bounding box center [173, 265] width 189 height 35
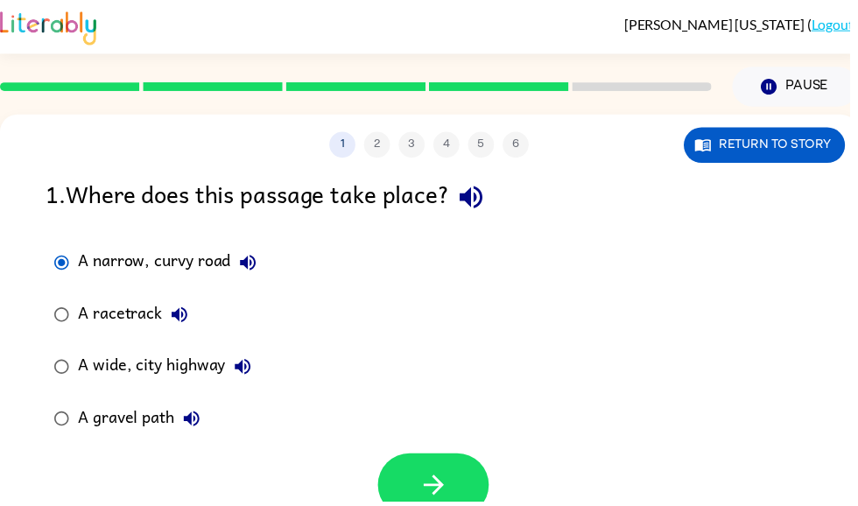
click at [411, 488] on button "button" at bounding box center [438, 490] width 112 height 64
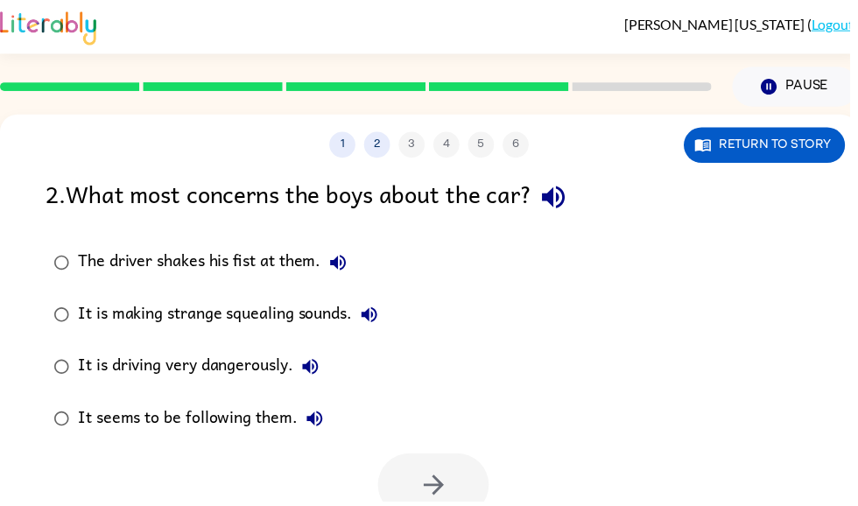
click at [552, 195] on icon "button" at bounding box center [559, 199] width 31 height 31
click at [581, 203] on button "button" at bounding box center [559, 199] width 45 height 45
click at [574, 206] on icon "button" at bounding box center [559, 199] width 31 height 31
click at [597, 207] on div "2 . What most concerns the boys about the car?" at bounding box center [433, 199] width 774 height 45
click at [581, 209] on button "button" at bounding box center [559, 199] width 45 height 45
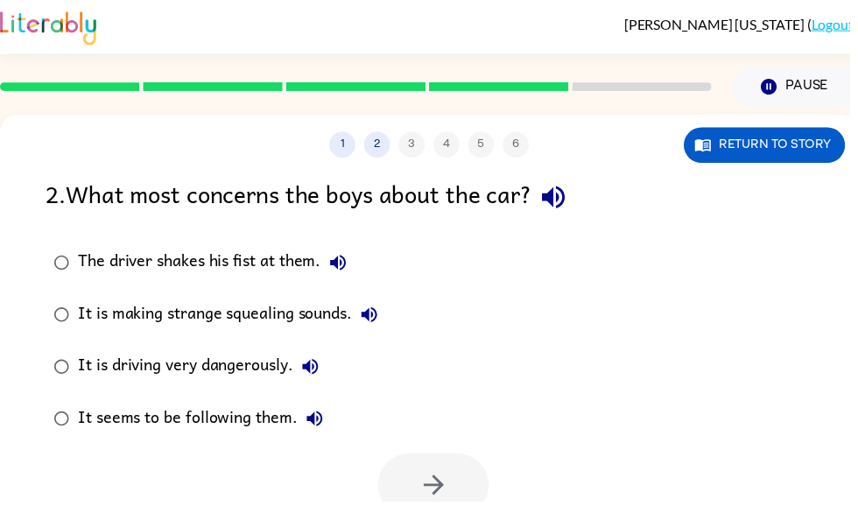
click at [538, 201] on div "2 . What most concerns the boys about the car?" at bounding box center [433, 199] width 774 height 45
click at [559, 193] on icon "button" at bounding box center [559, 199] width 31 height 31
click at [333, 301] on div "It is making strange squealing sounds." at bounding box center [235, 317] width 312 height 35
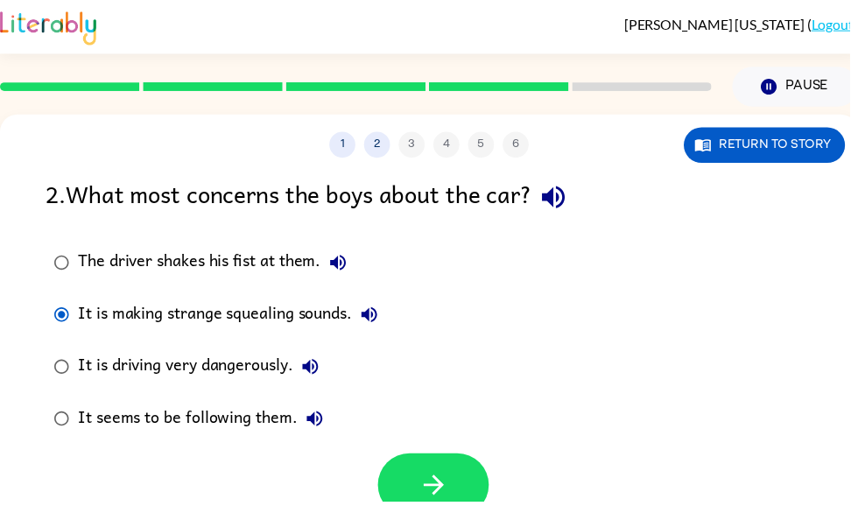
click at [255, 365] on div "It is driving very dangerously." at bounding box center [205, 370] width 252 height 35
click at [429, 494] on icon "button" at bounding box center [438, 489] width 31 height 31
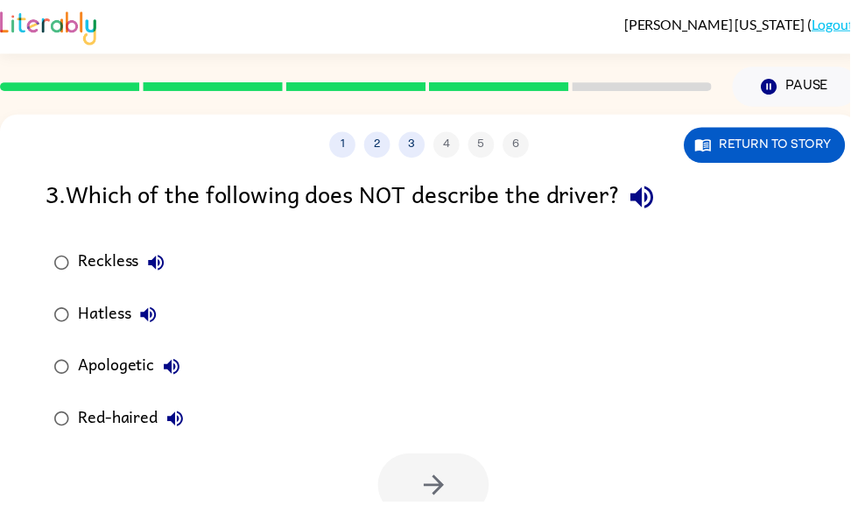
click at [657, 192] on icon "button" at bounding box center [648, 199] width 31 height 31
click at [161, 358] on button "Apologetic" at bounding box center [173, 370] width 35 height 35
click at [169, 375] on icon "button" at bounding box center [173, 370] width 21 height 21
click at [95, 361] on div "Apologetic" at bounding box center [135, 370] width 112 height 35
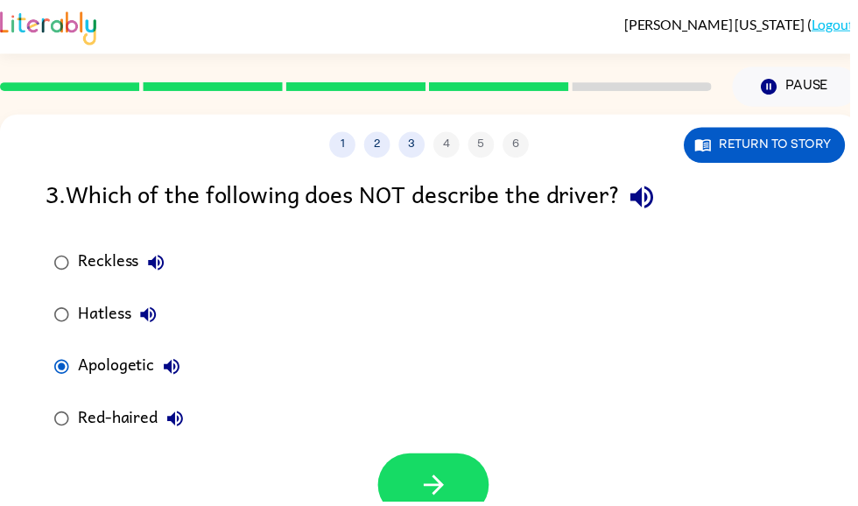
click at [105, 360] on div "Apologetic" at bounding box center [135, 370] width 112 height 35
click at [439, 459] on button "button" at bounding box center [438, 490] width 112 height 64
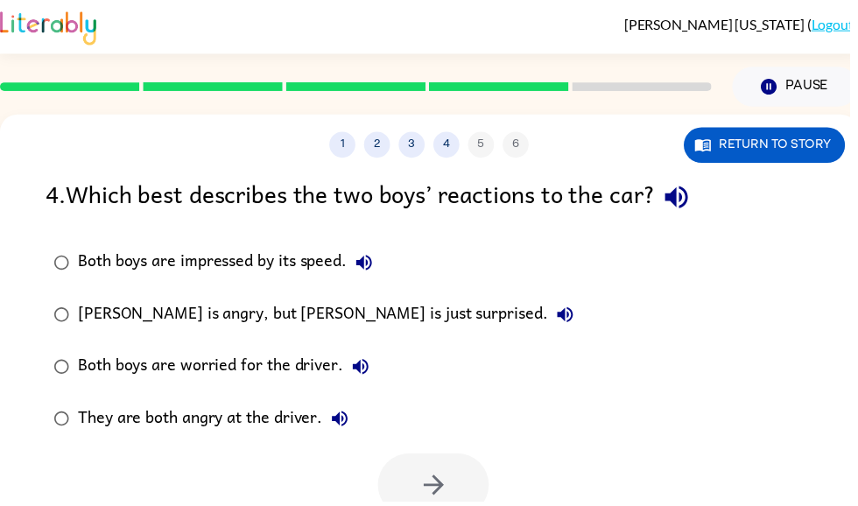
click at [692, 193] on icon "button" at bounding box center [683, 199] width 31 height 31
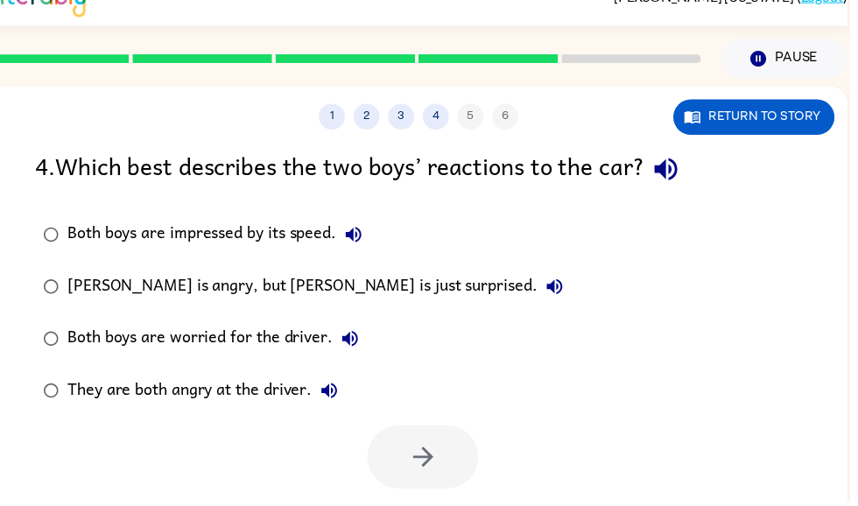
scroll to position [29, 0]
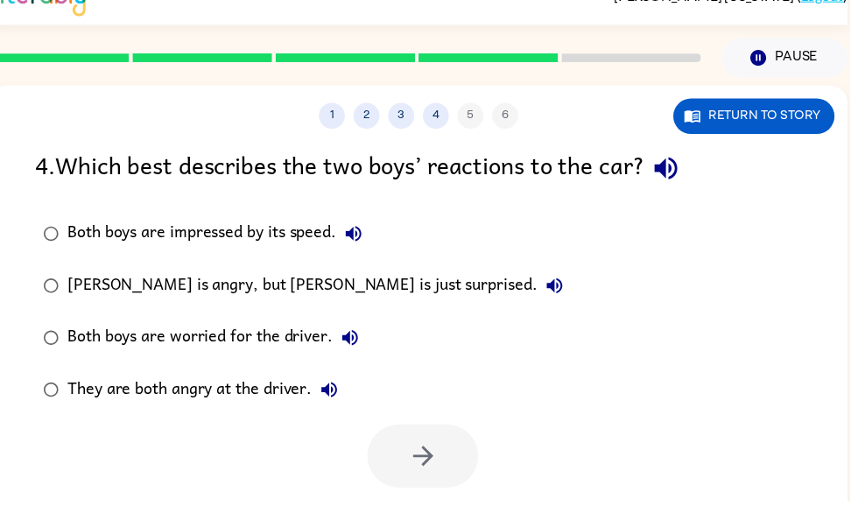
click at [303, 339] on div "Both boys are worried for the driver." at bounding box center [219, 341] width 303 height 35
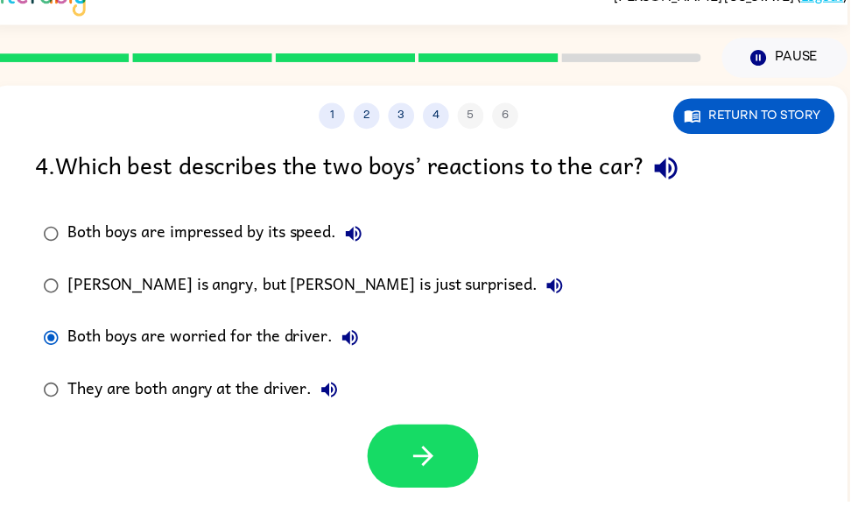
click at [417, 475] on icon "button" at bounding box center [427, 461] width 31 height 31
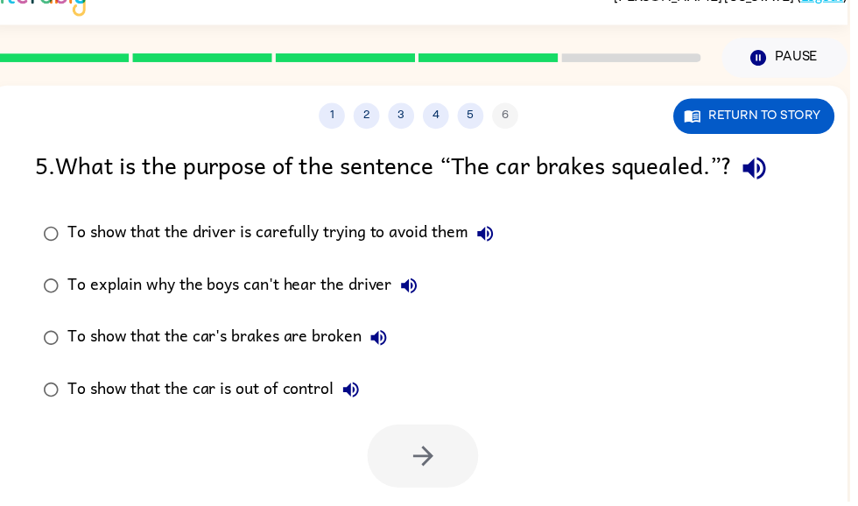
click at [777, 168] on icon "button" at bounding box center [762, 170] width 31 height 31
click at [770, 172] on icon "button" at bounding box center [762, 170] width 31 height 31
click at [762, 173] on icon "button" at bounding box center [761, 170] width 23 height 23
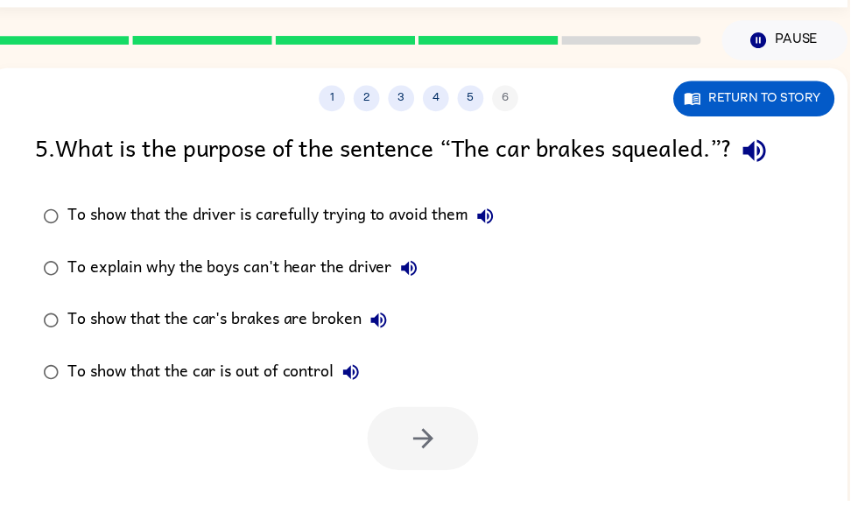
scroll to position [0, 0]
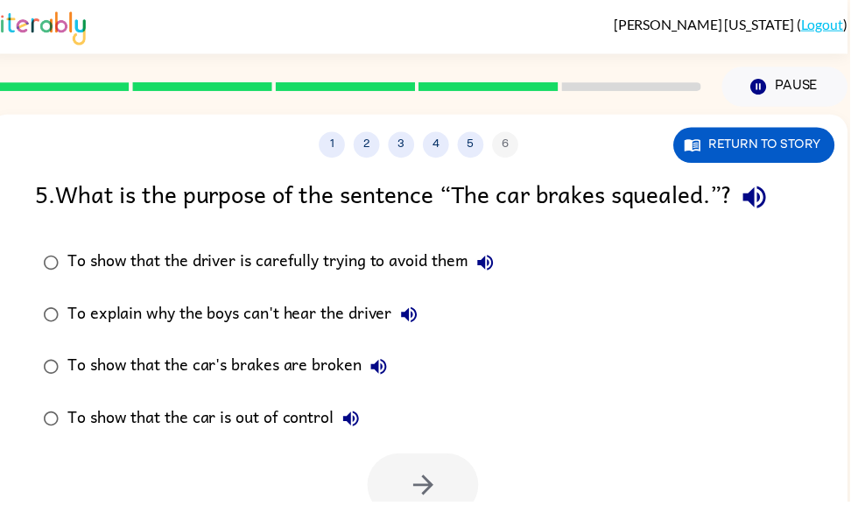
click at [501, 257] on icon "button" at bounding box center [490, 265] width 21 height 21
click at [413, 309] on icon "button" at bounding box center [413, 317] width 21 height 21
click at [385, 370] on icon "button" at bounding box center [382, 370] width 21 height 21
click at [372, 414] on div "To show that the car is out of control" at bounding box center [220, 422] width 304 height 35
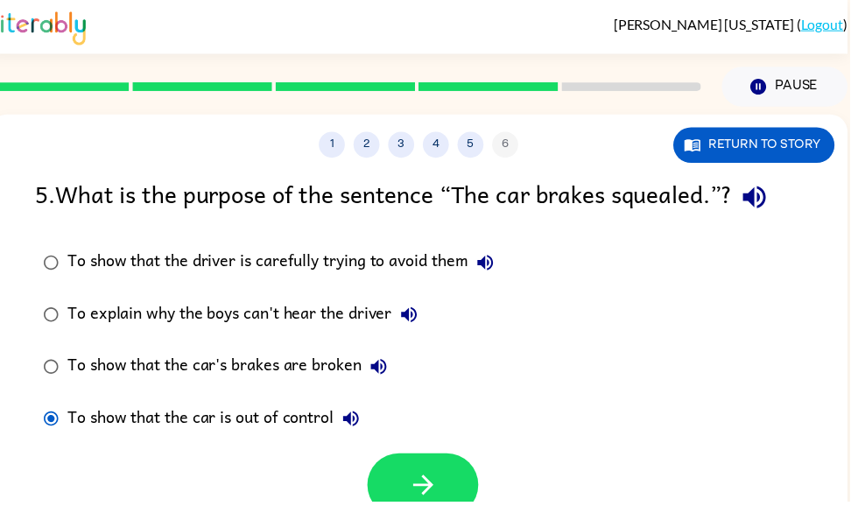
click at [314, 373] on div "To show that the car's brakes are broken" at bounding box center [234, 370] width 332 height 35
click at [321, 432] on div "To show that the car is out of control" at bounding box center [220, 422] width 304 height 35
click at [355, 373] on div "To show that the car's brakes are broken" at bounding box center [234, 370] width 332 height 35
click at [439, 505] on icon "button" at bounding box center [427, 489] width 31 height 31
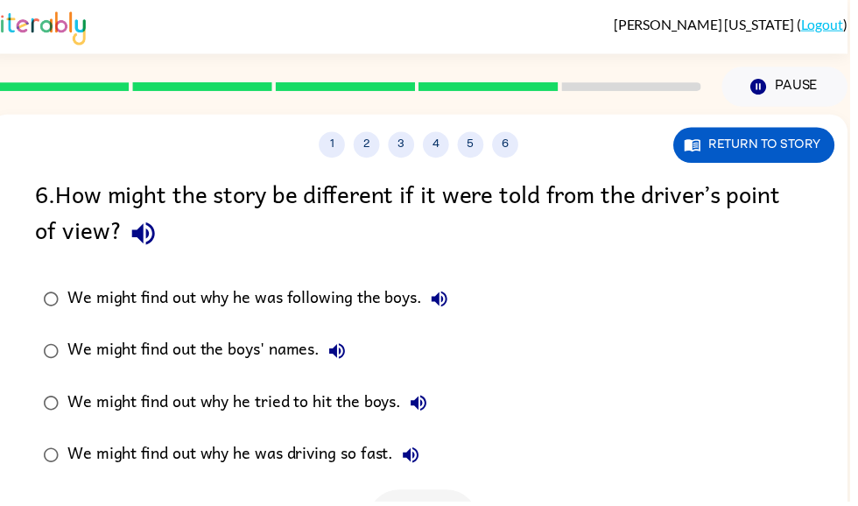
click at [137, 235] on icon "button" at bounding box center [144, 236] width 23 height 23
click at [401, 291] on div "We might find out why he was following the boys." at bounding box center [264, 302] width 393 height 35
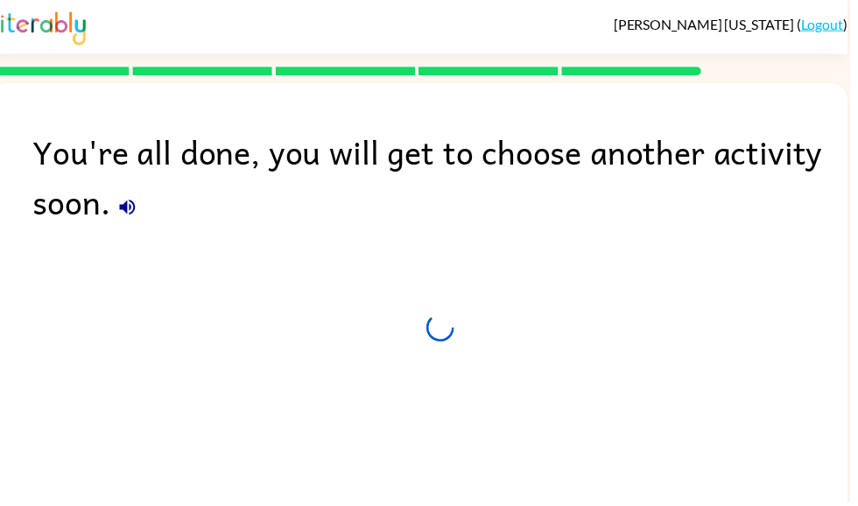
scroll to position [59, 0]
